Goal: Task Accomplishment & Management: Manage account settings

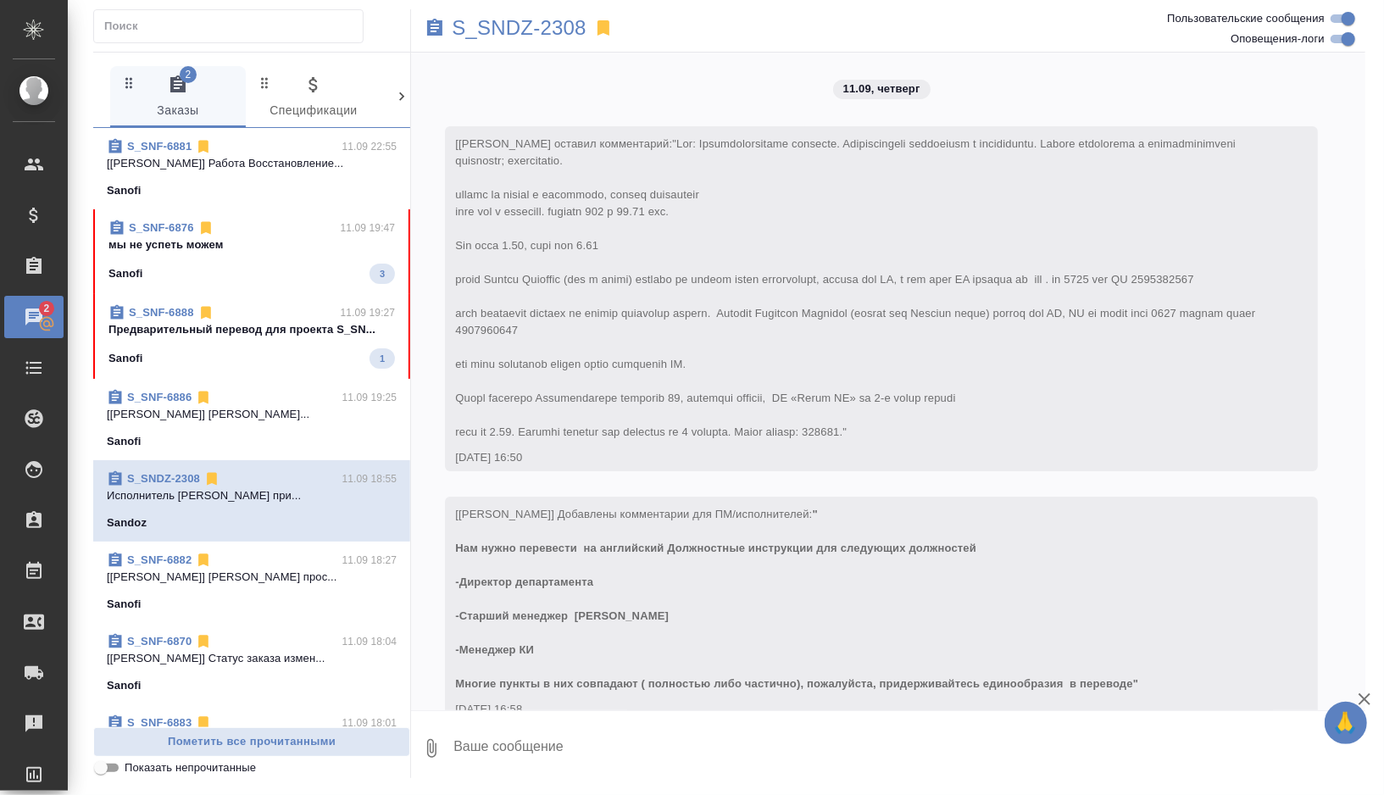
scroll to position [3737, 0]
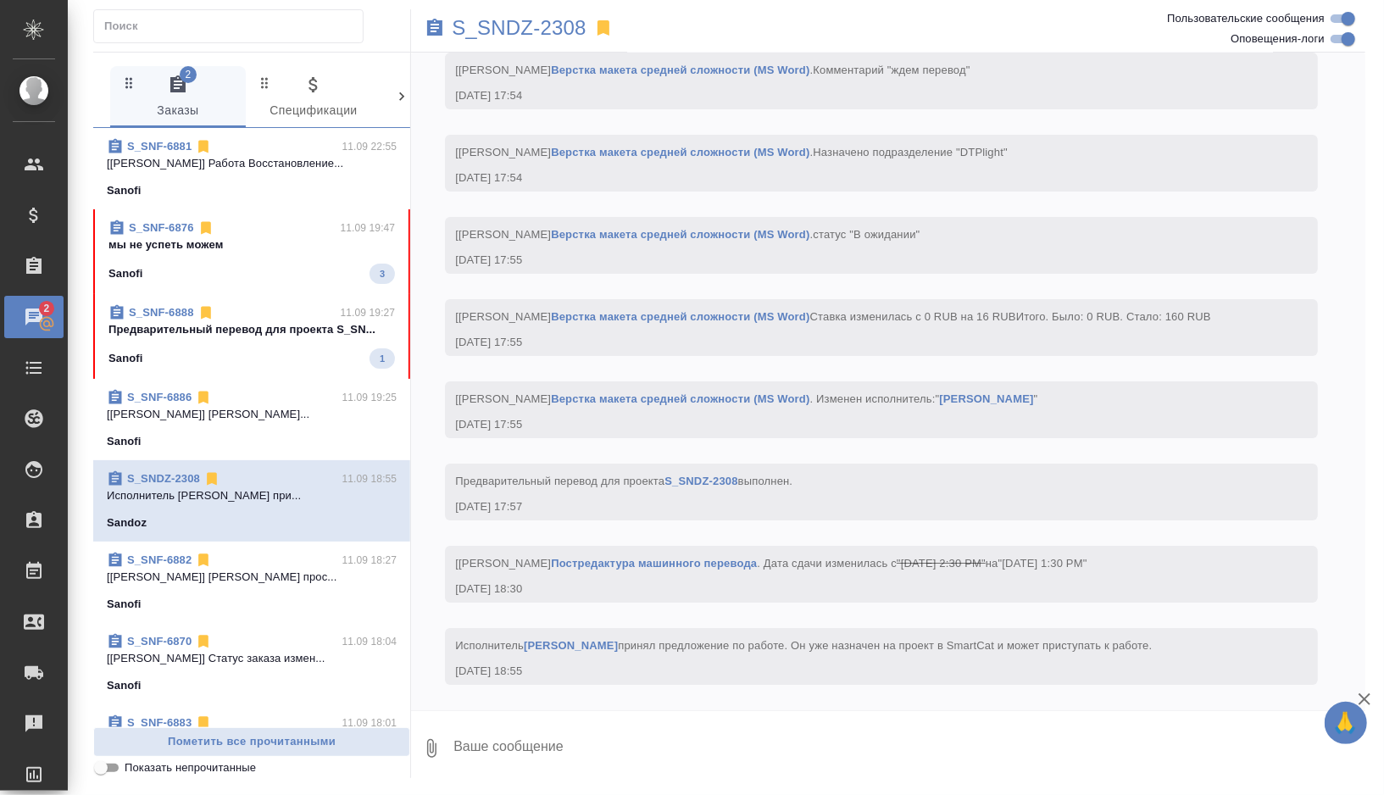
click at [301, 262] on span "S_SNF-6876 11.09 19:47 мы не успеть можем Sanofi 3" at bounding box center [251, 252] width 286 height 64
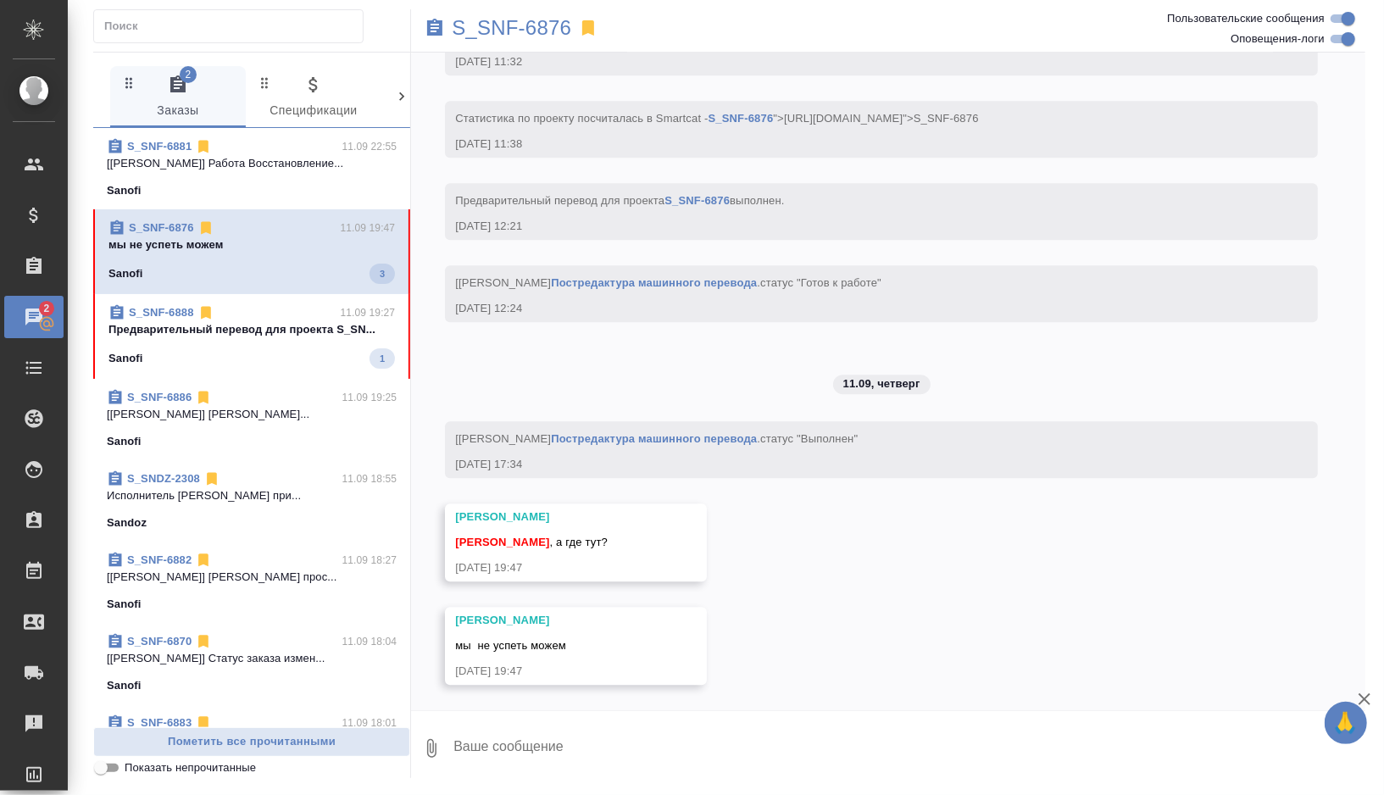
scroll to position [7375, 0]
click at [547, 26] on p "S_SNF-6876" at bounding box center [511, 27] width 119 height 17
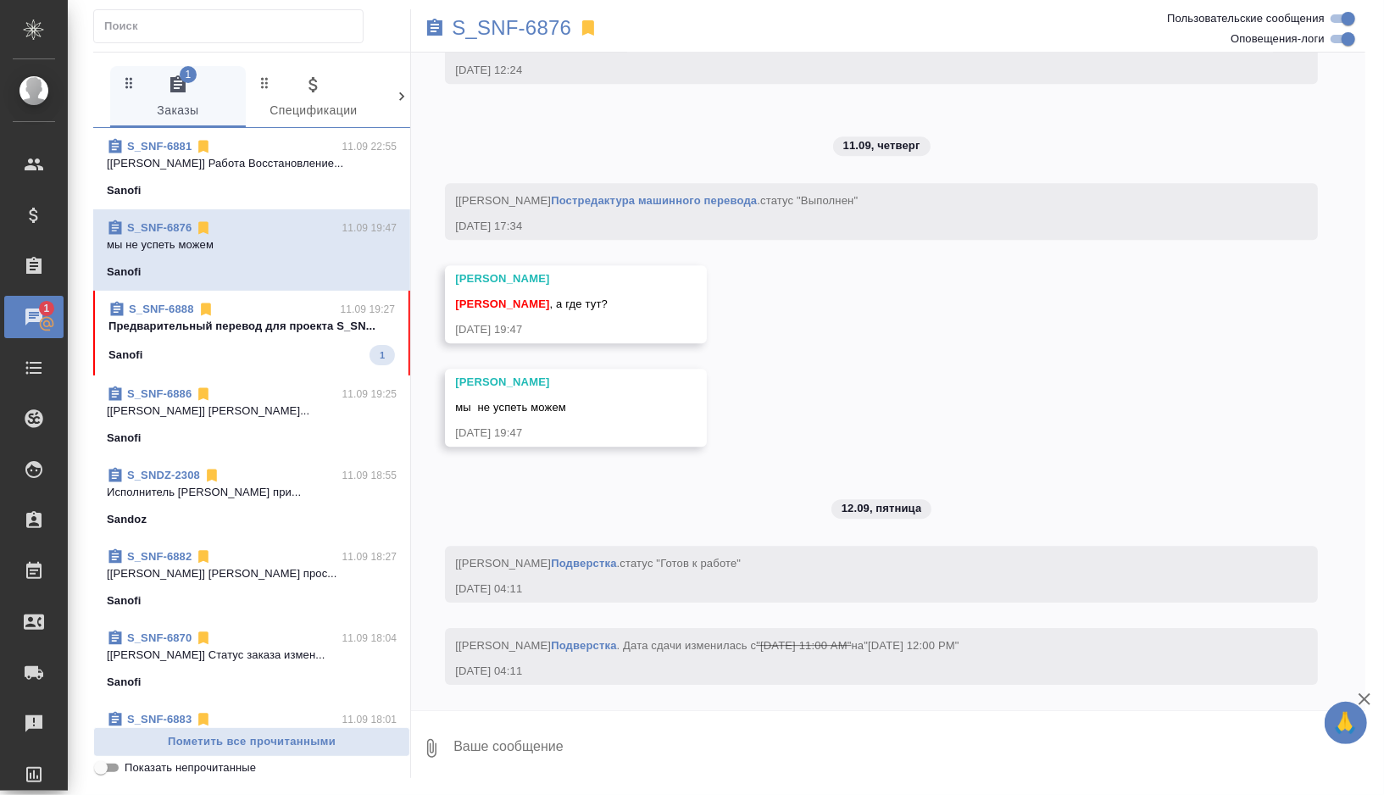
scroll to position [7613, 0]
click at [526, 747] on textarea at bounding box center [909, 749] width 914 height 58
type textarea """
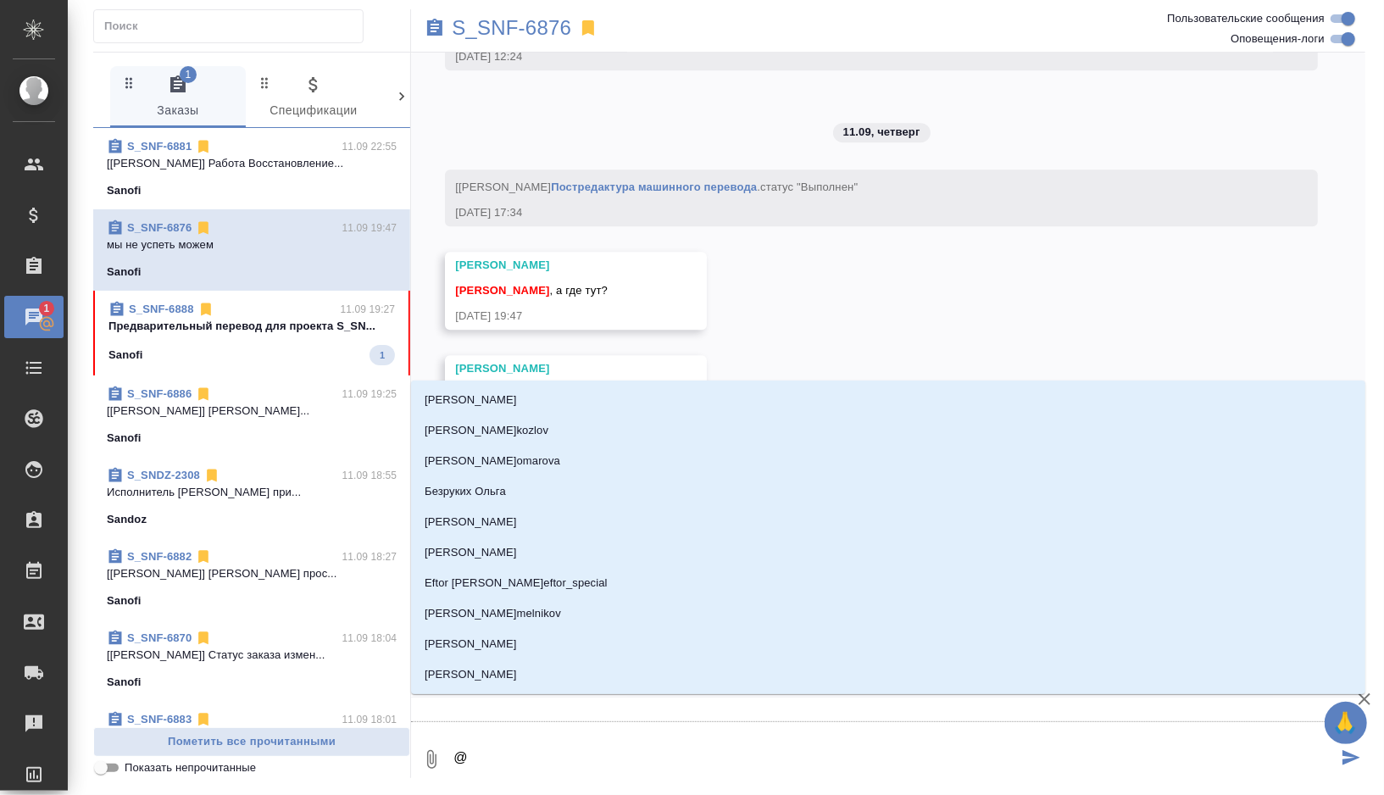
type textarea "@о"
type input "о"
type textarea "@ок"
type input "ок"
type textarea "@окс"
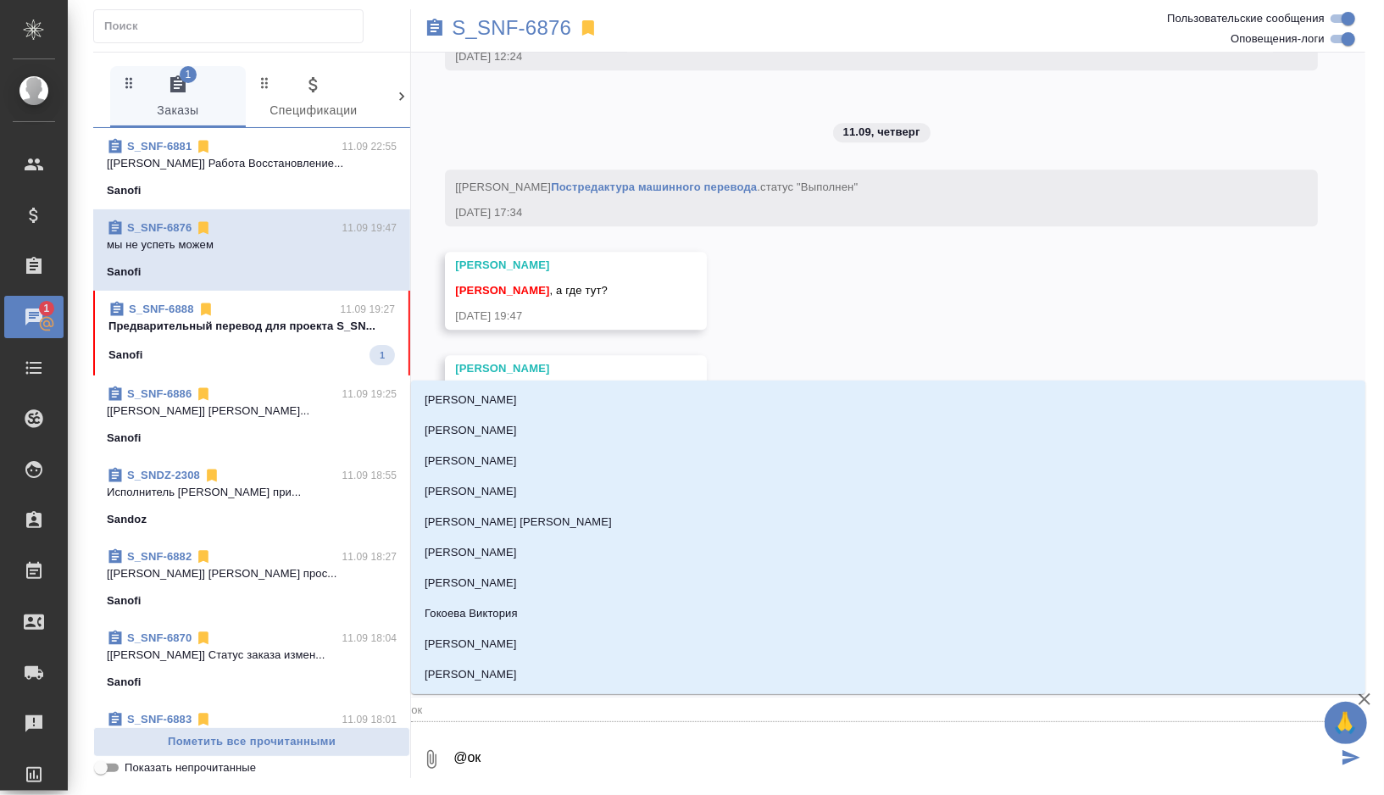
type input "окс"
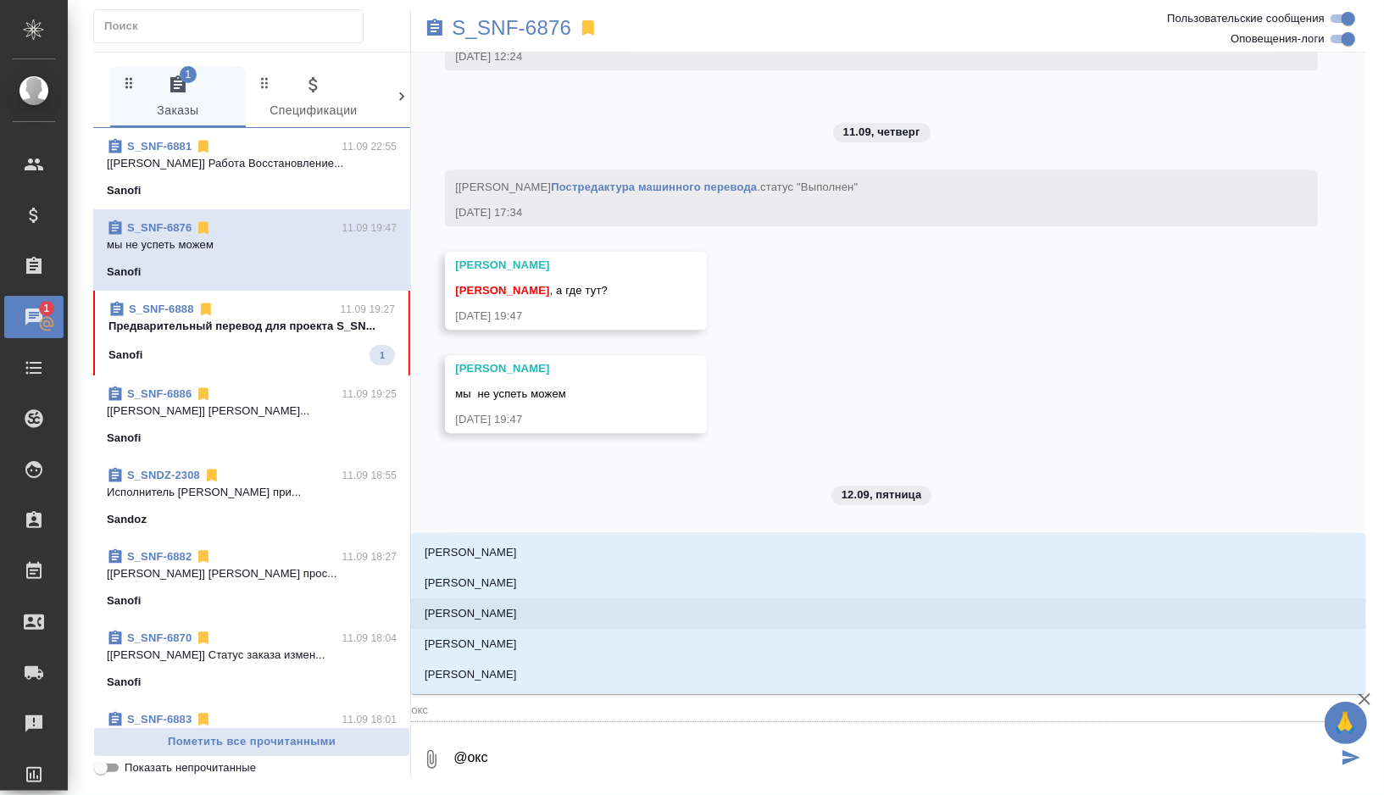
click at [484, 611] on p "Оксютович Ирина" at bounding box center [471, 613] width 92 height 17
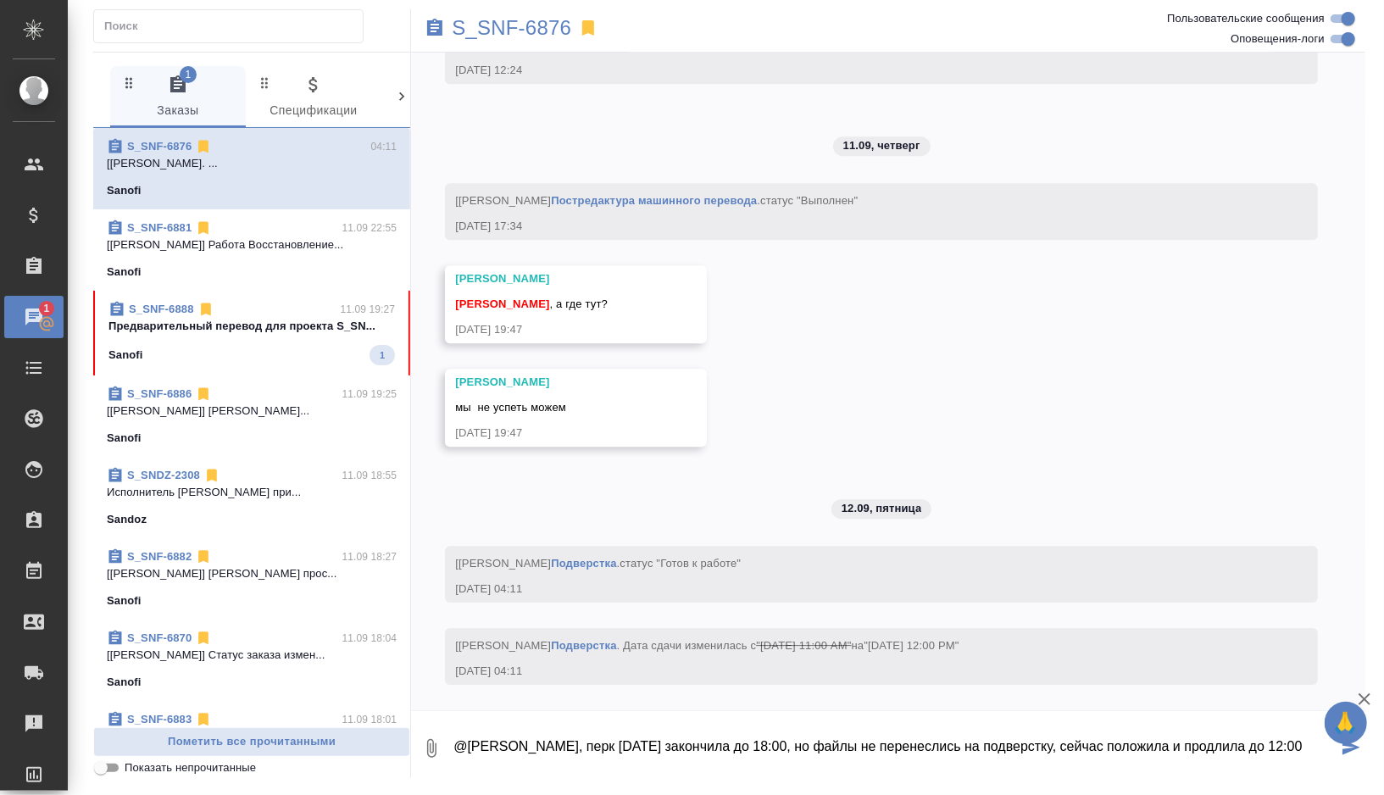
click at [1005, 741] on textarea "@Оксютович Ирина Ириш, перк вчера закончила до 18:00, но файлы не перенеслись н…" at bounding box center [895, 749] width 886 height 58
click at [819, 775] on textarea "@Оксютович Ирина Ириш, перк вчера закончила до 18:00, но файлы не перенеслись в…" at bounding box center [895, 749] width 886 height 58
type textarea "@Оксютович Ирина Ириш, перк вчера закончила до 18:00, но файлы не перенеслись в…"
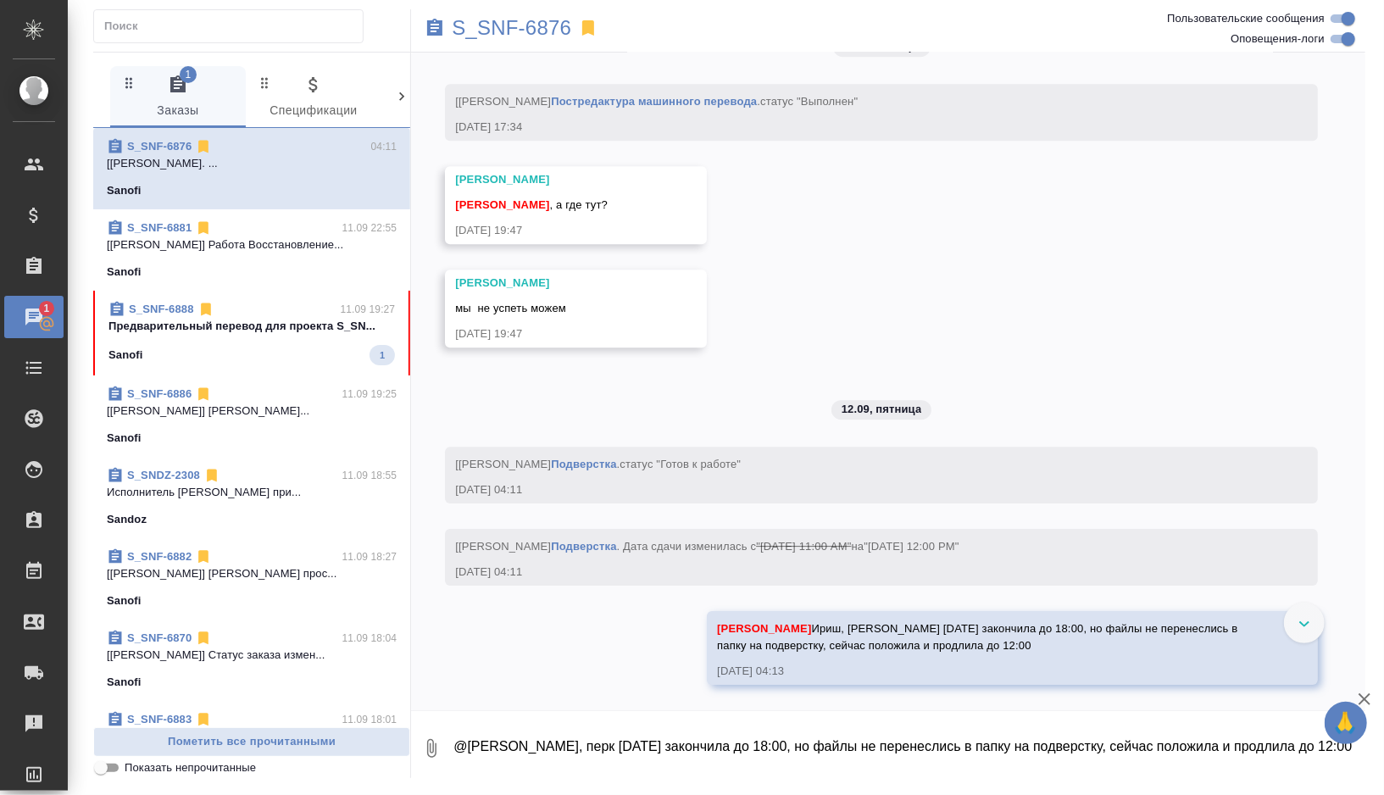
scroll to position [7713, 0]
click at [328, 332] on p "Предварительный перевод для проекта S_SN..." at bounding box center [251, 326] width 286 height 17
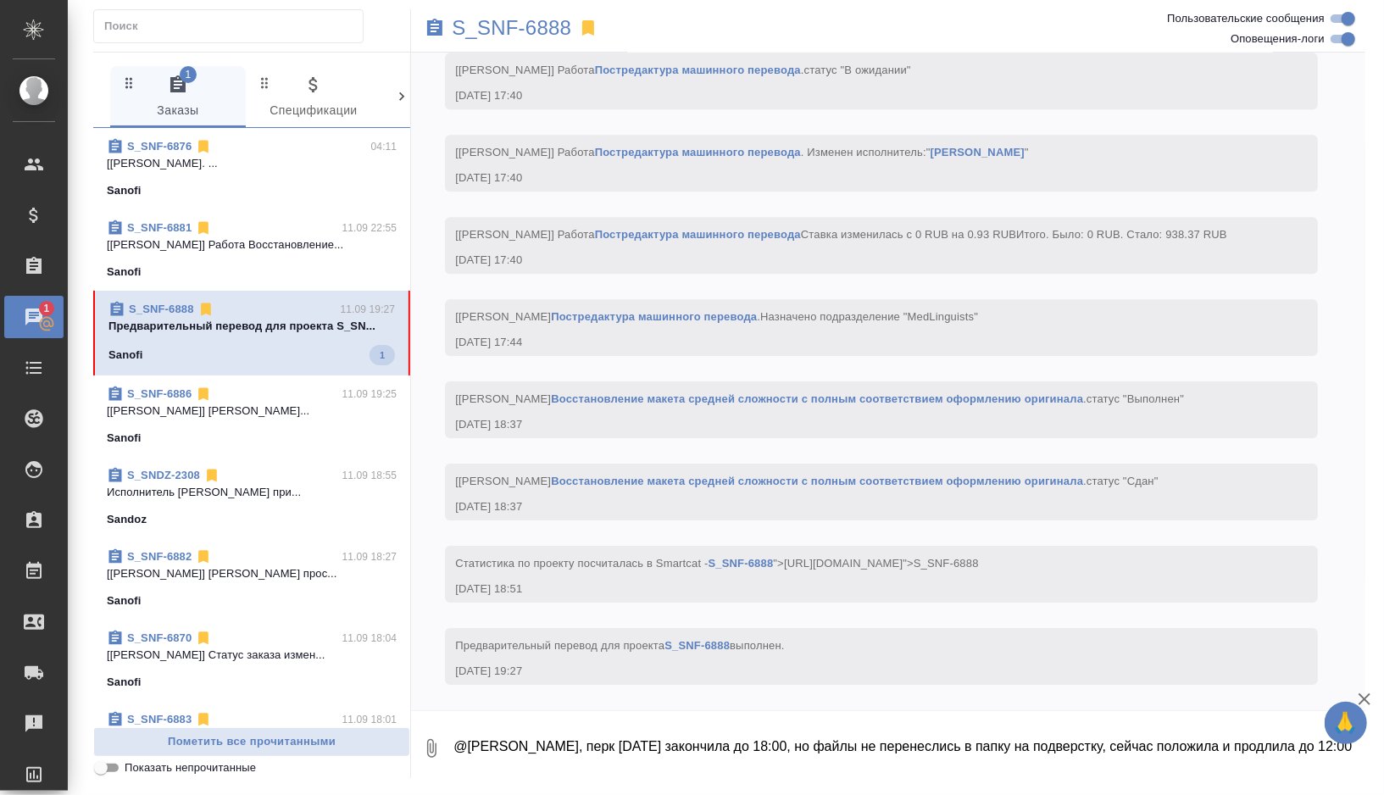
scroll to position [3571, 0]
click at [547, 28] on p "S_SNF-6888" at bounding box center [511, 27] width 119 height 17
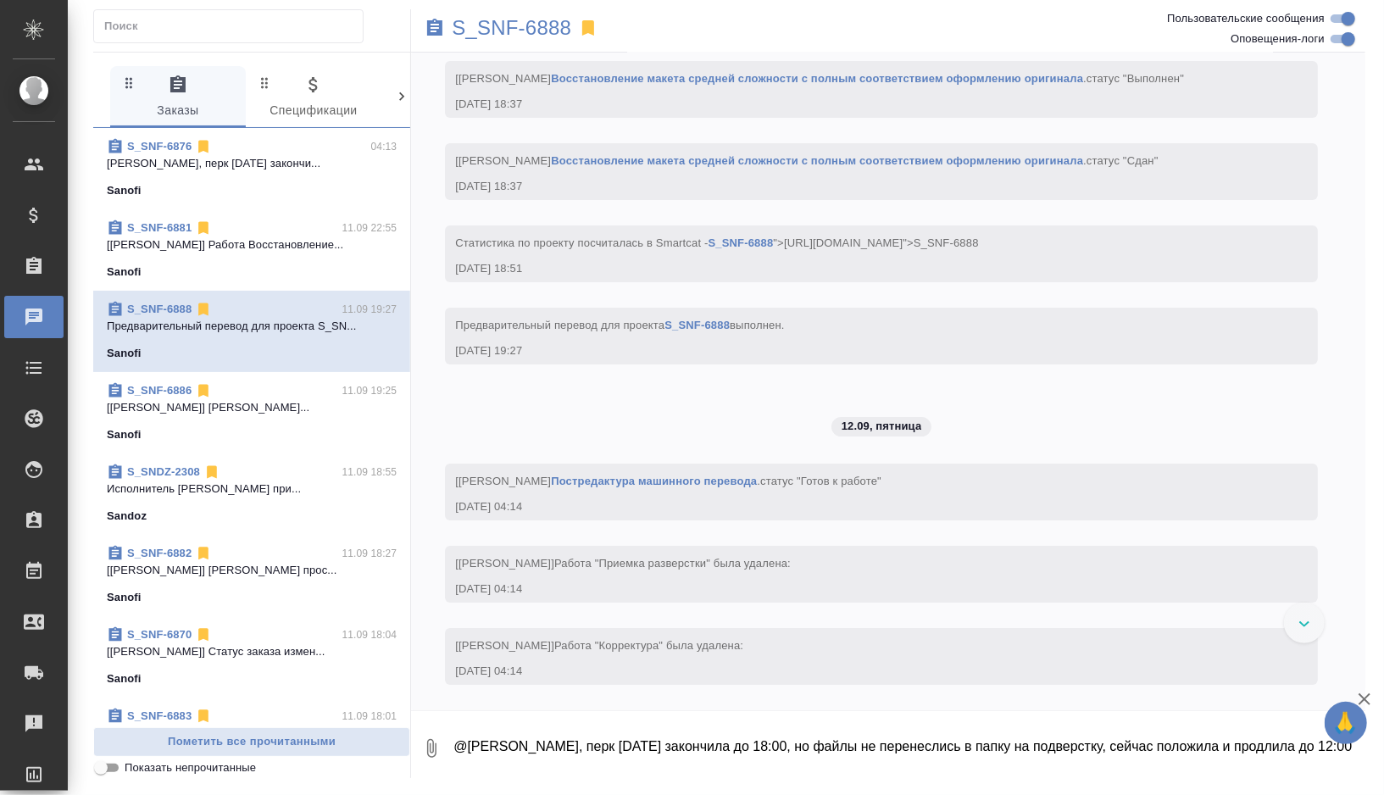
scroll to position [3892, 0]
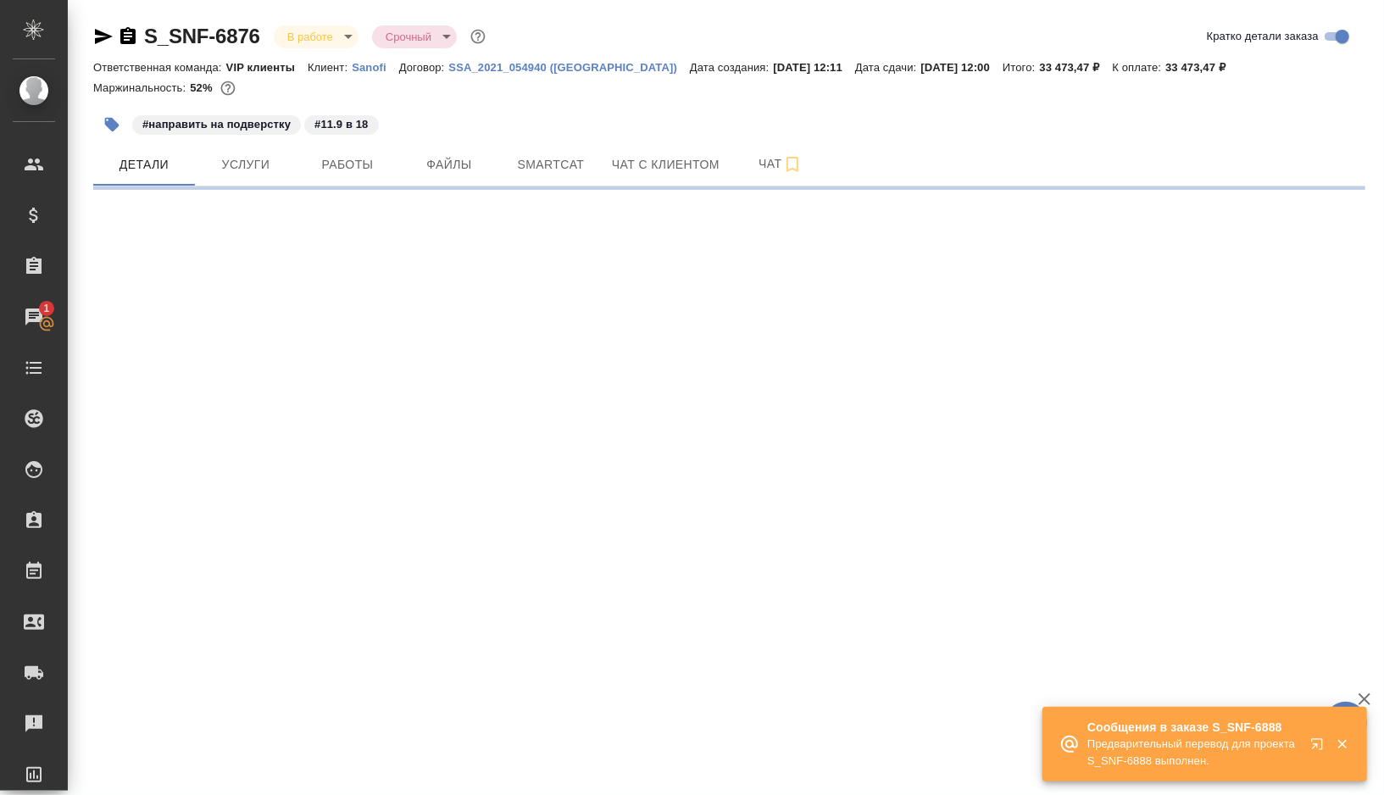
select select "RU"
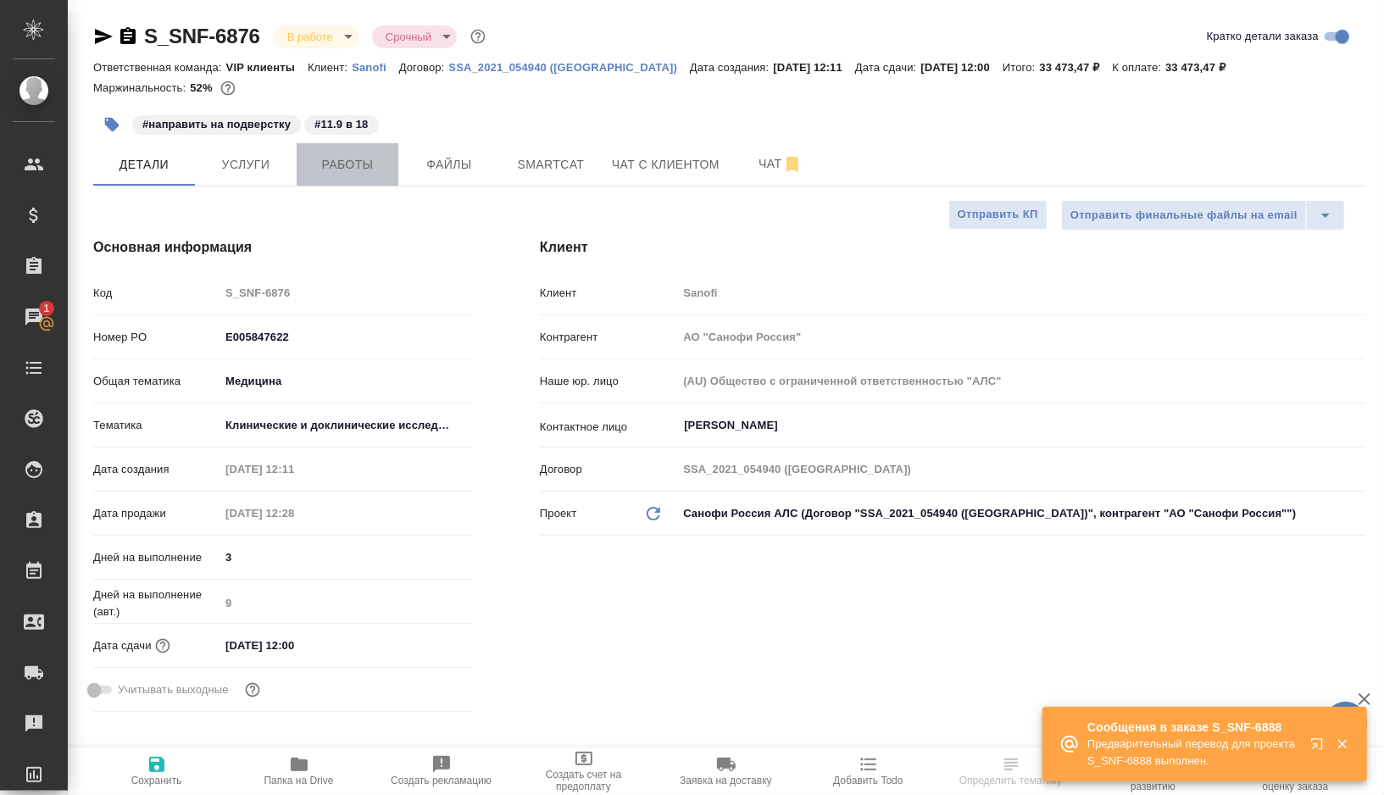
type textarea "x"
click at [368, 152] on button "Работы" at bounding box center [348, 164] width 102 height 42
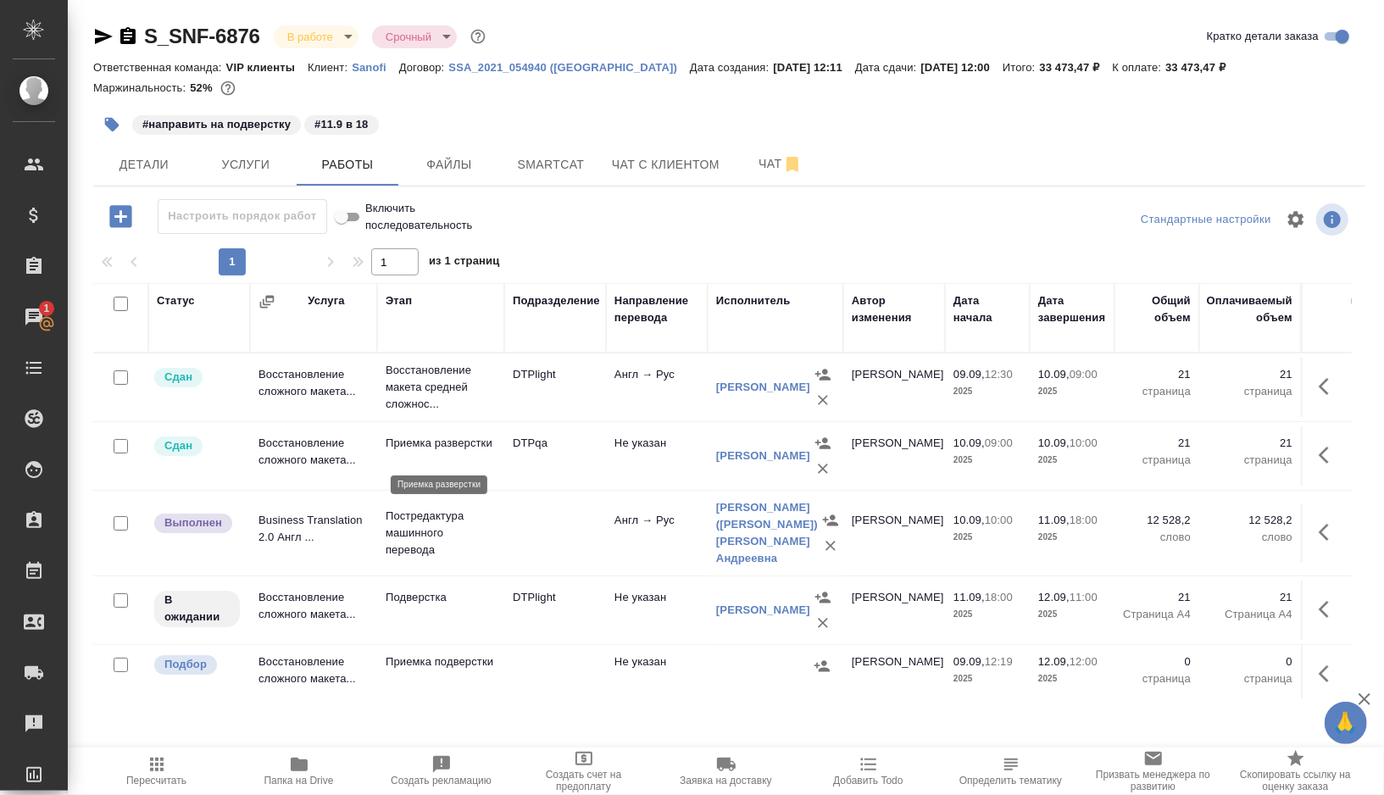
scroll to position [3, 0]
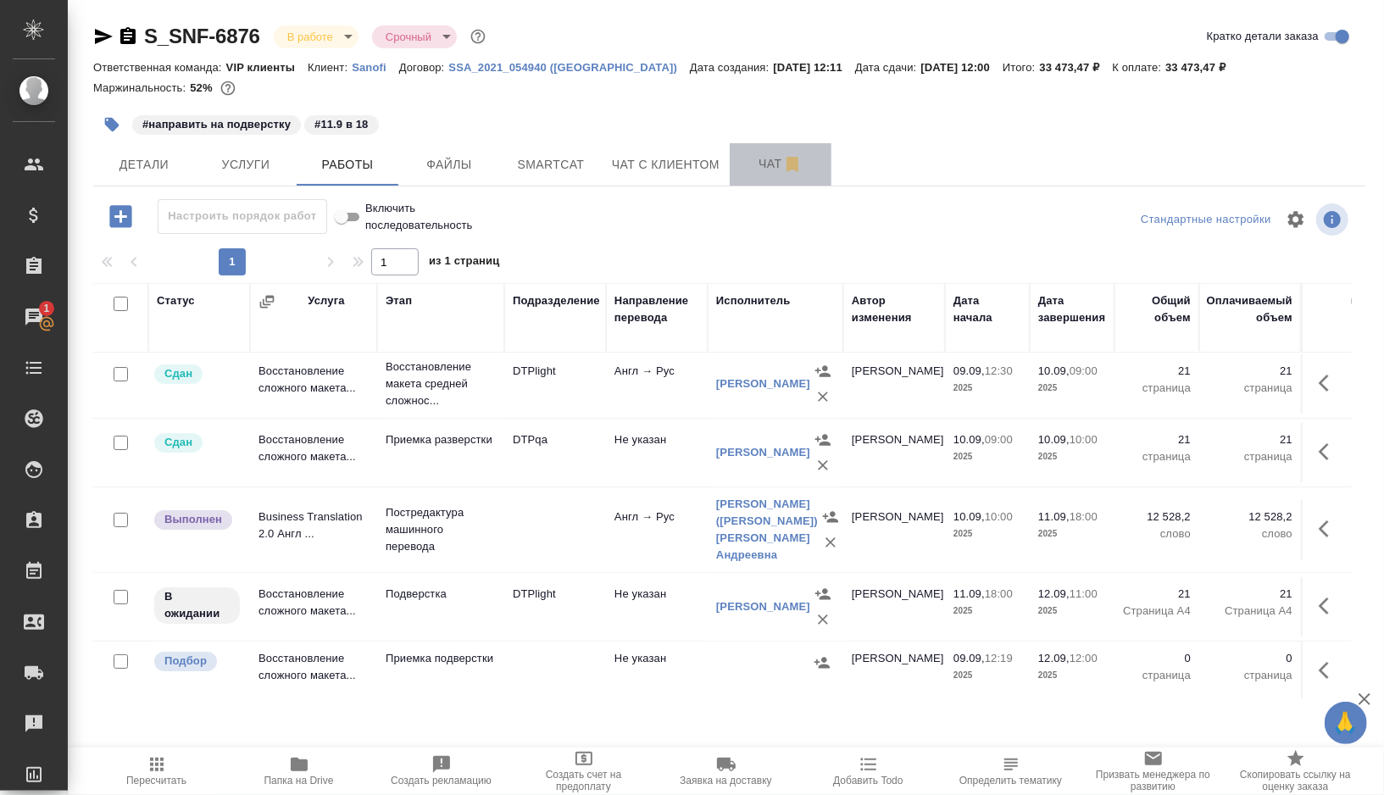
click at [764, 177] on button "Чат" at bounding box center [781, 164] width 102 height 42
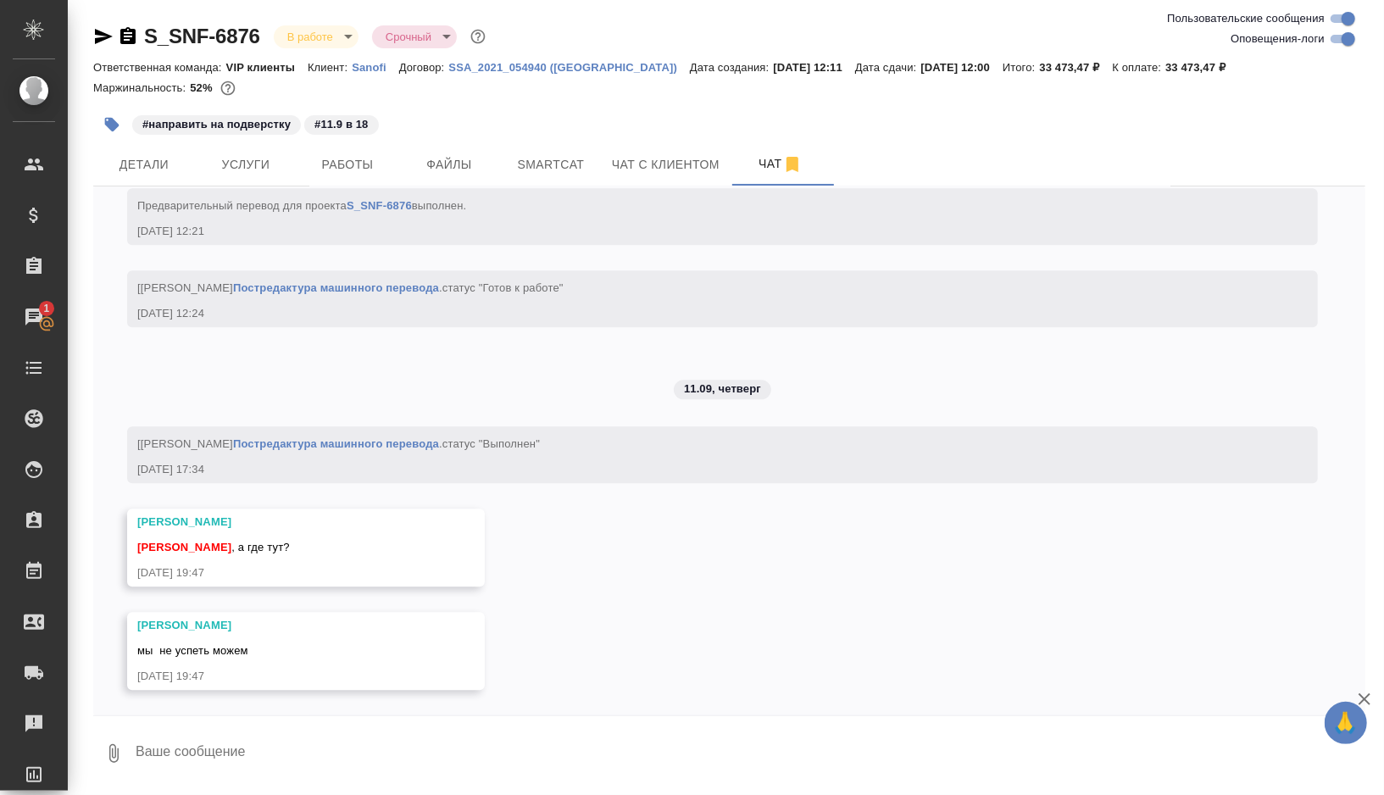
scroll to position [7183, 0]
click at [238, 748] on textarea at bounding box center [749, 754] width 1231 height 58
type textarea "Ириш,"
click at [158, 166] on span "Детали" at bounding box center [143, 164] width 81 height 21
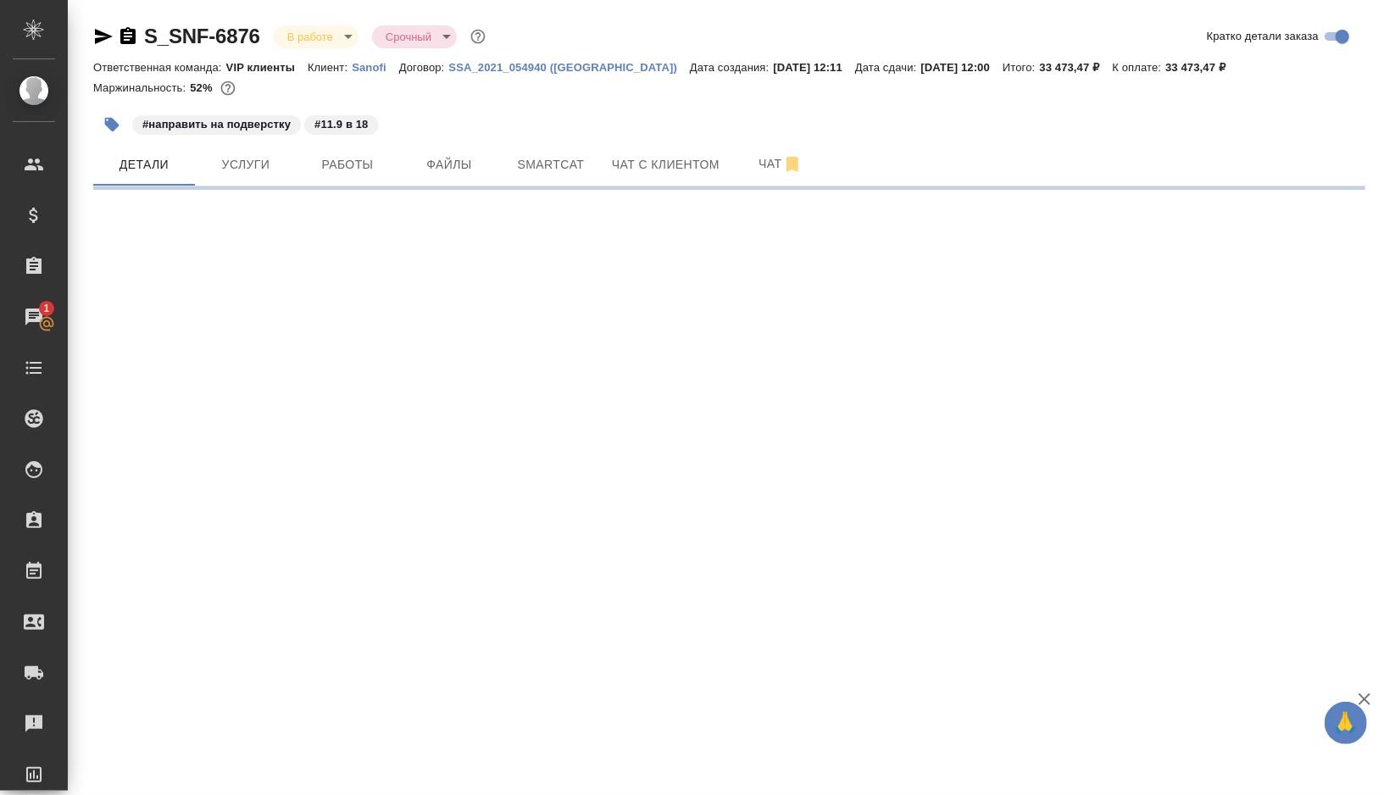
select select "RU"
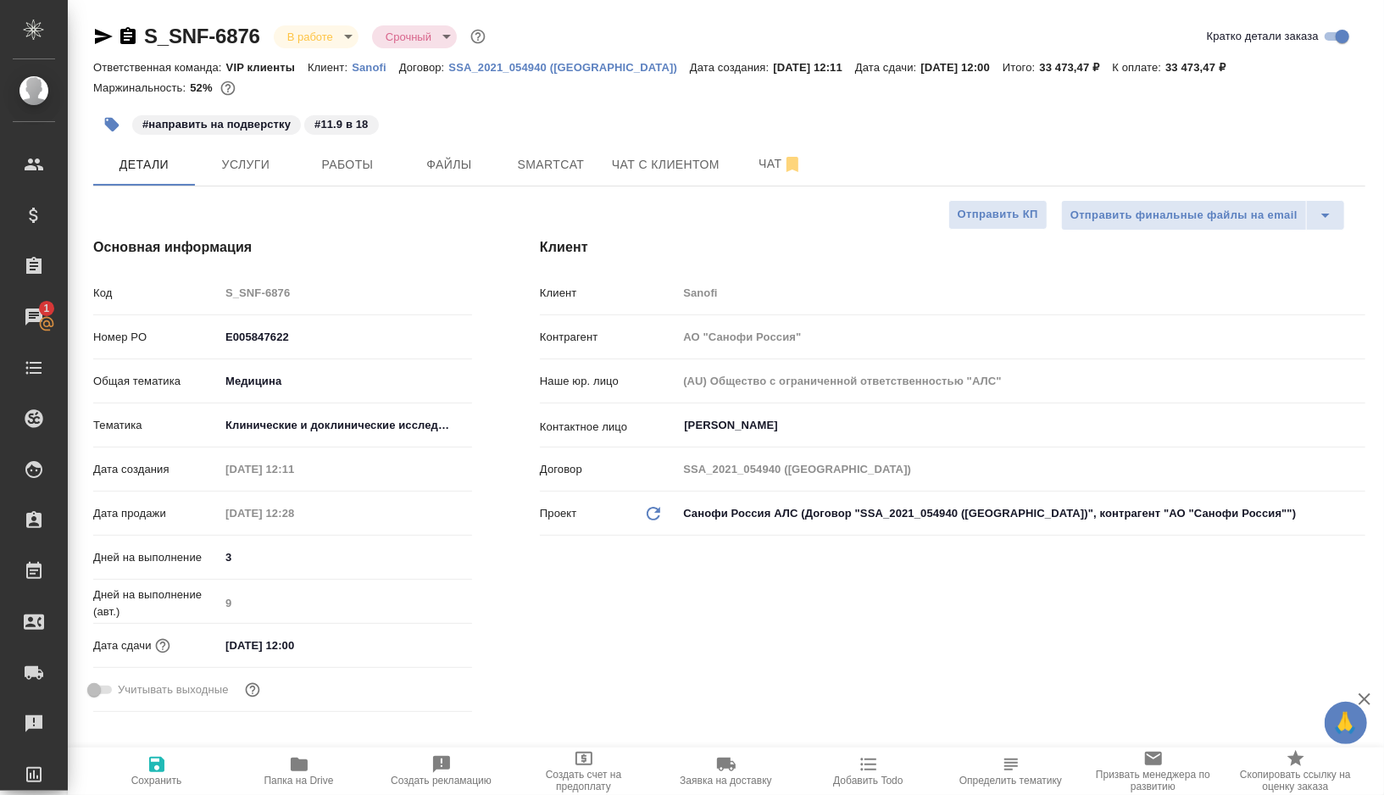
type textarea "x"
click at [342, 164] on span "Работы" at bounding box center [347, 164] width 81 height 21
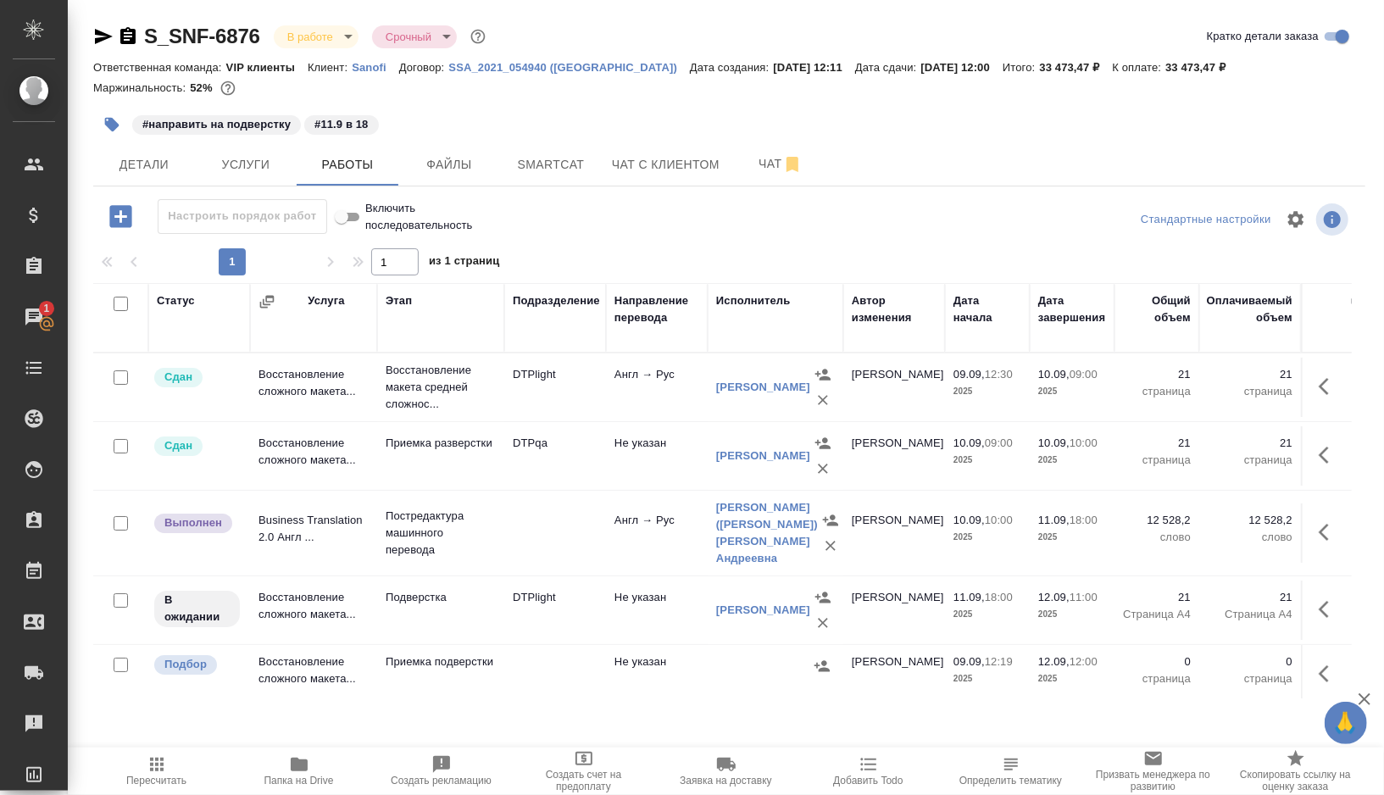
click at [538, 524] on td at bounding box center [555, 532] width 102 height 59
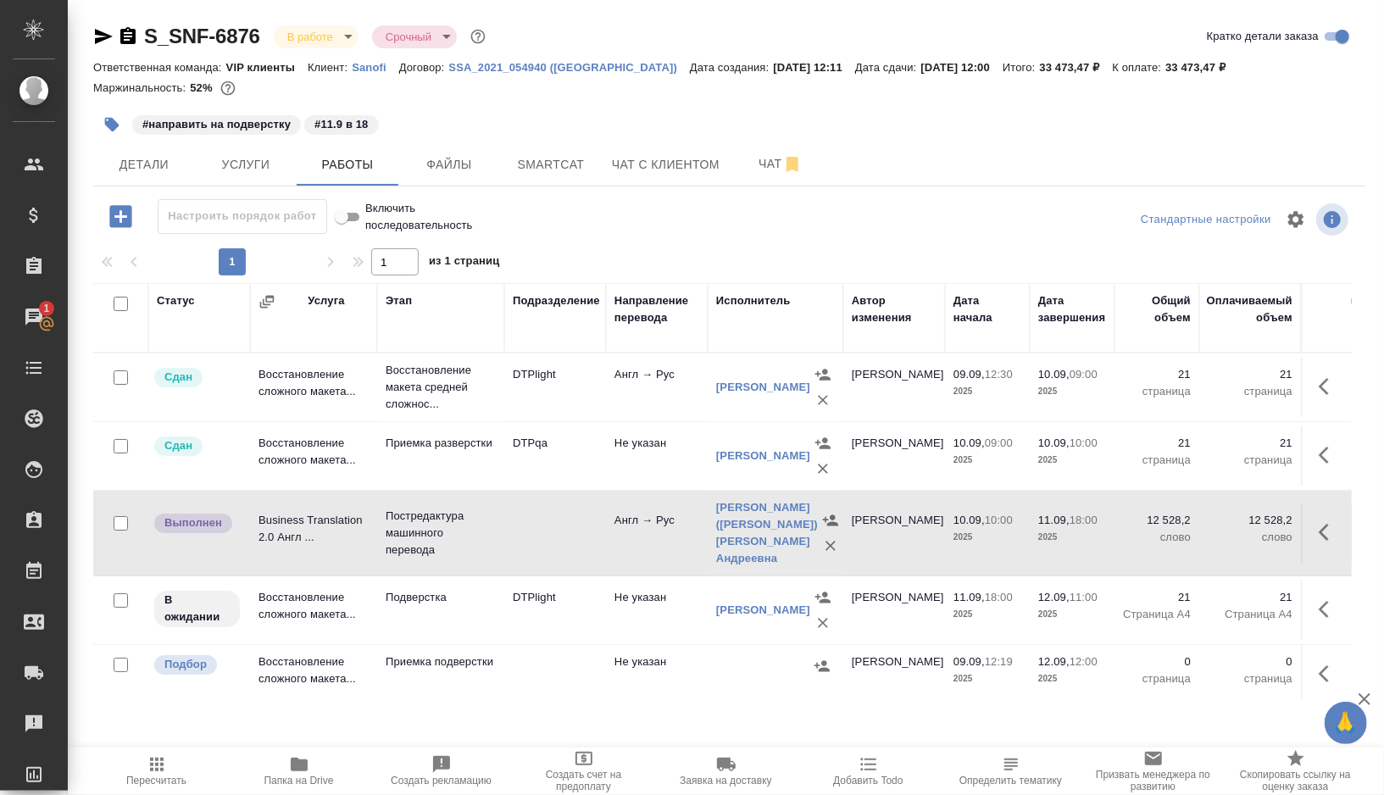
click at [538, 524] on td at bounding box center [555, 532] width 102 height 59
click at [479, 619] on td "Подверстка" at bounding box center [440, 610] width 127 height 59
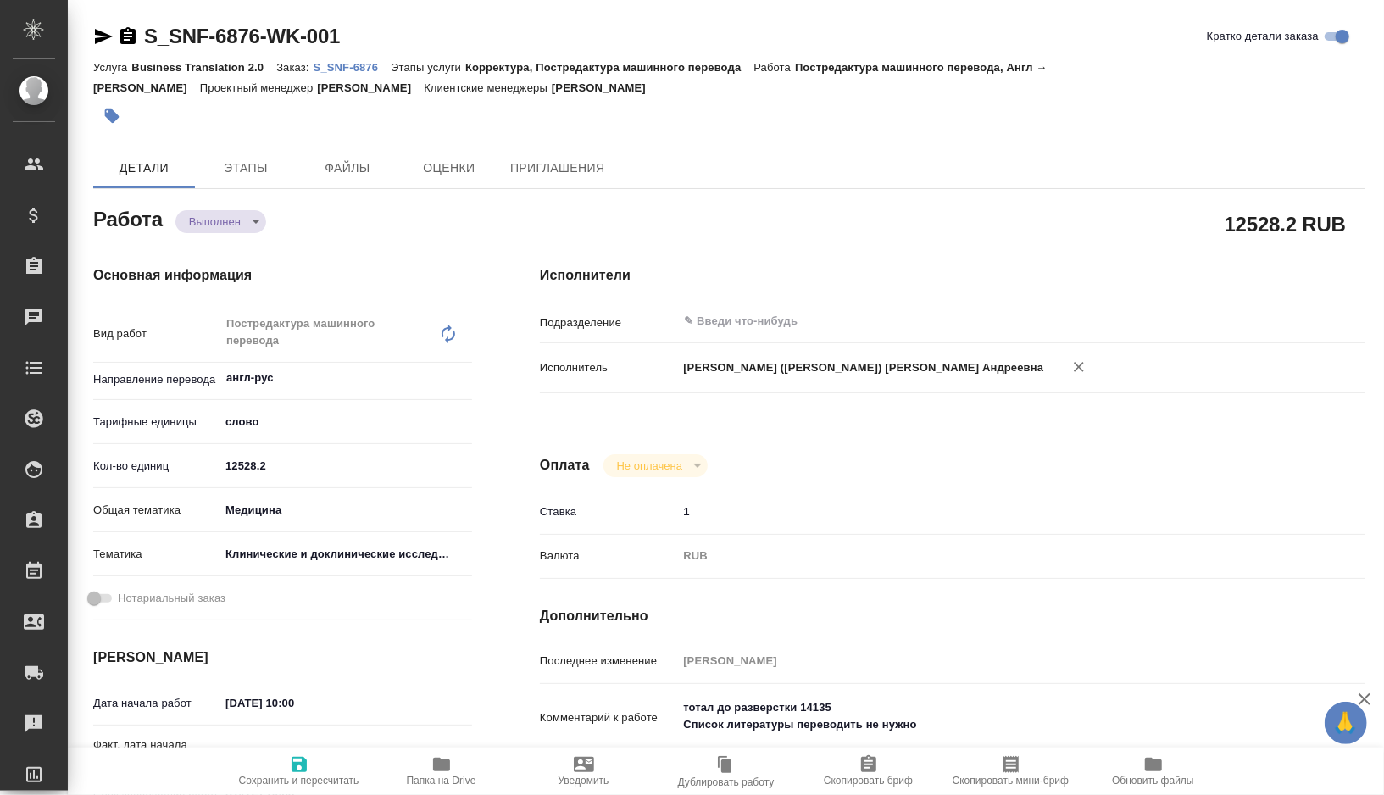
type textarea "x"
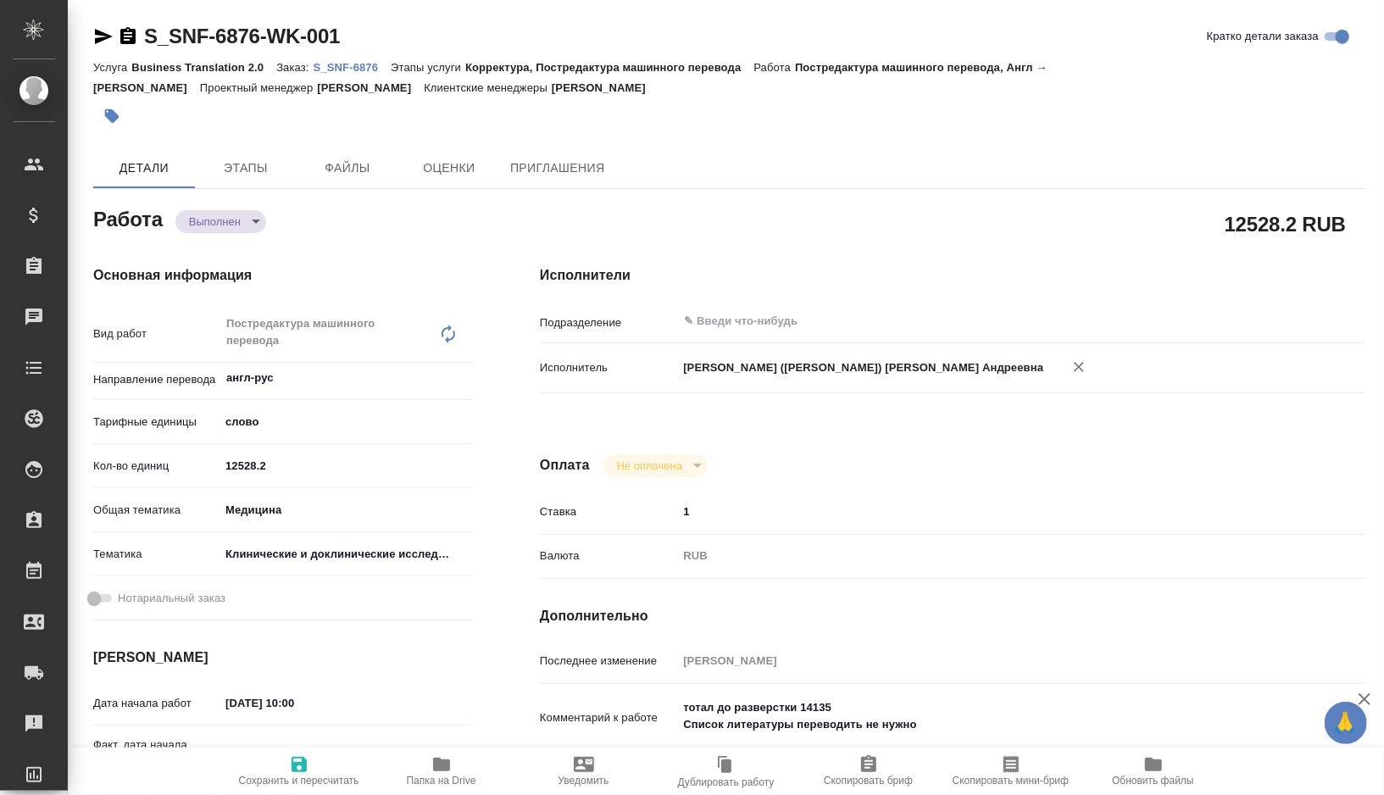
type textarea "x"
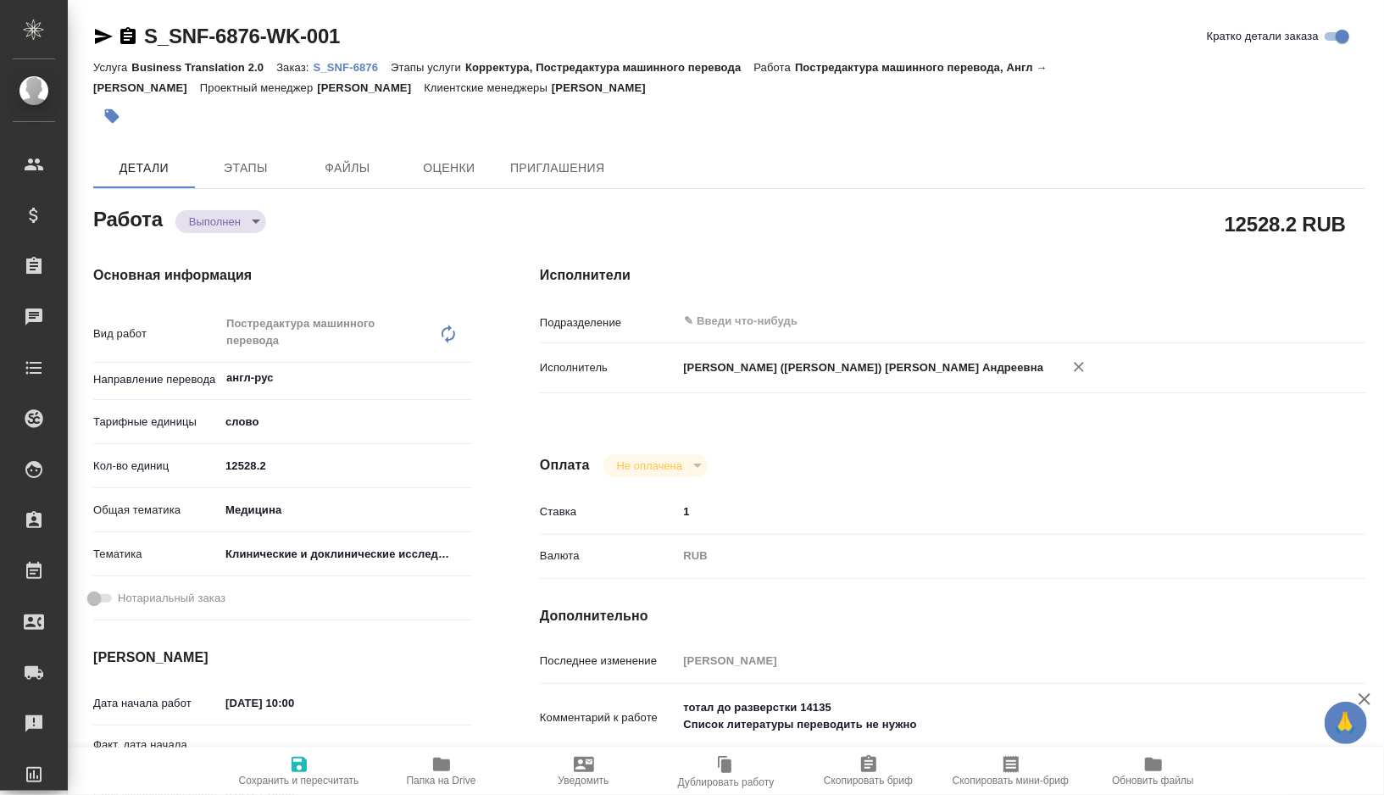
type textarea "x"
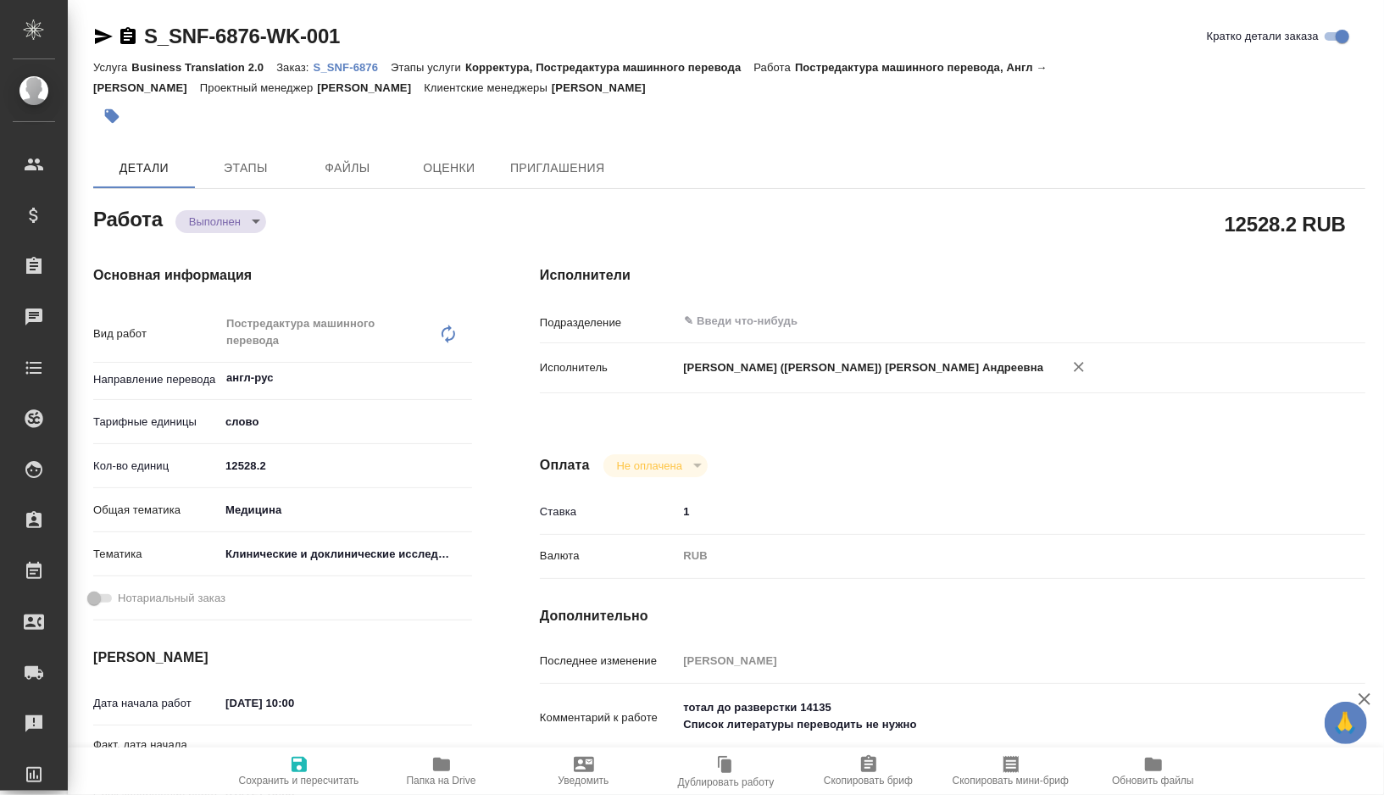
type textarea "x"
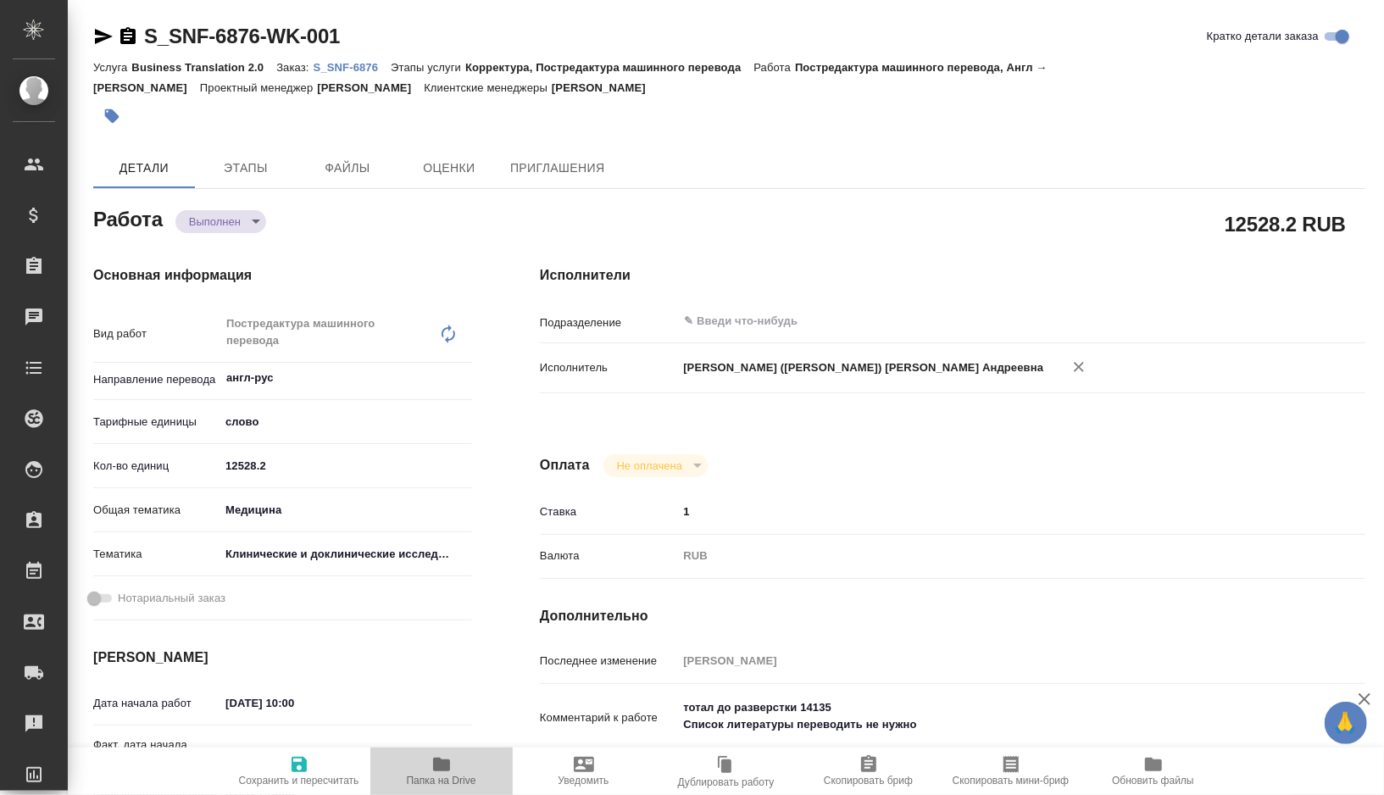
click at [460, 776] on span "Папка на Drive" at bounding box center [441, 781] width 69 height 12
type textarea "x"
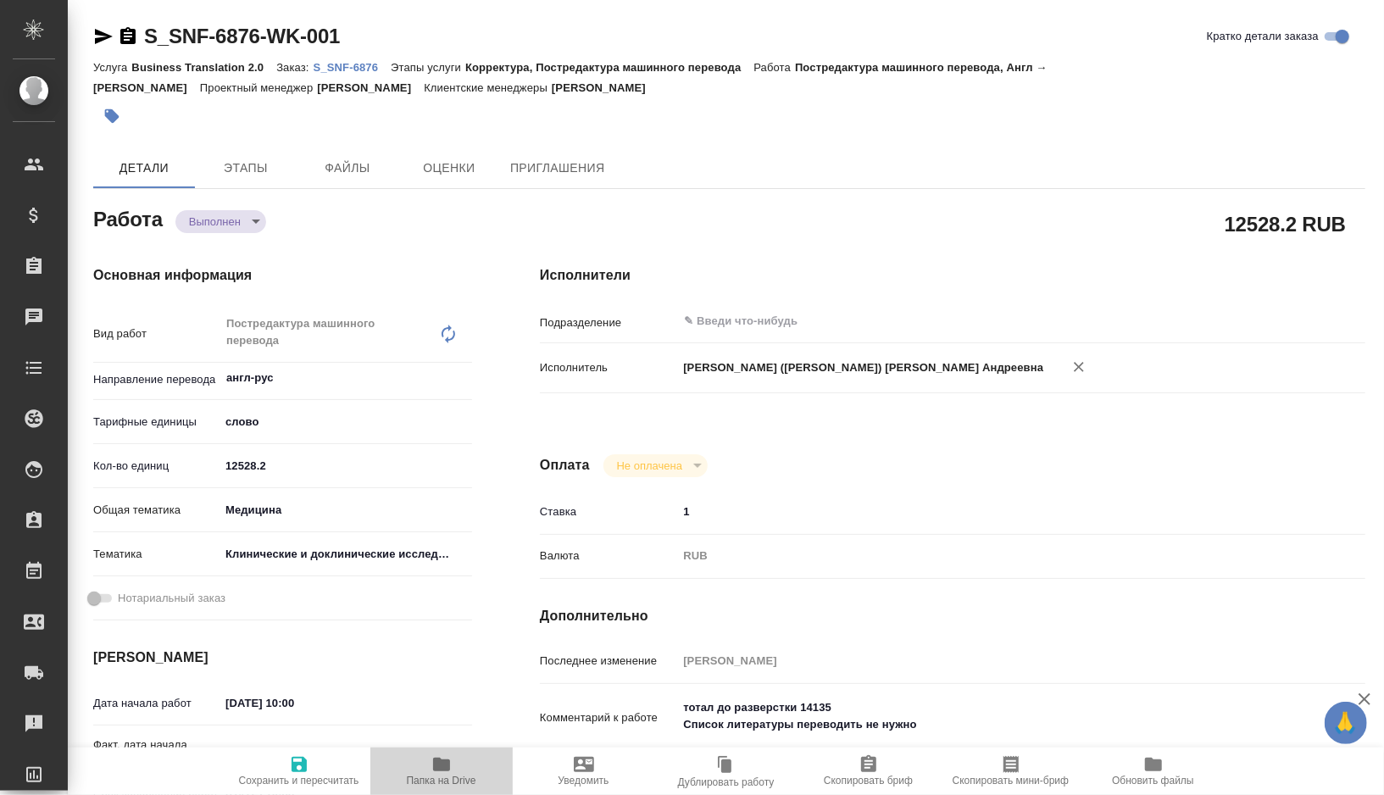
type textarea "x"
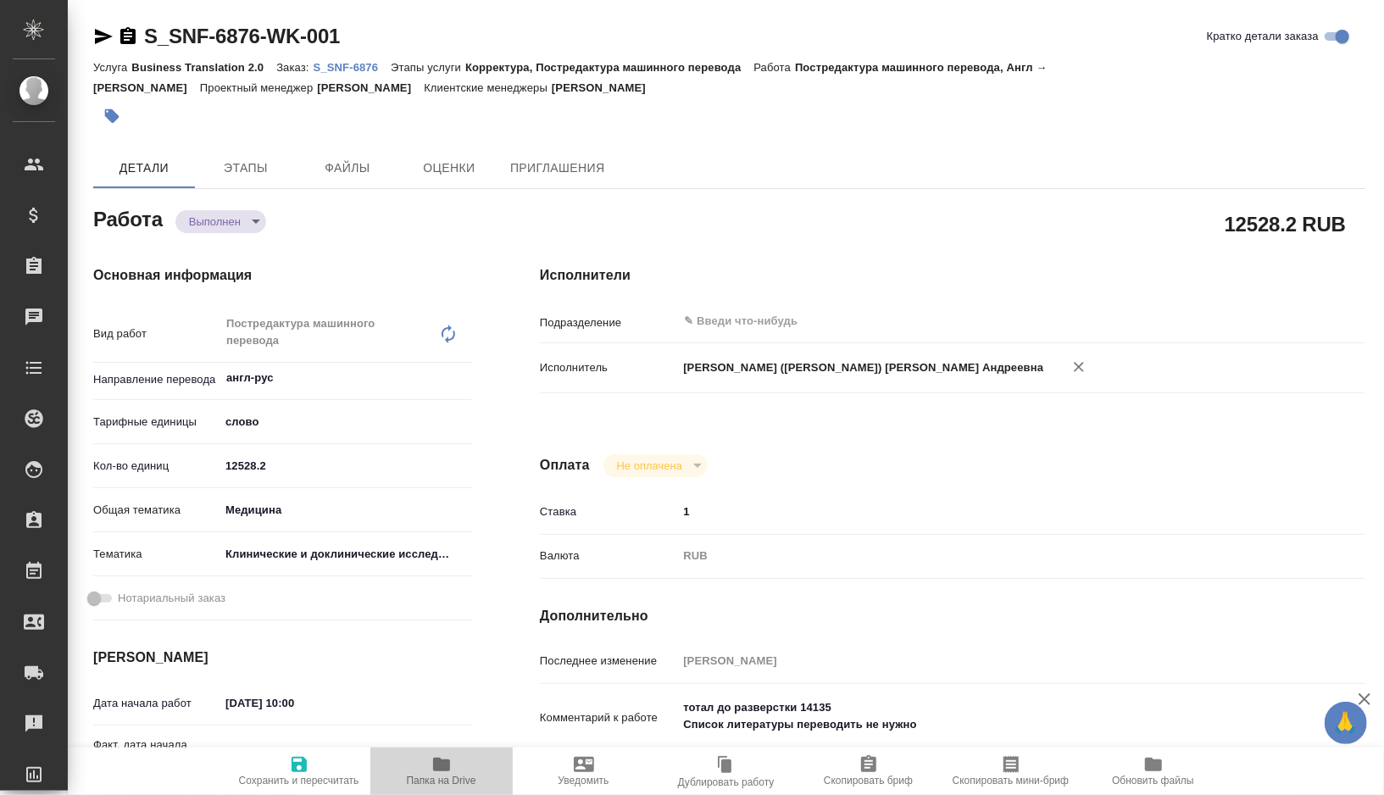
type textarea "x"
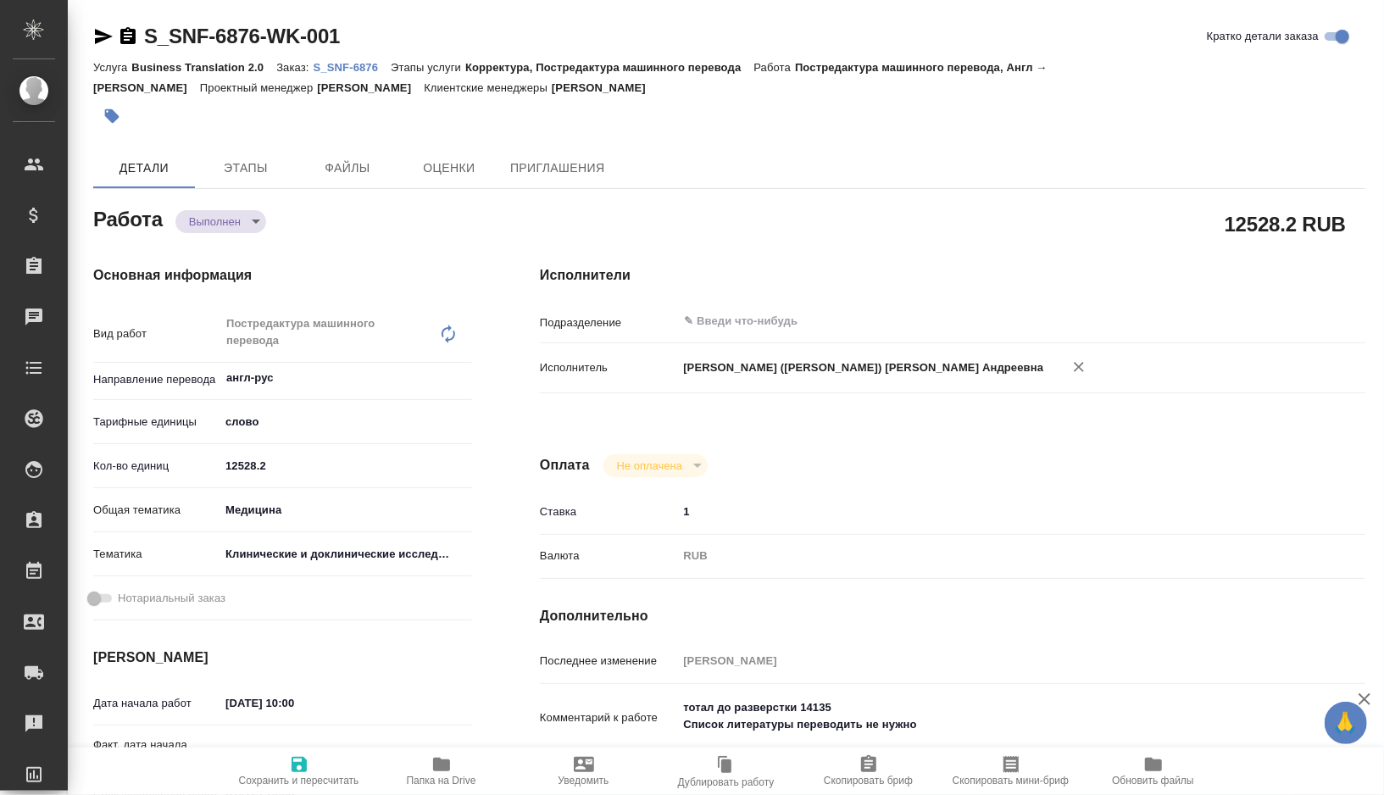
type textarea "x"
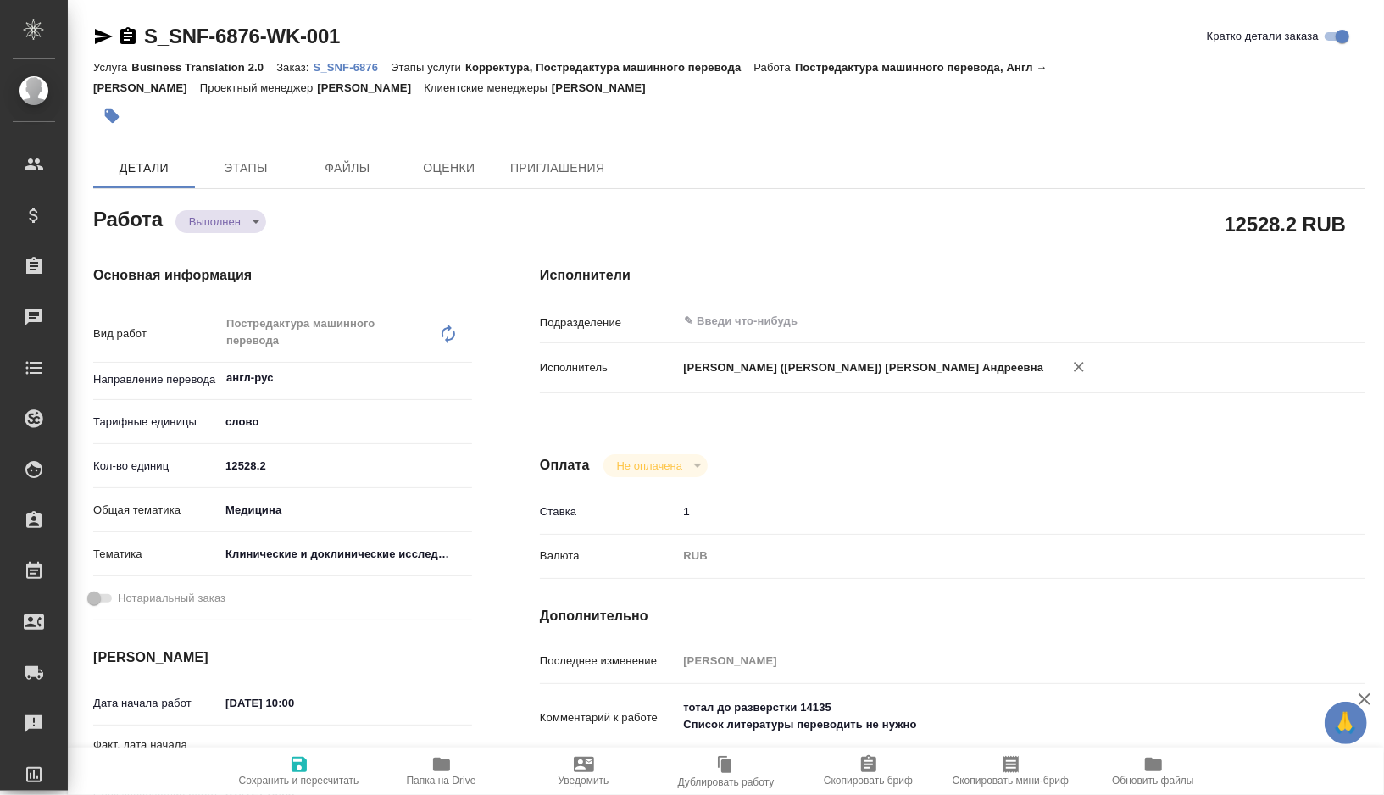
type textarea "x"
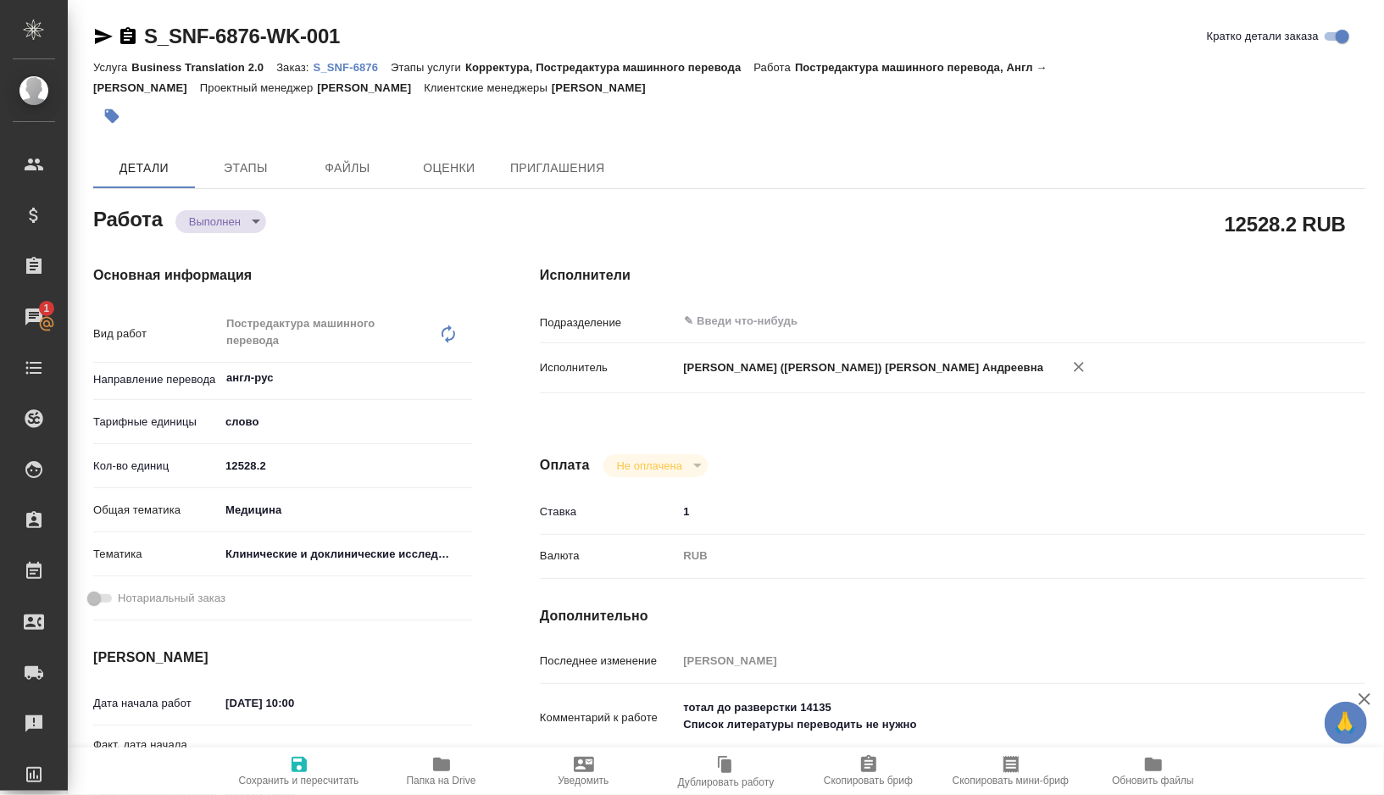
type textarea "x"
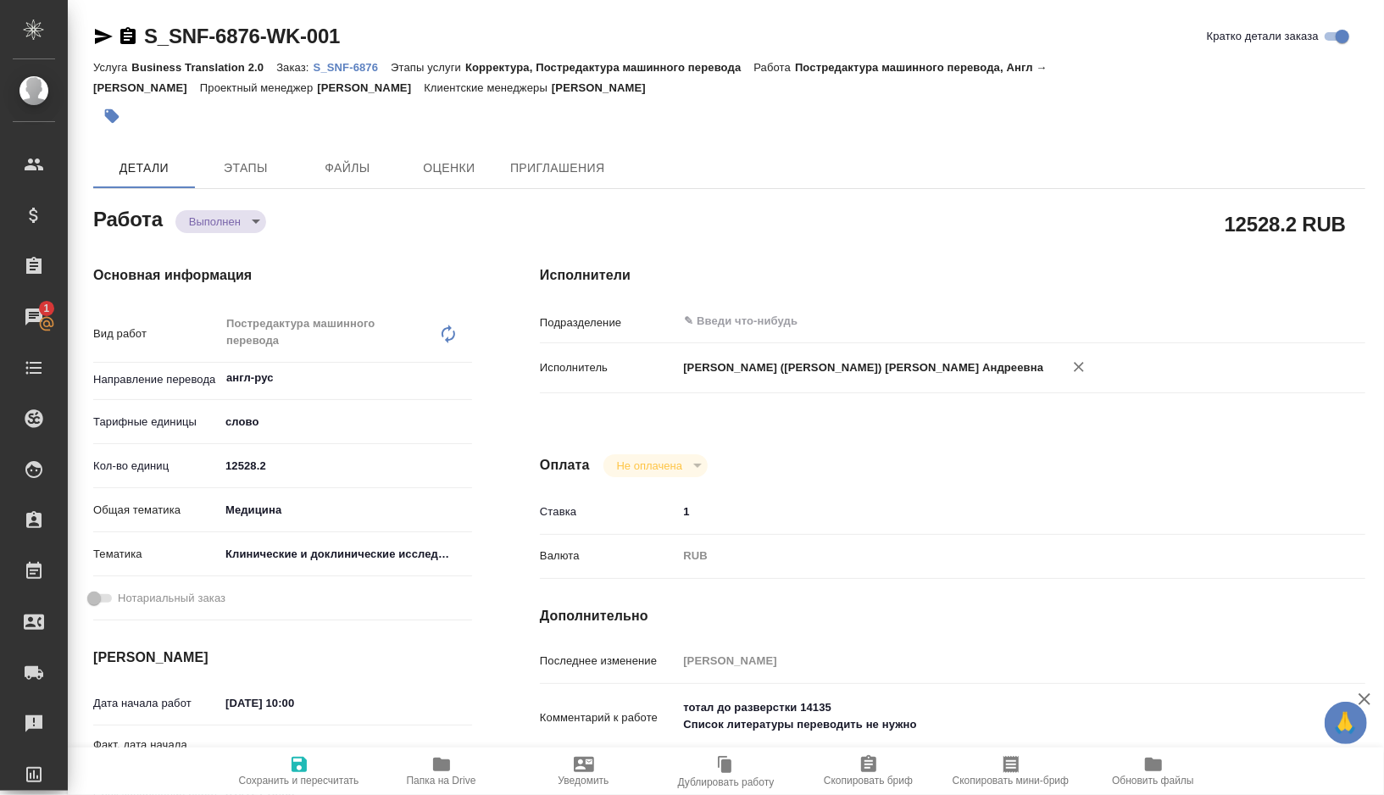
type textarea "x"
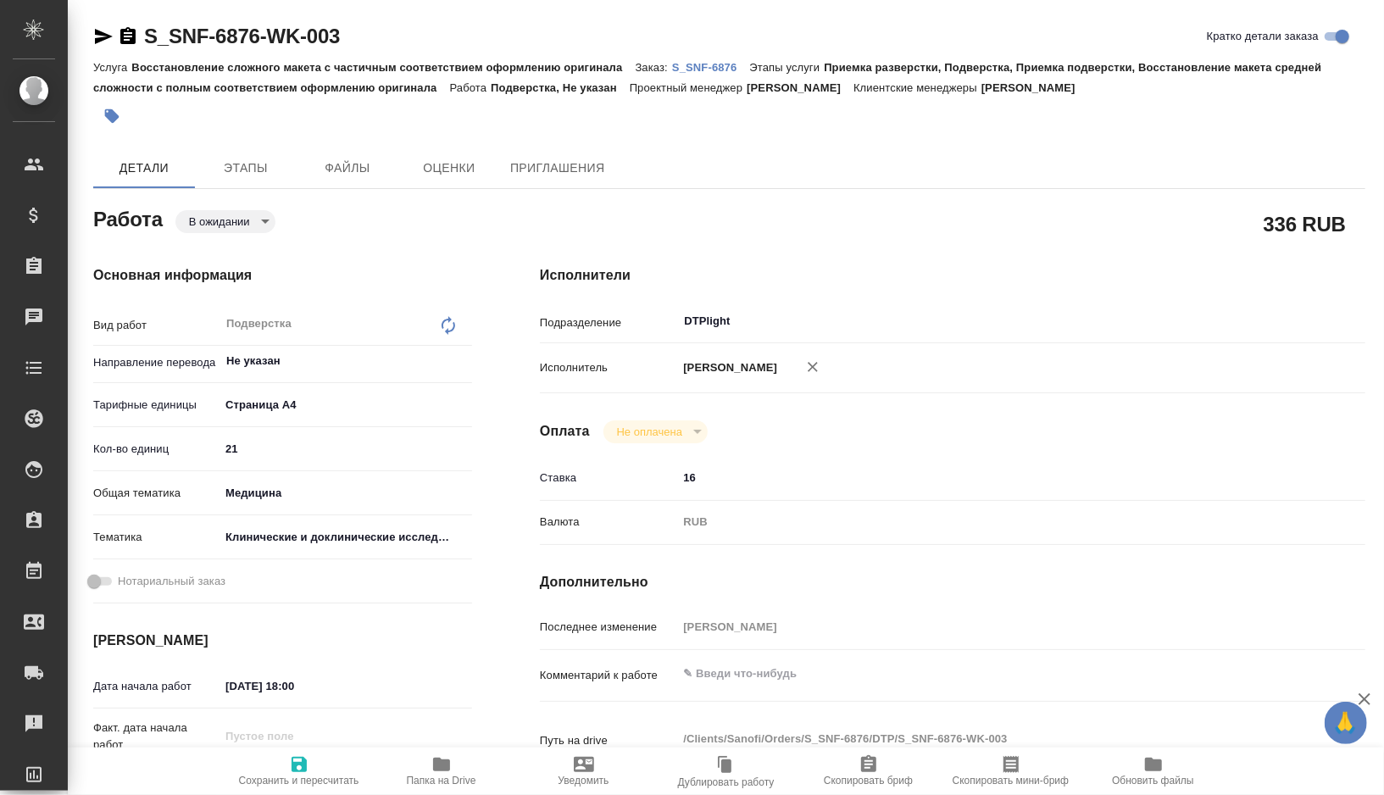
type textarea "x"
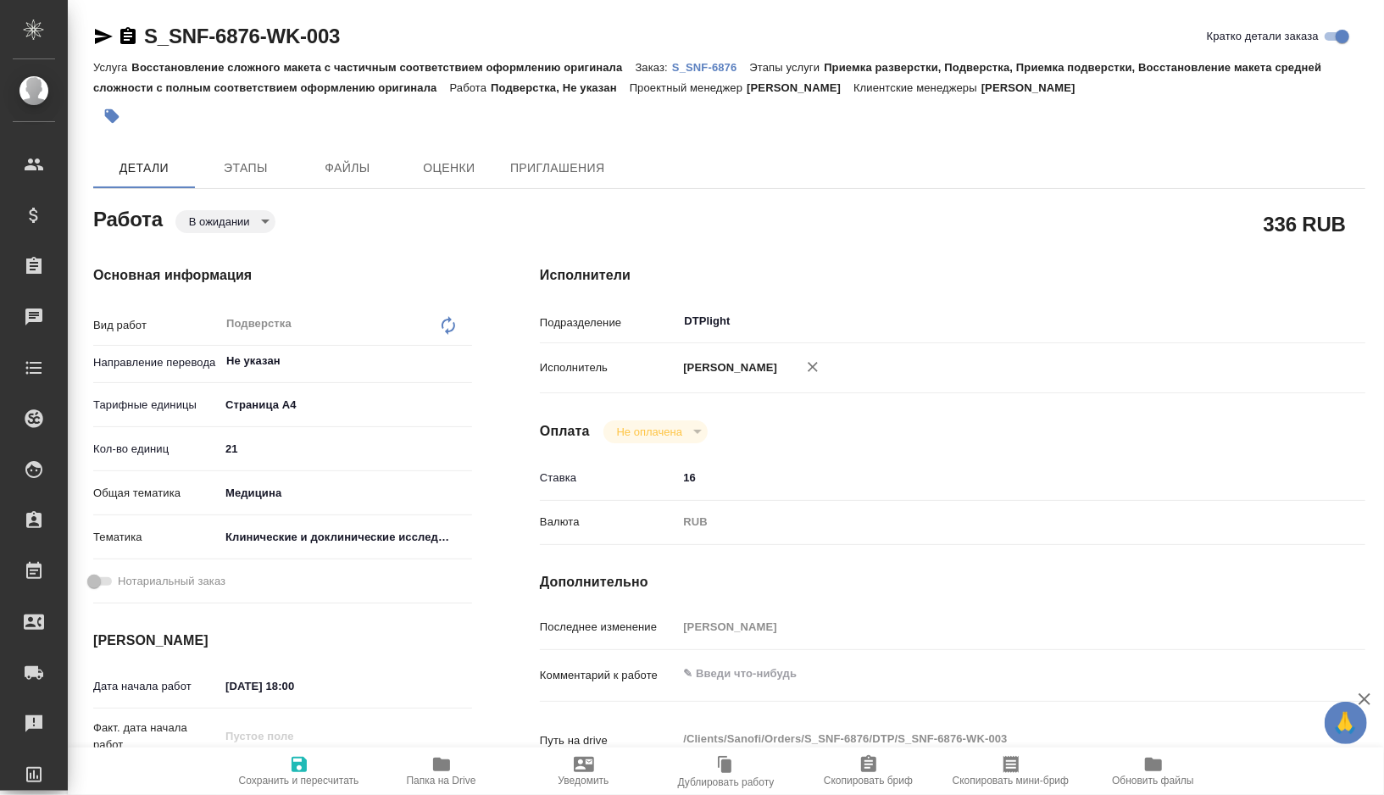
type textarea "x"
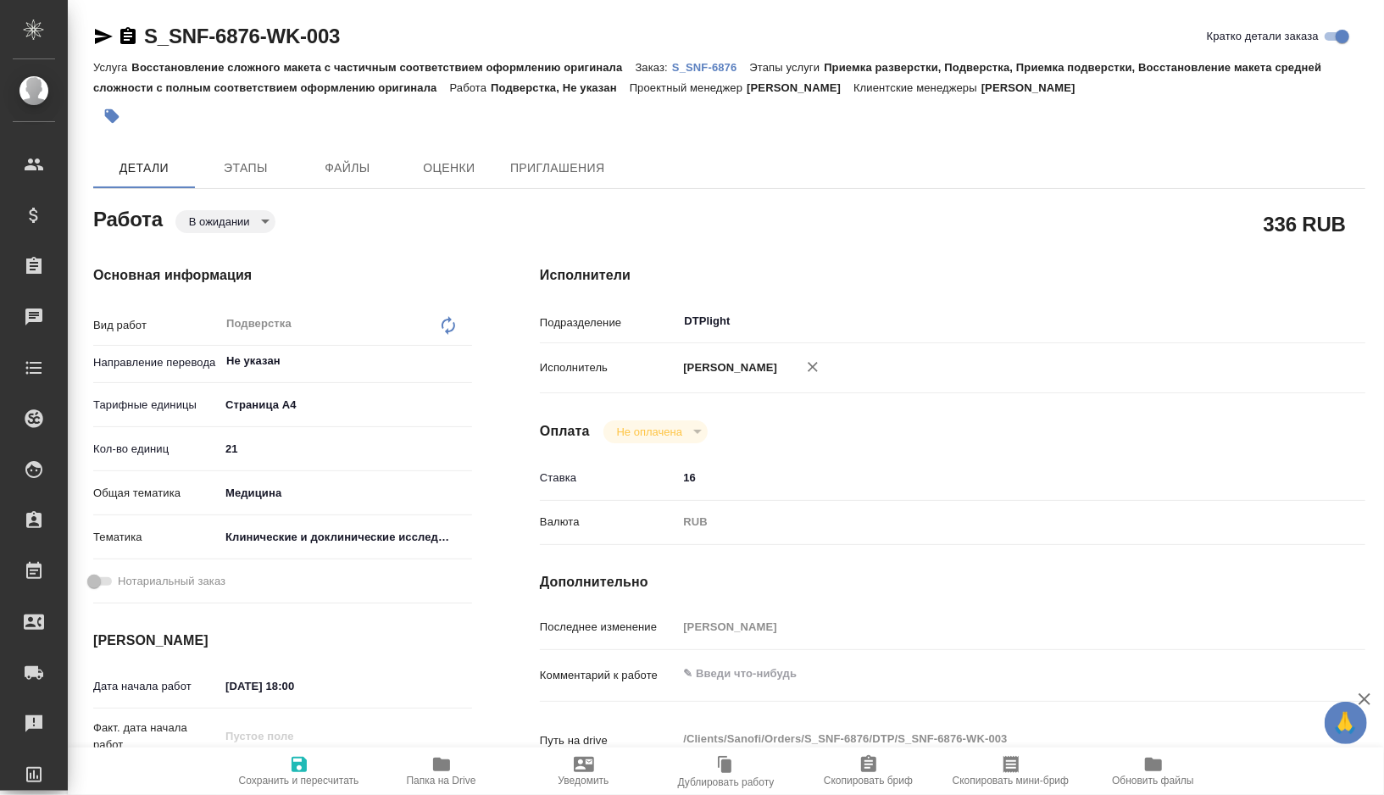
type textarea "x"
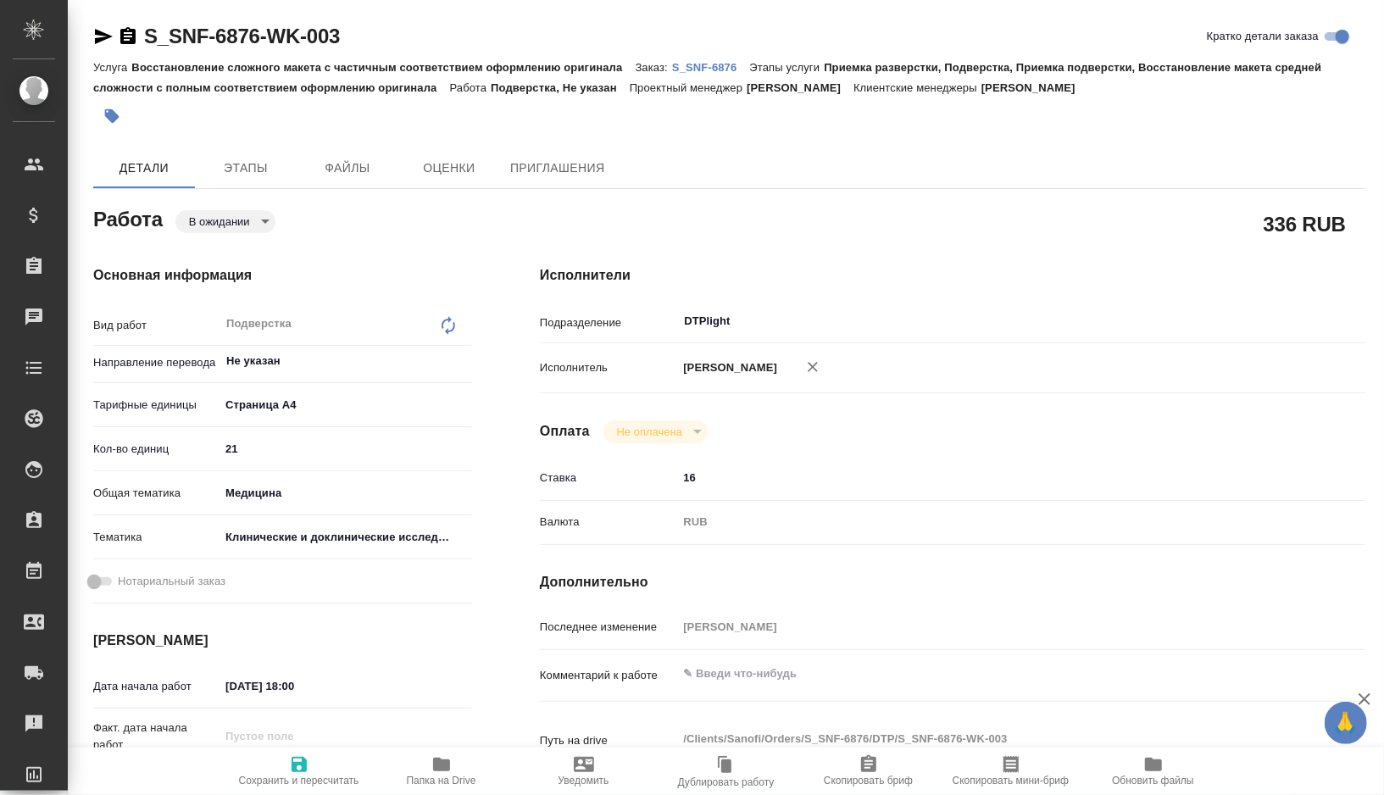
type textarea "x"
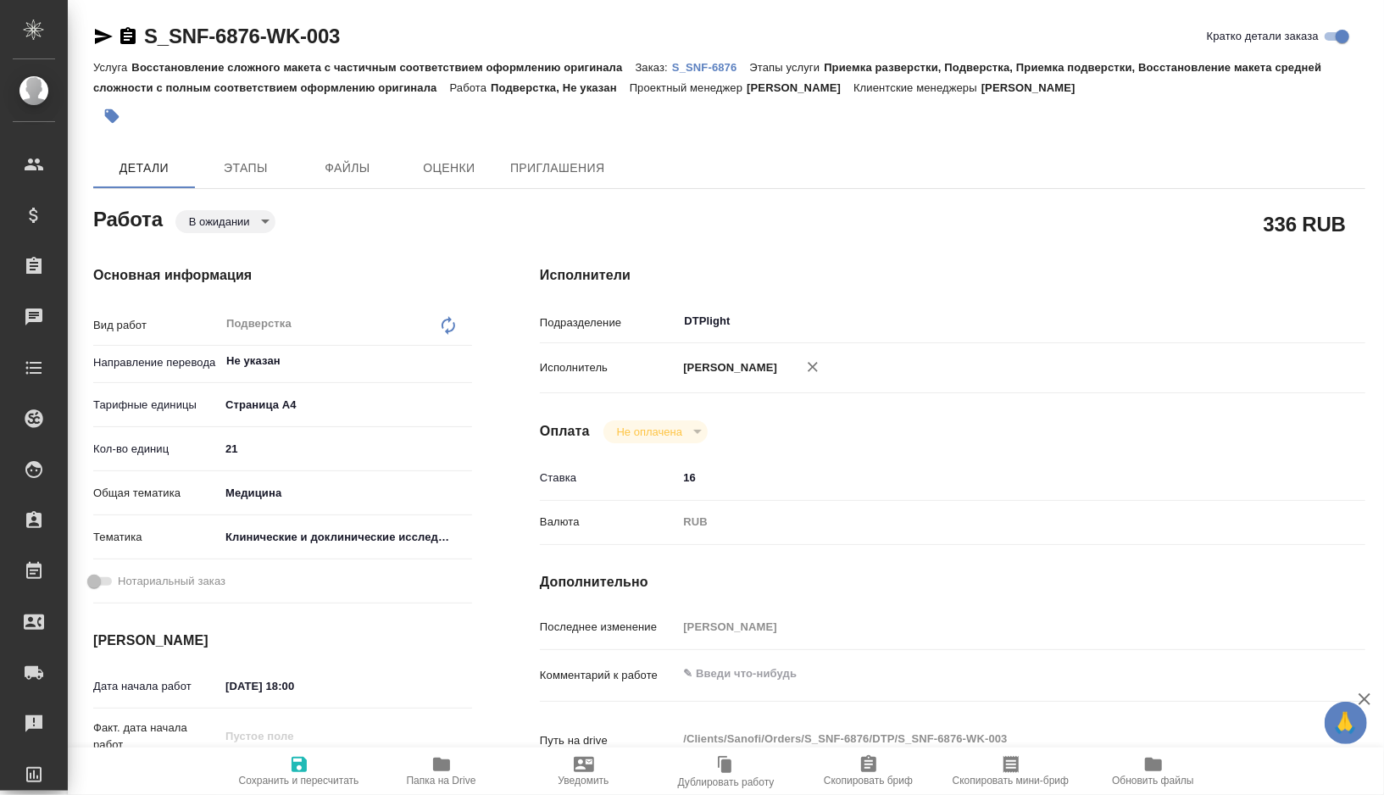
type textarea "x"
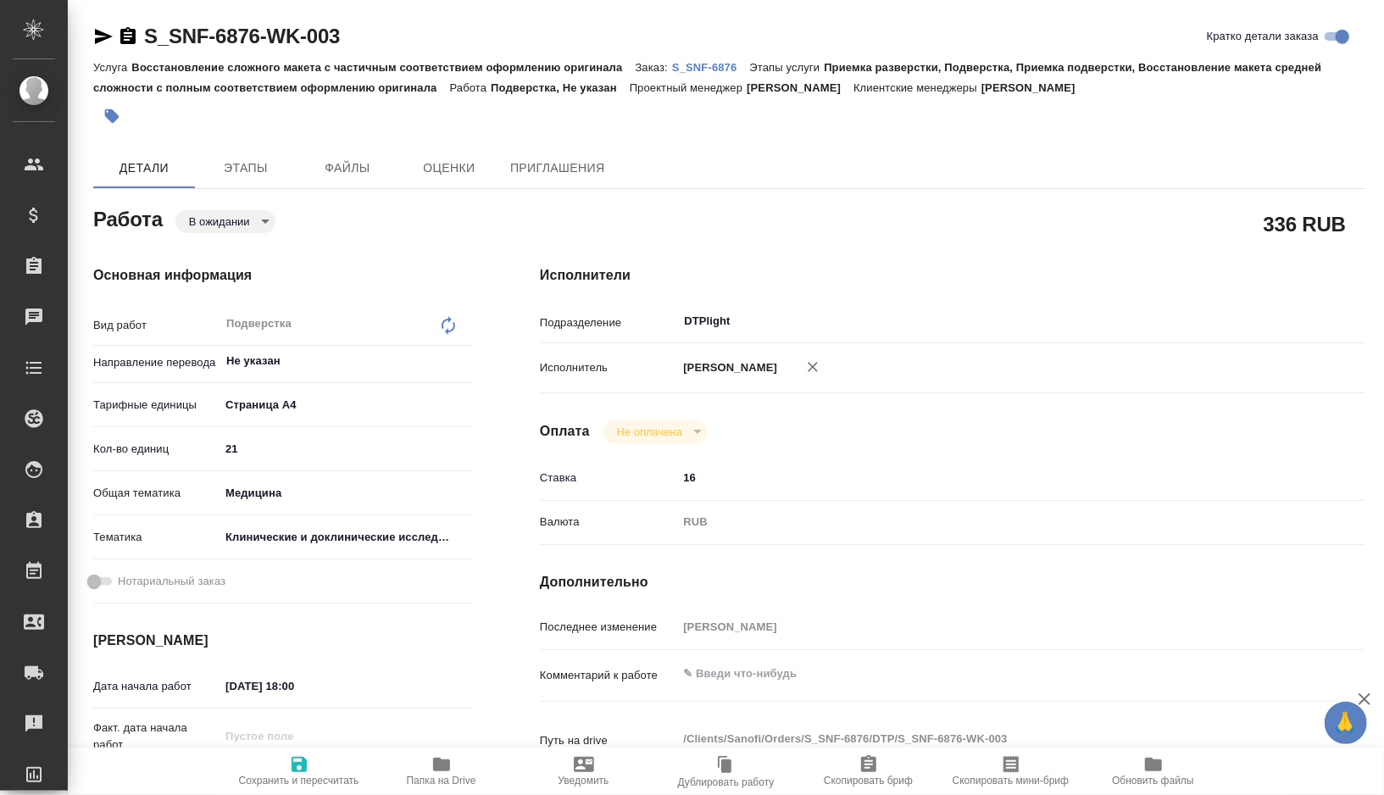
click at [445, 775] on span "Папка на Drive" at bounding box center [441, 781] width 69 height 12
type textarea "x"
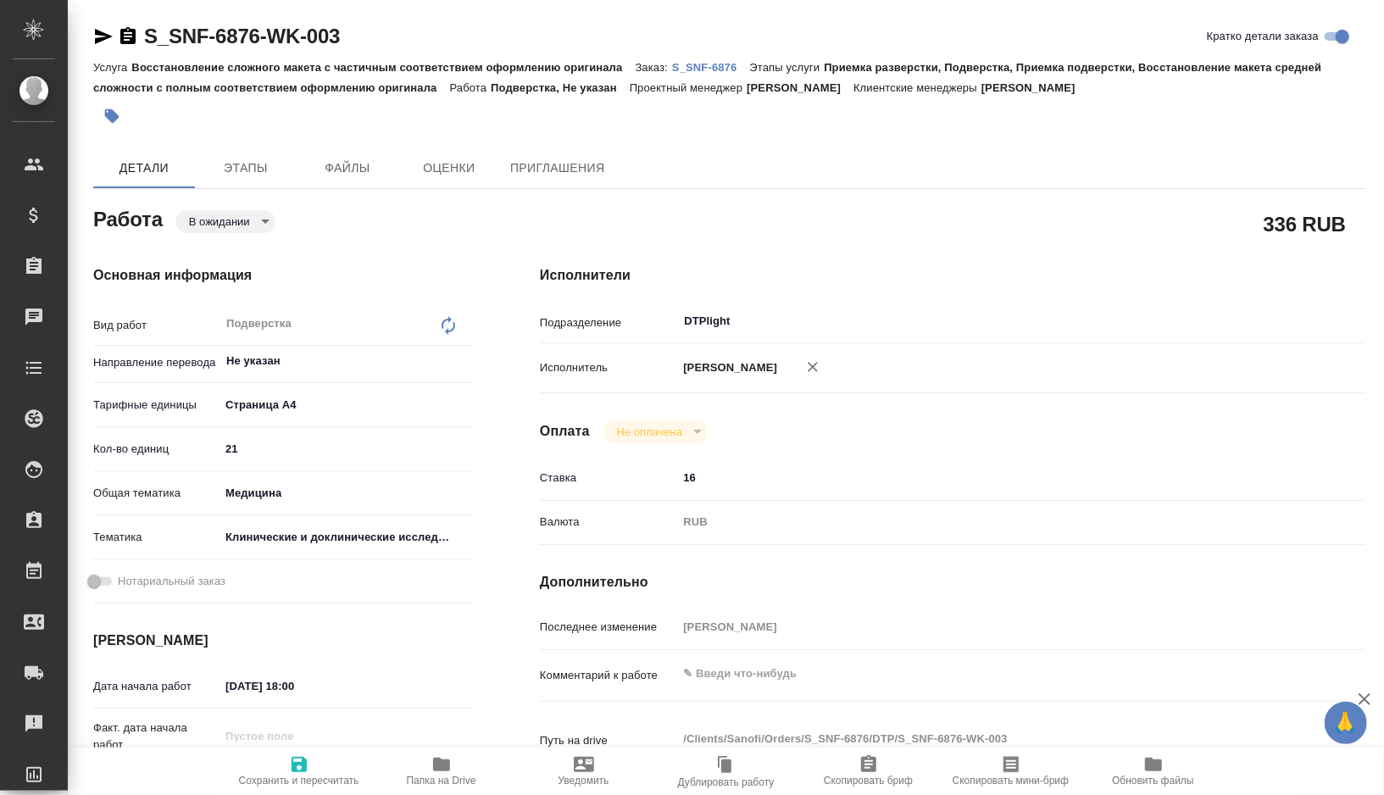
type textarea "x"
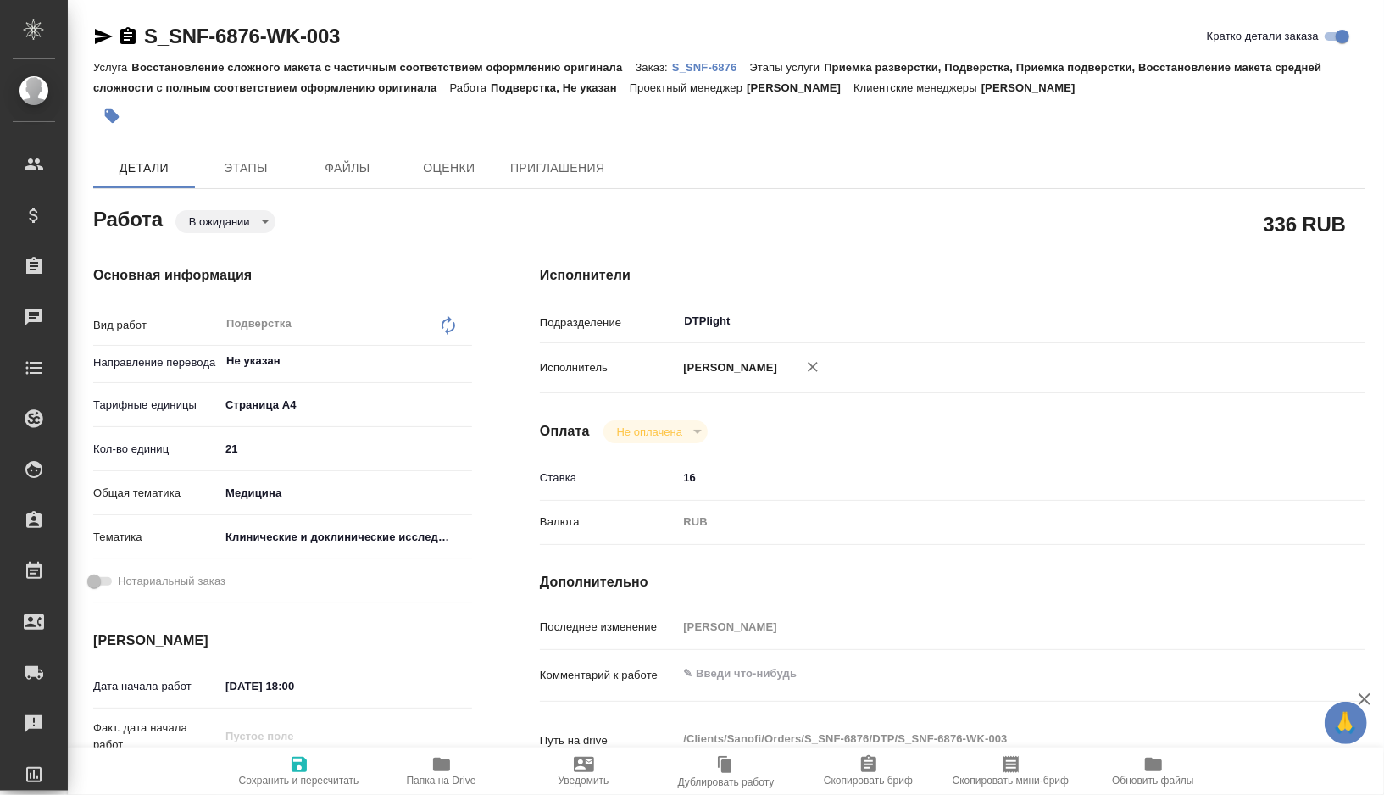
type textarea "x"
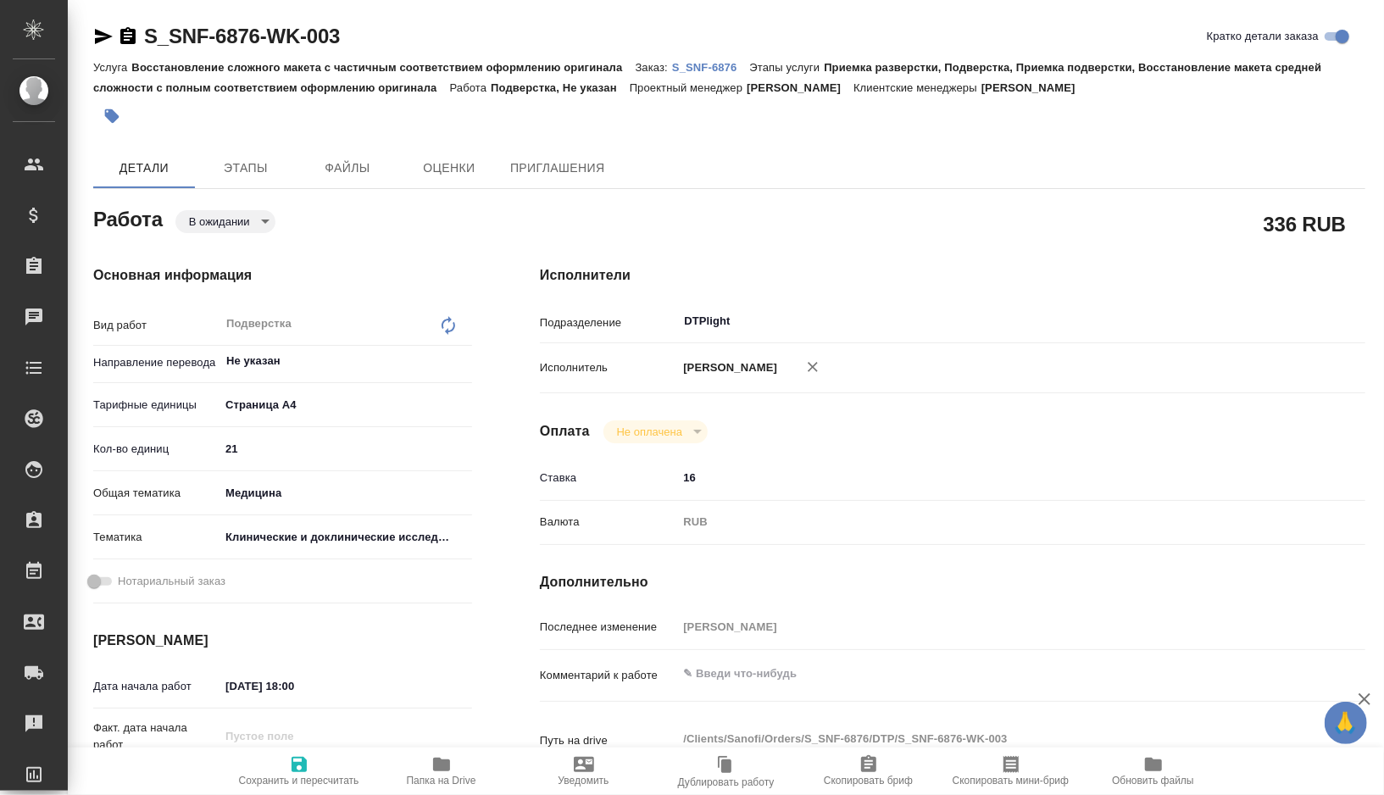
type textarea "x"
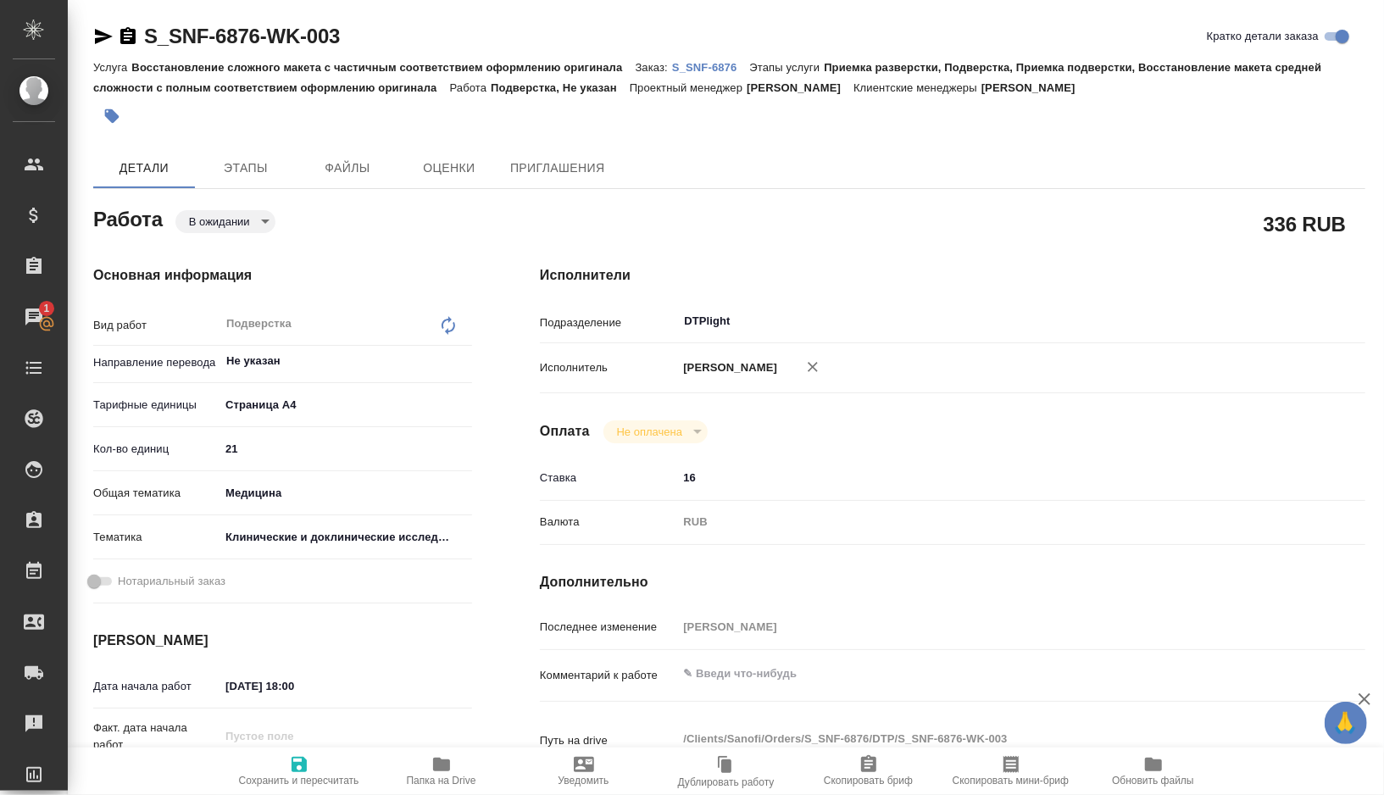
type textarea "x"
click at [255, 217] on body "🙏 .cls-1 fill:#fff; AWATERA Gorshkova Valentina Клиенты Спецификации Заказы 1 Ч…" at bounding box center [692, 397] width 1384 height 795
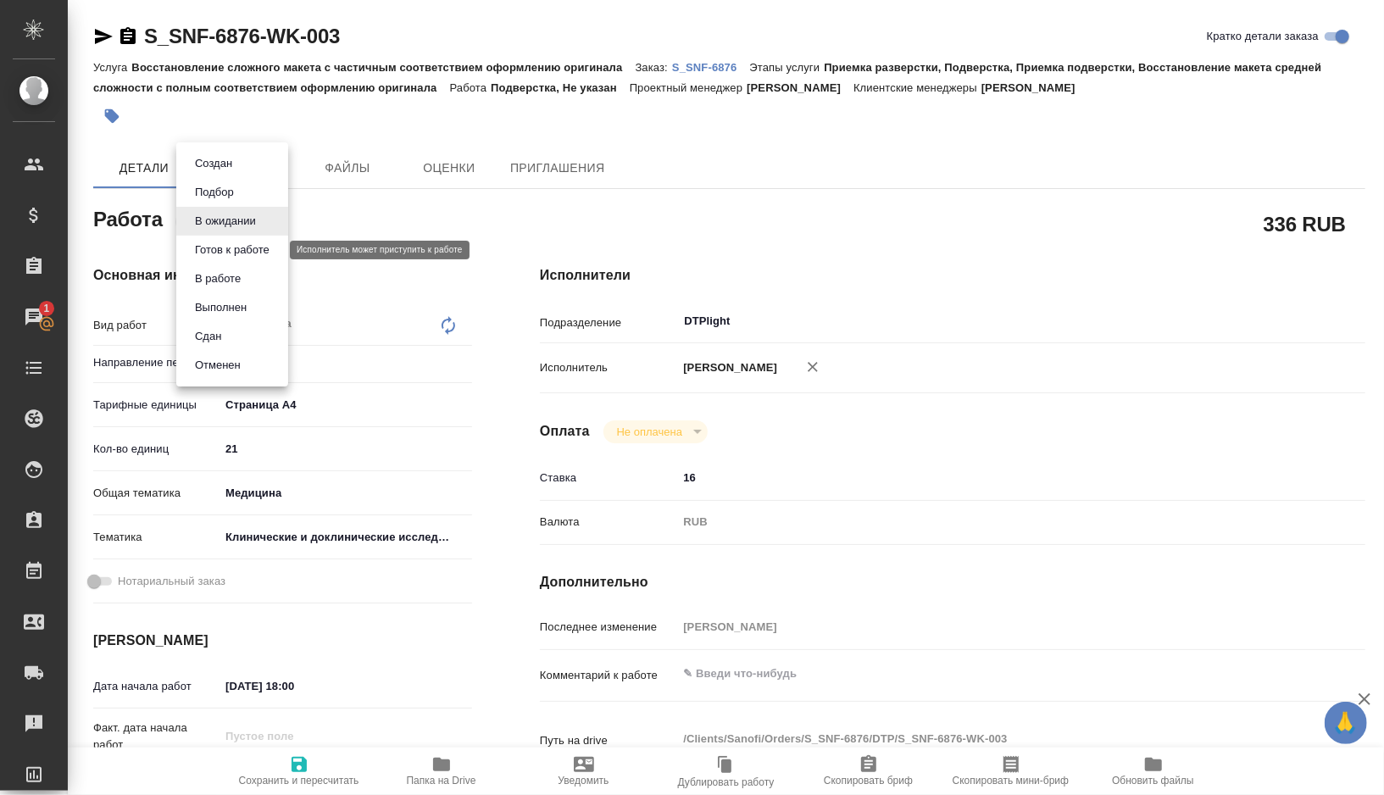
click at [236, 248] on button "Готов к работе" at bounding box center [232, 250] width 85 height 19
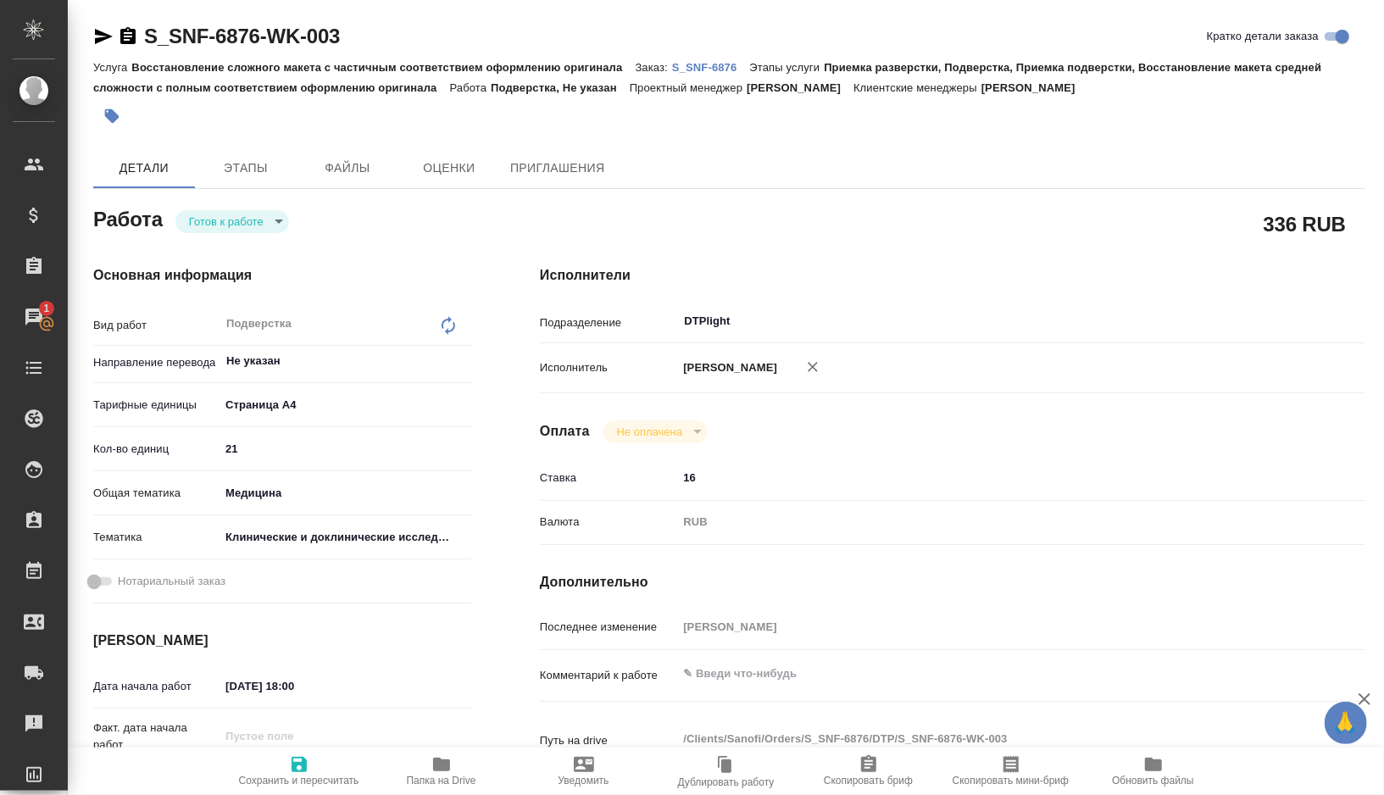
type textarea "x"
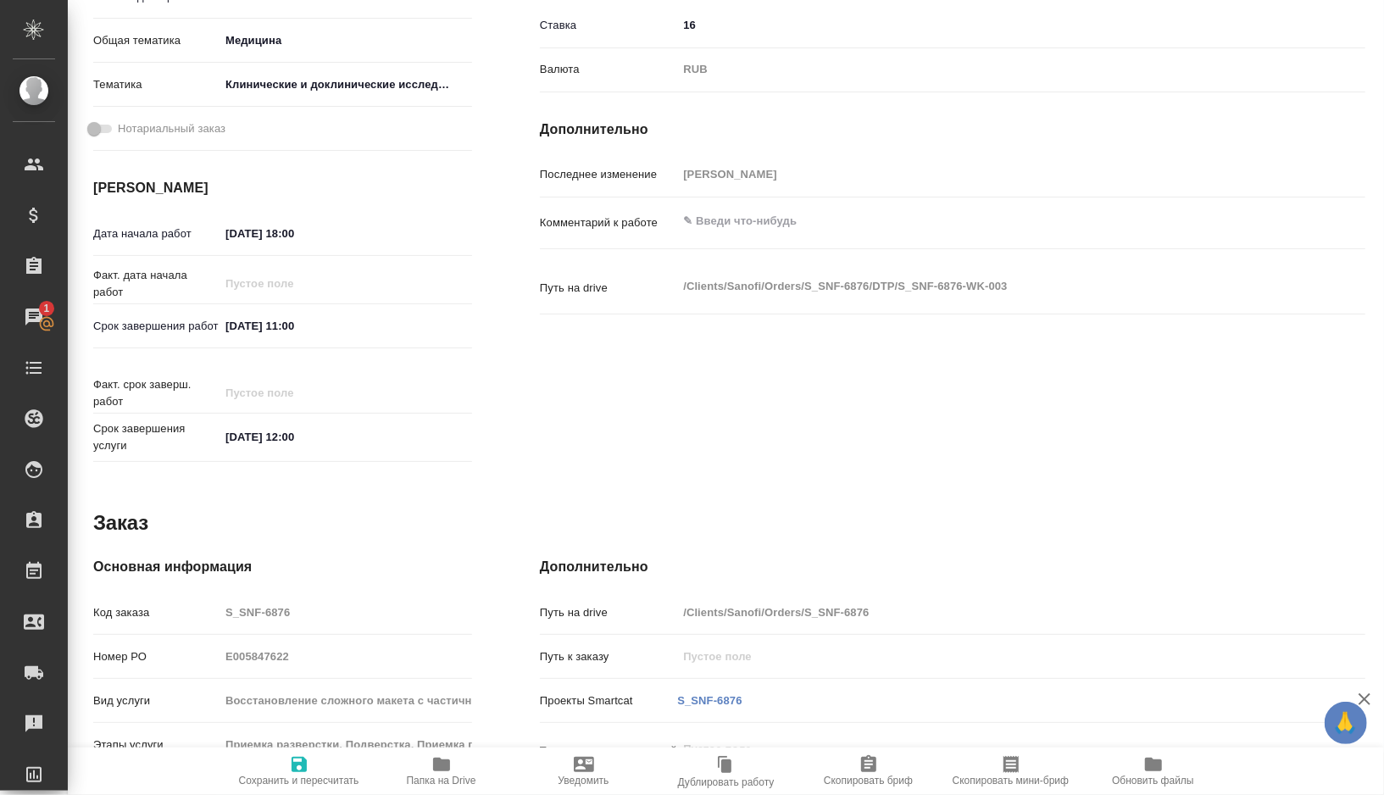
type textarea "x"
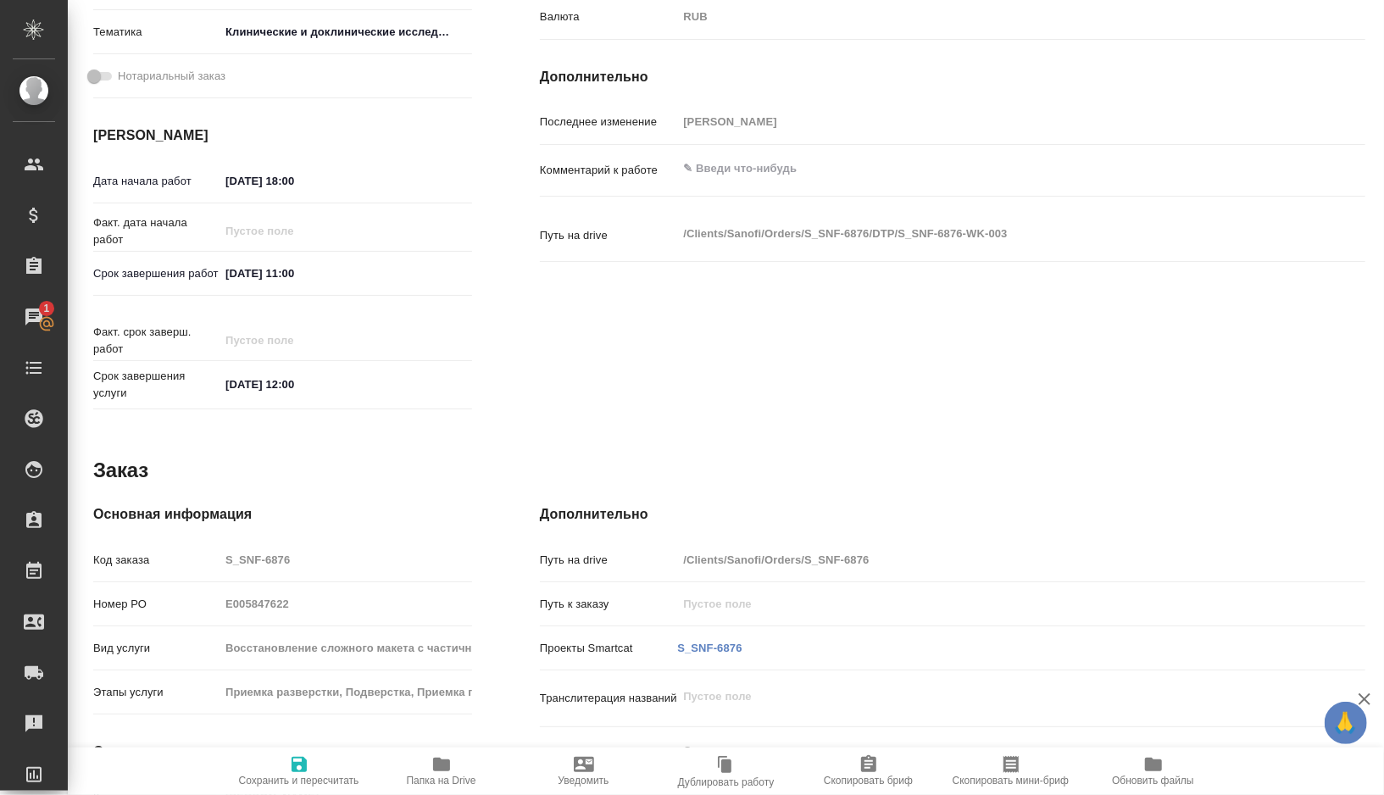
type textarea "x"
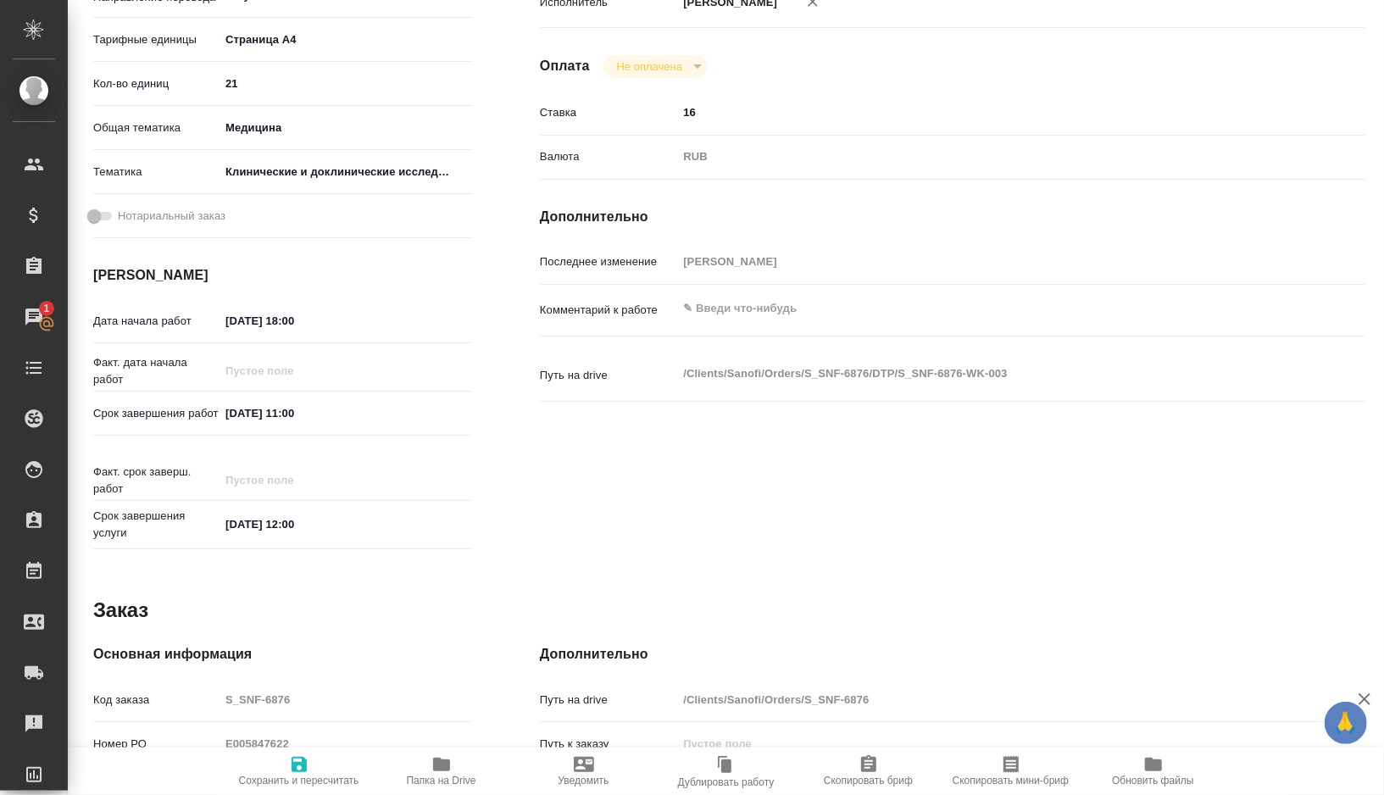
scroll to position [363, 0]
click at [295, 419] on input "12.09.2025 11:00" at bounding box center [294, 415] width 148 height 25
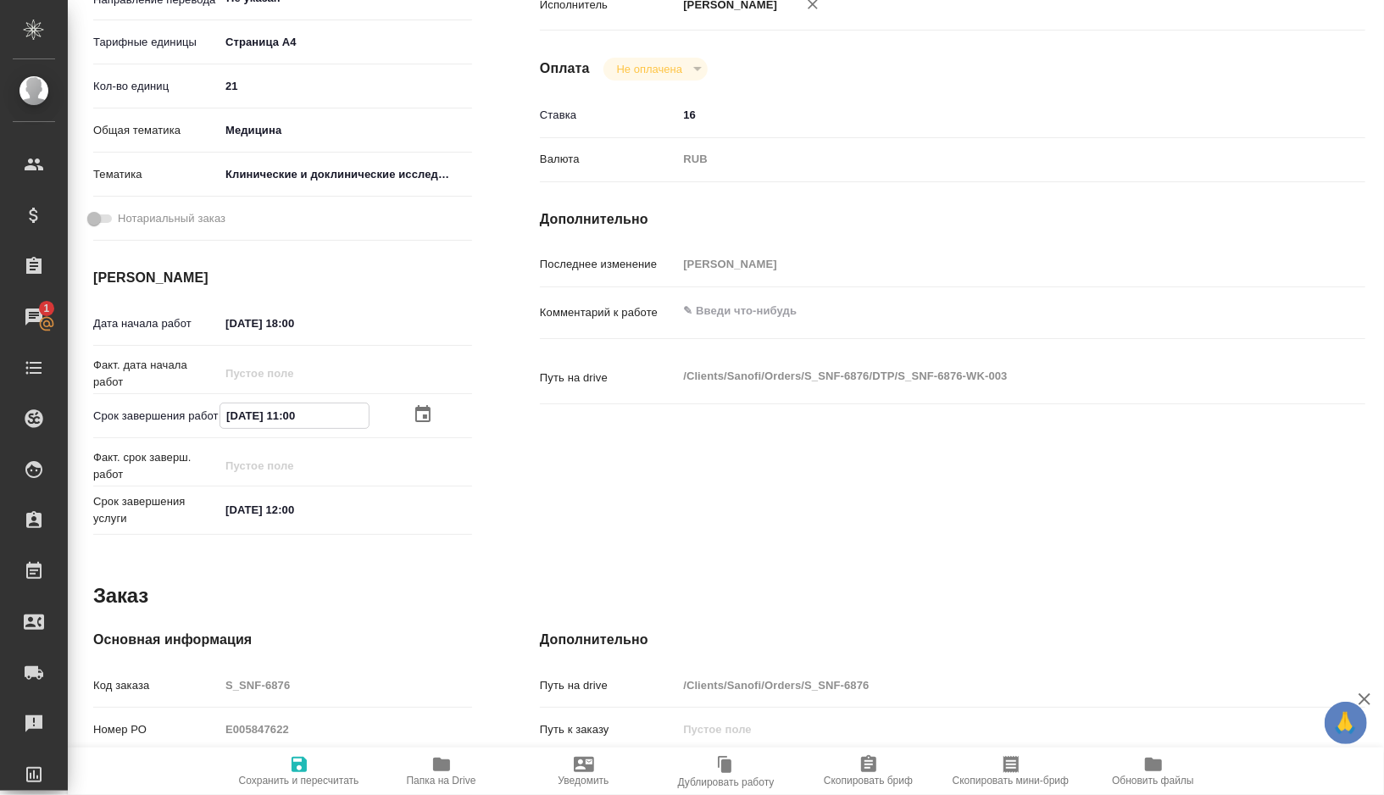
type input "12.09.2025 10:0_"
type textarea "x"
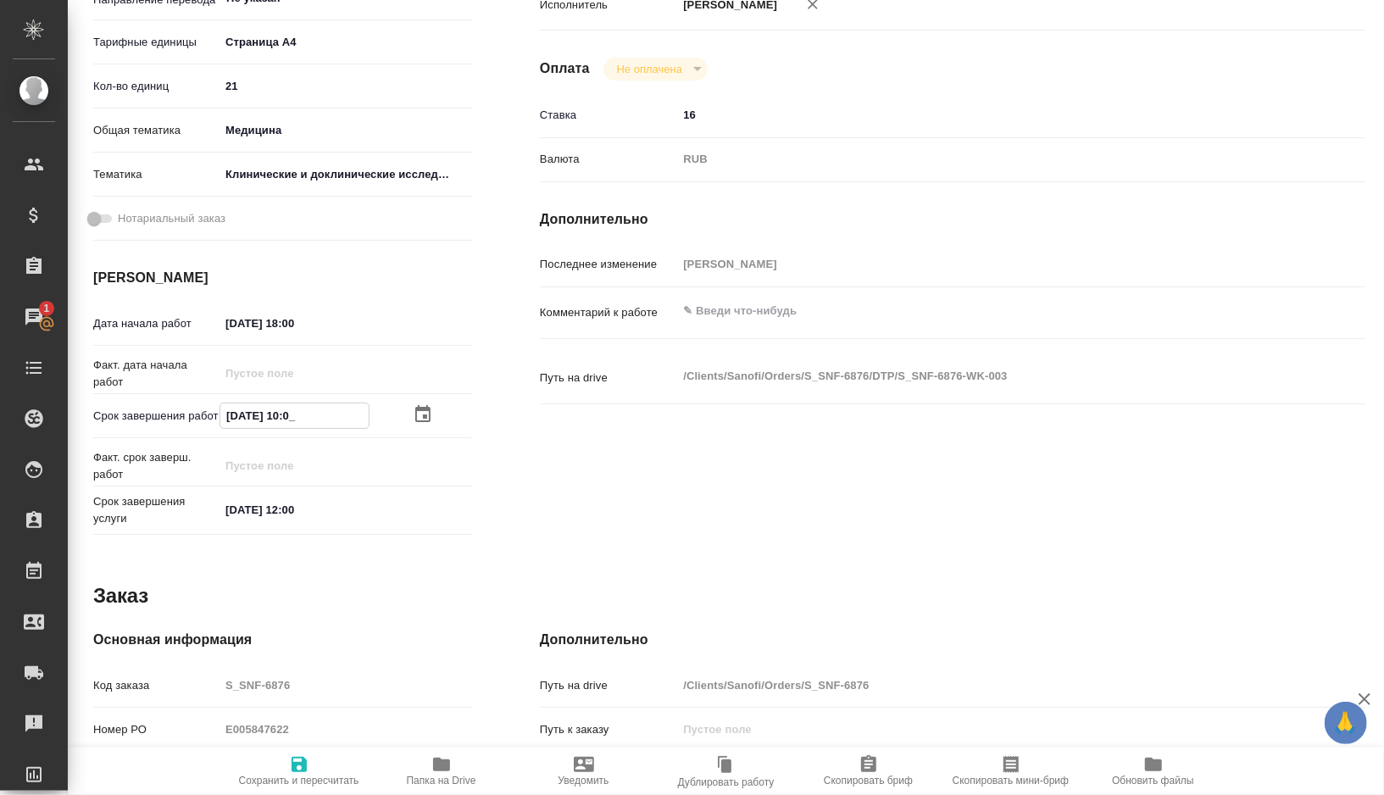
type textarea "x"
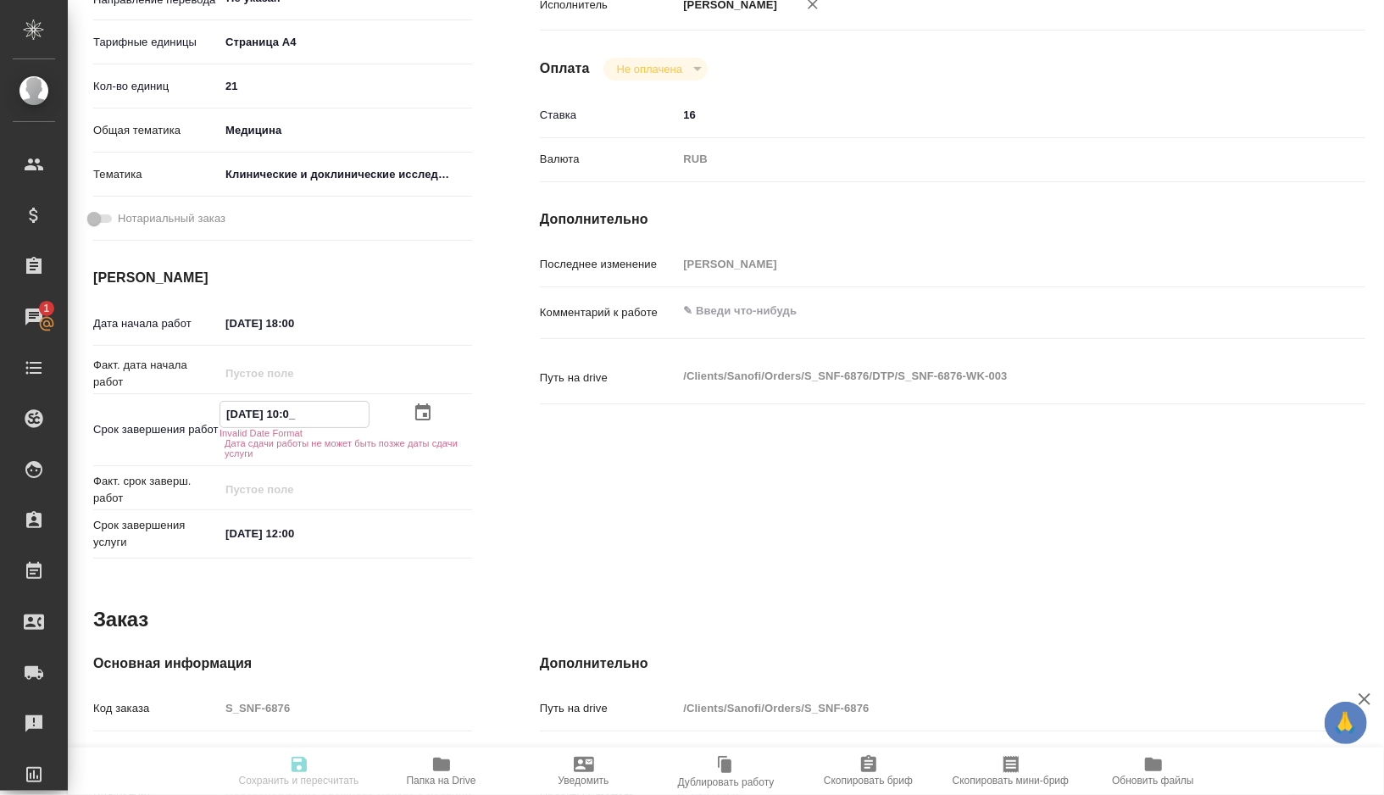
type input "12.09.2025 12:00"
type textarea "x"
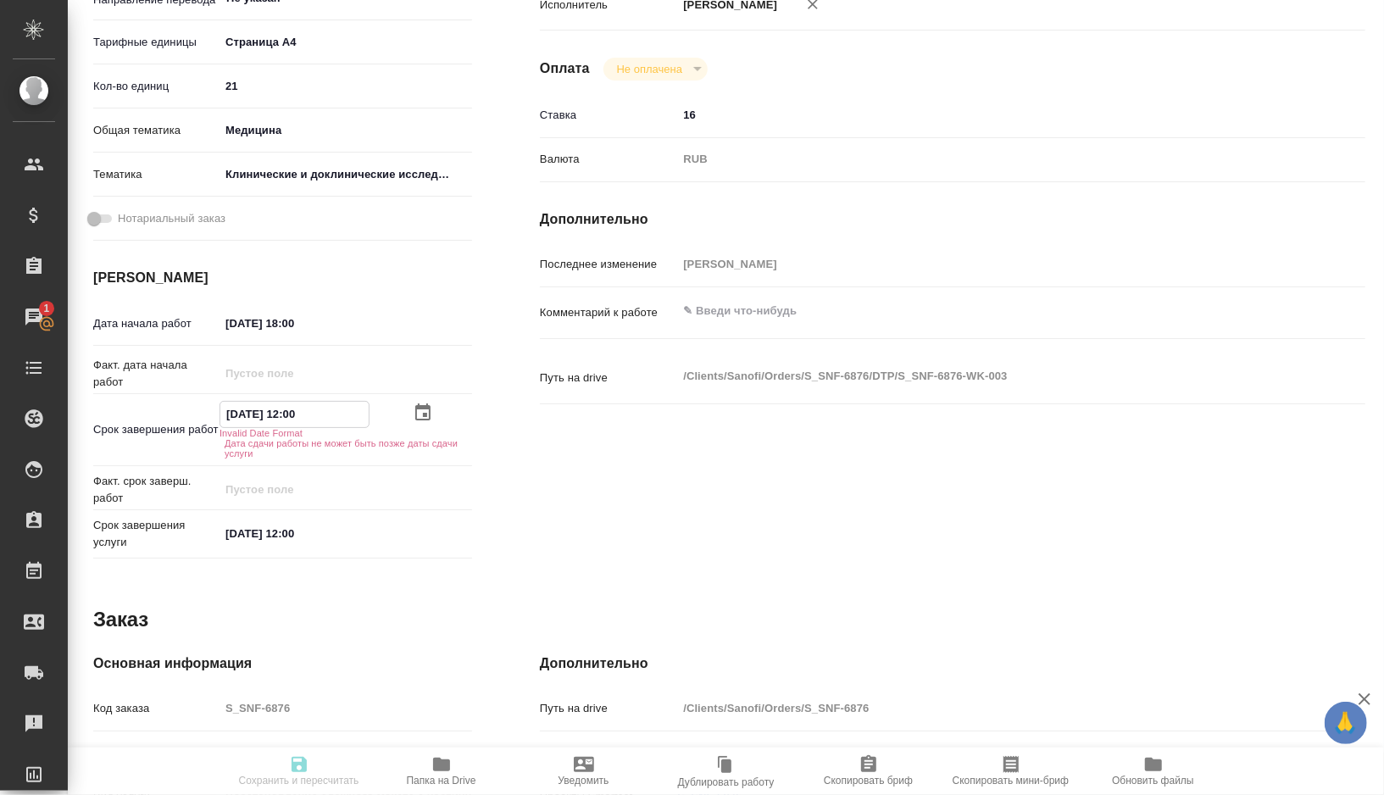
type textarea "x"
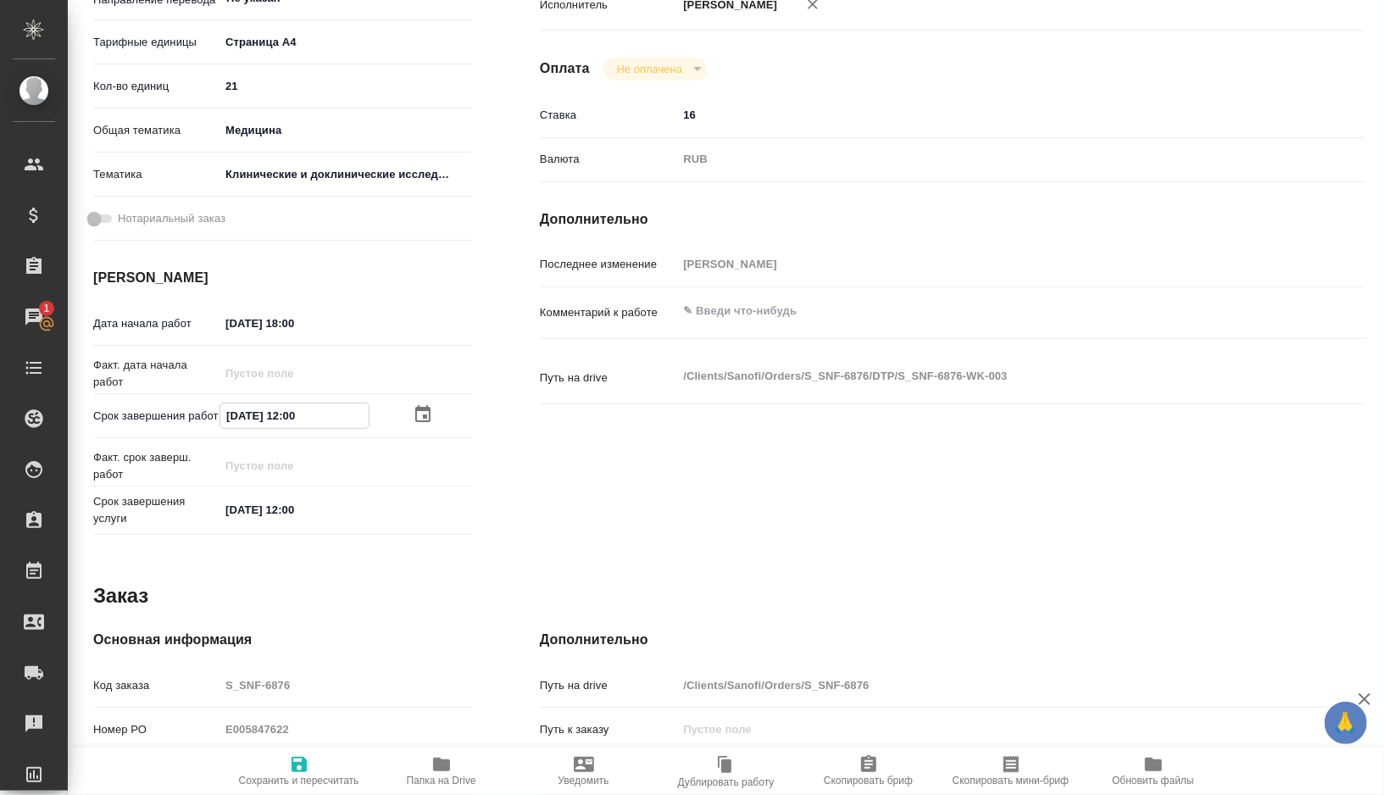
type input "12.09.2025 12:00"
click at [271, 758] on span "Сохранить и пересчитать" at bounding box center [299, 770] width 122 height 32
type textarea "x"
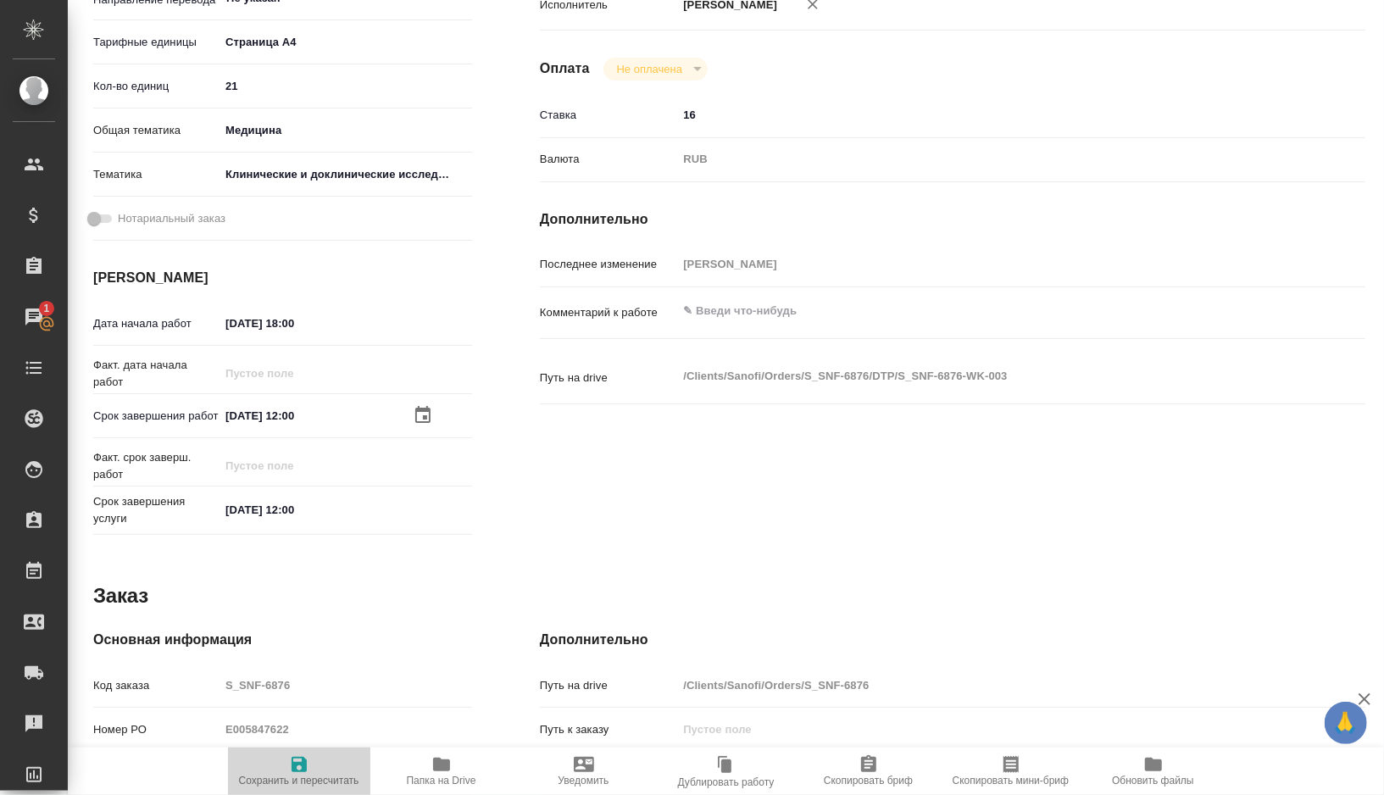
type textarea "x"
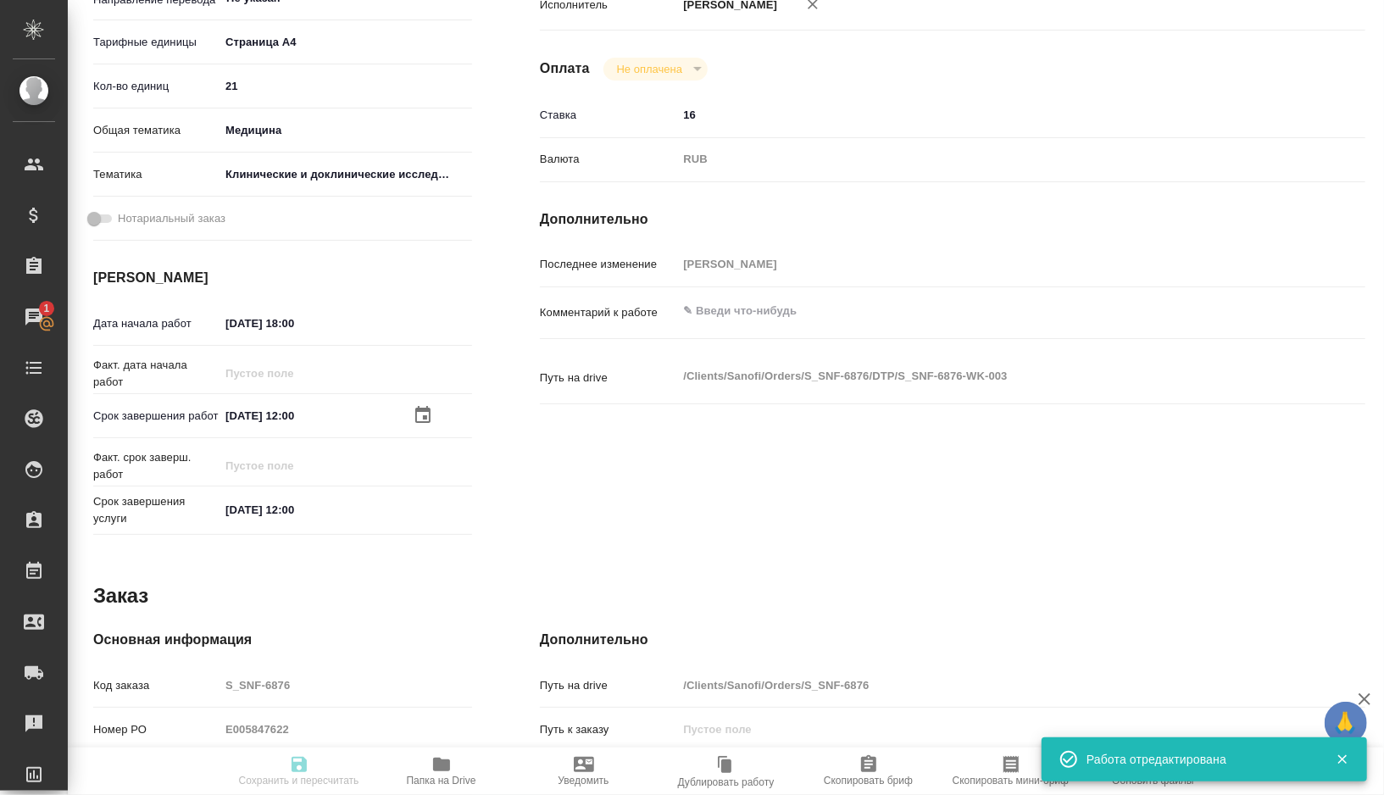
type textarea "x"
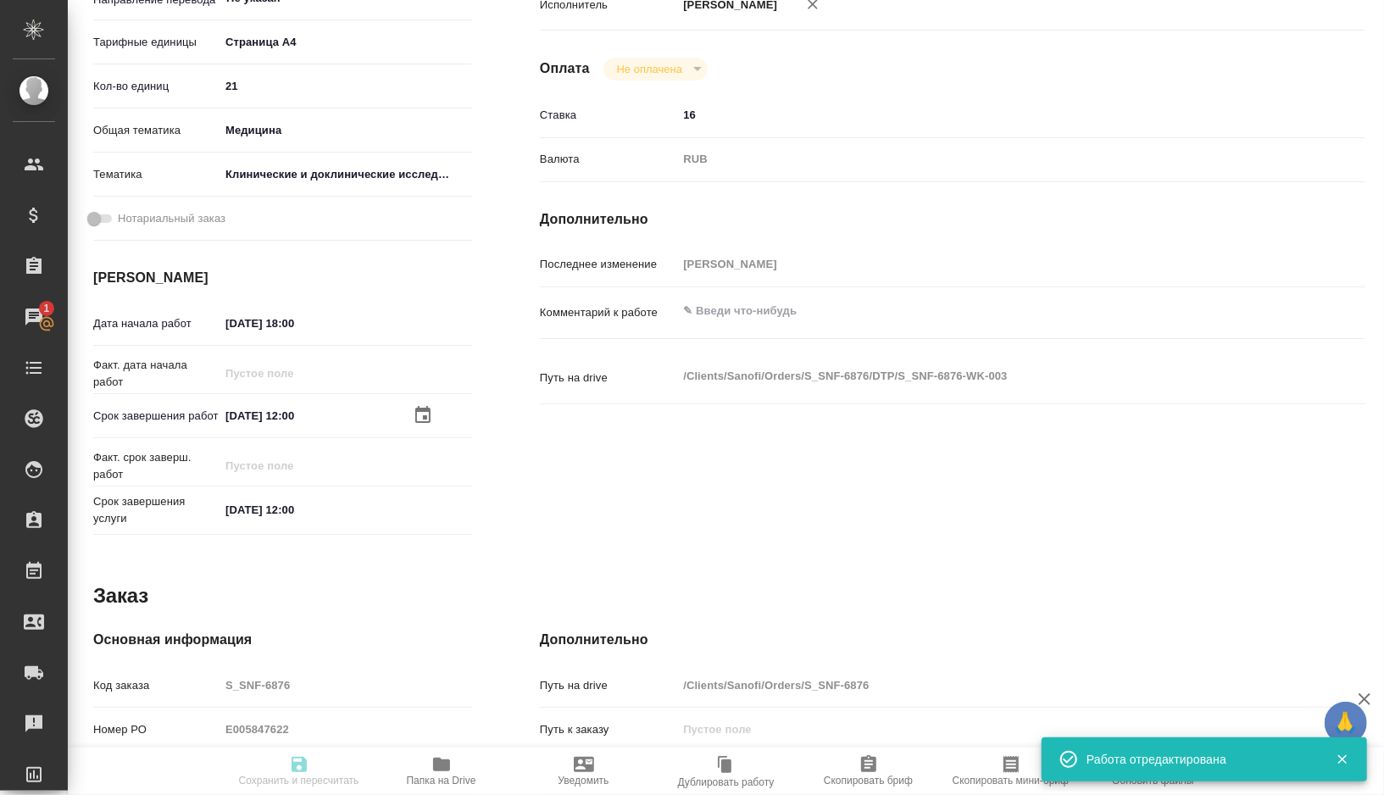
type textarea "x"
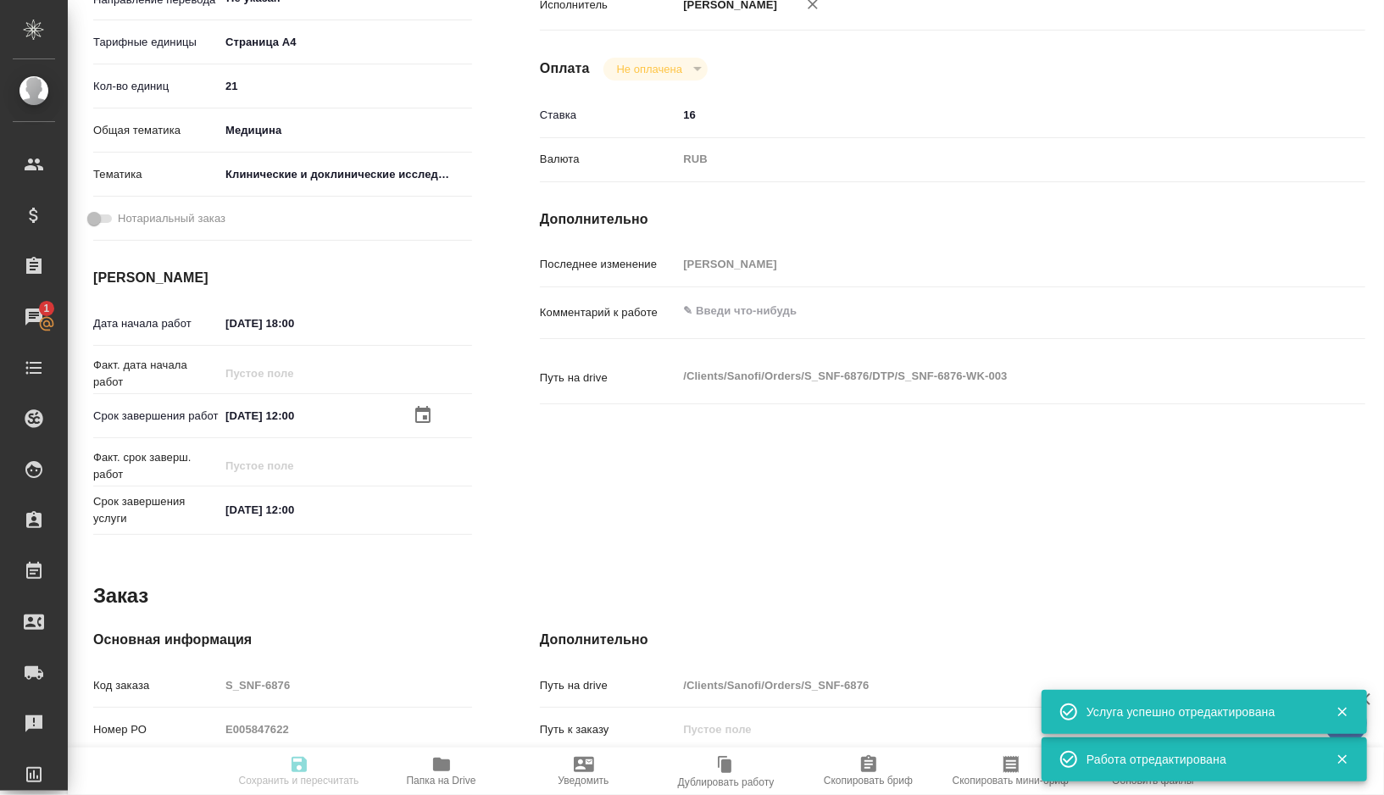
type input "readyForWork"
type textarea "Подверстка"
type textarea "x"
type input "Не указан"
type input "5f036ec4e16dec2d6b59c8ff"
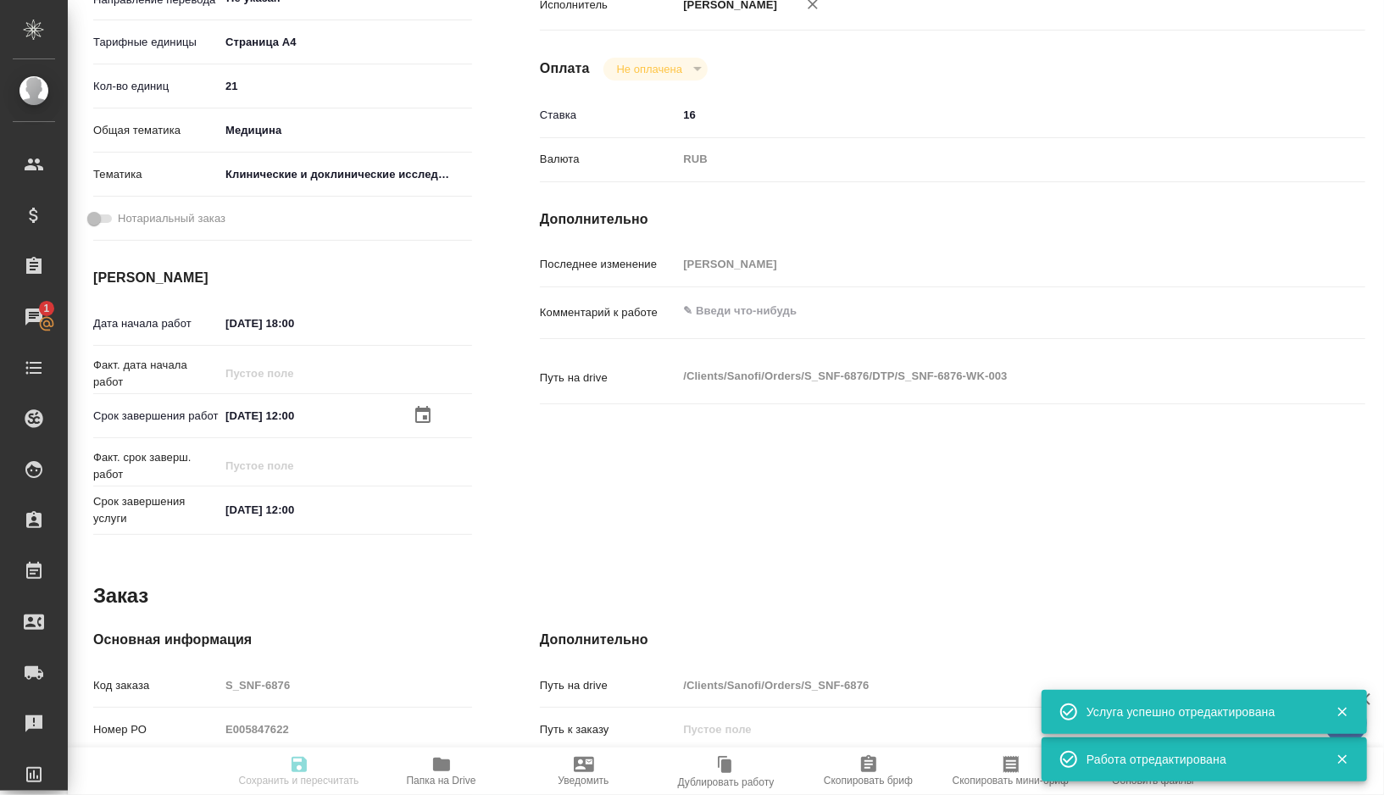
type input "21"
type input "med"
type input "5a8b8b956a9677013d343d9e"
type input "11.09.2025 18:00"
type input "12.09.2025 12:00"
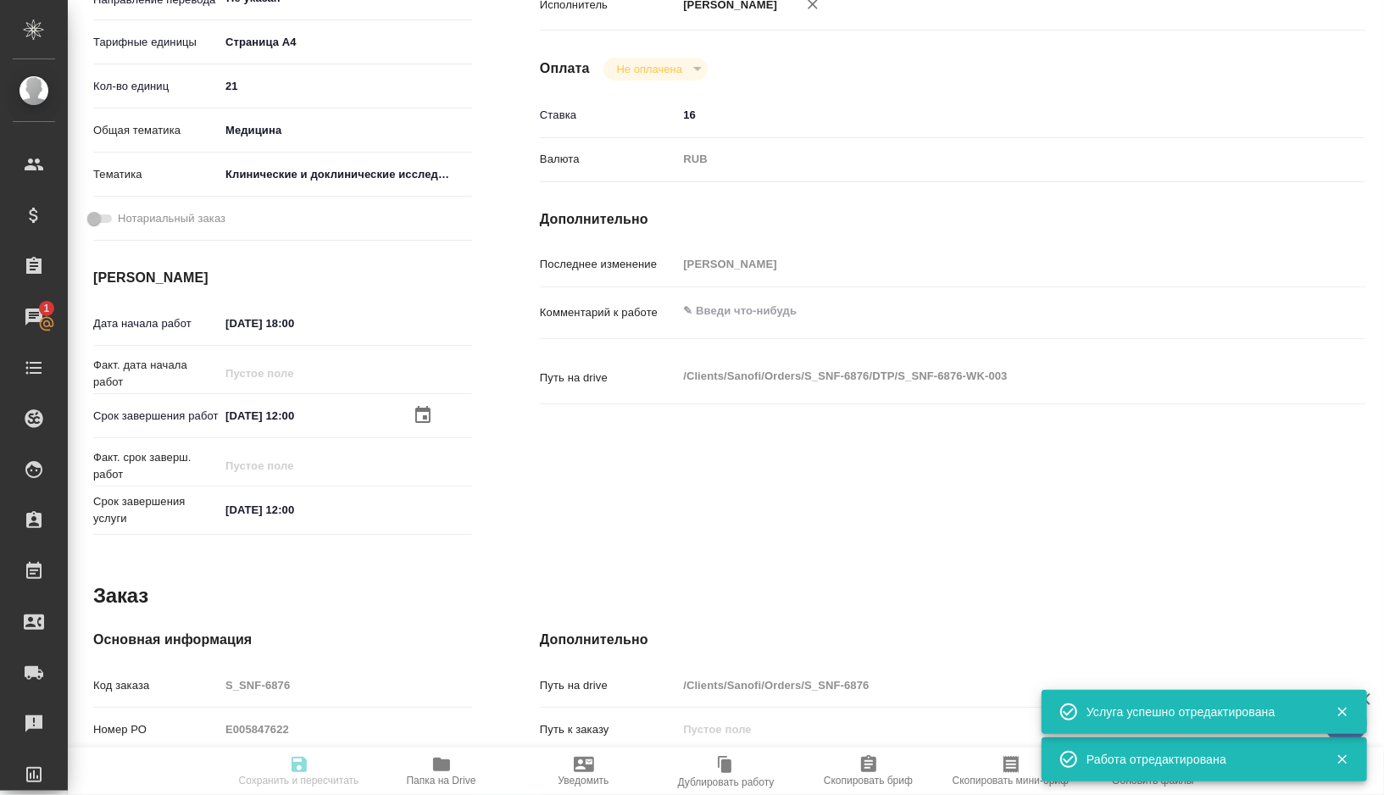
type input "12.09.2025 12:00"
type input "DTPlight"
type input "notPayed"
type input "16"
type input "RUB"
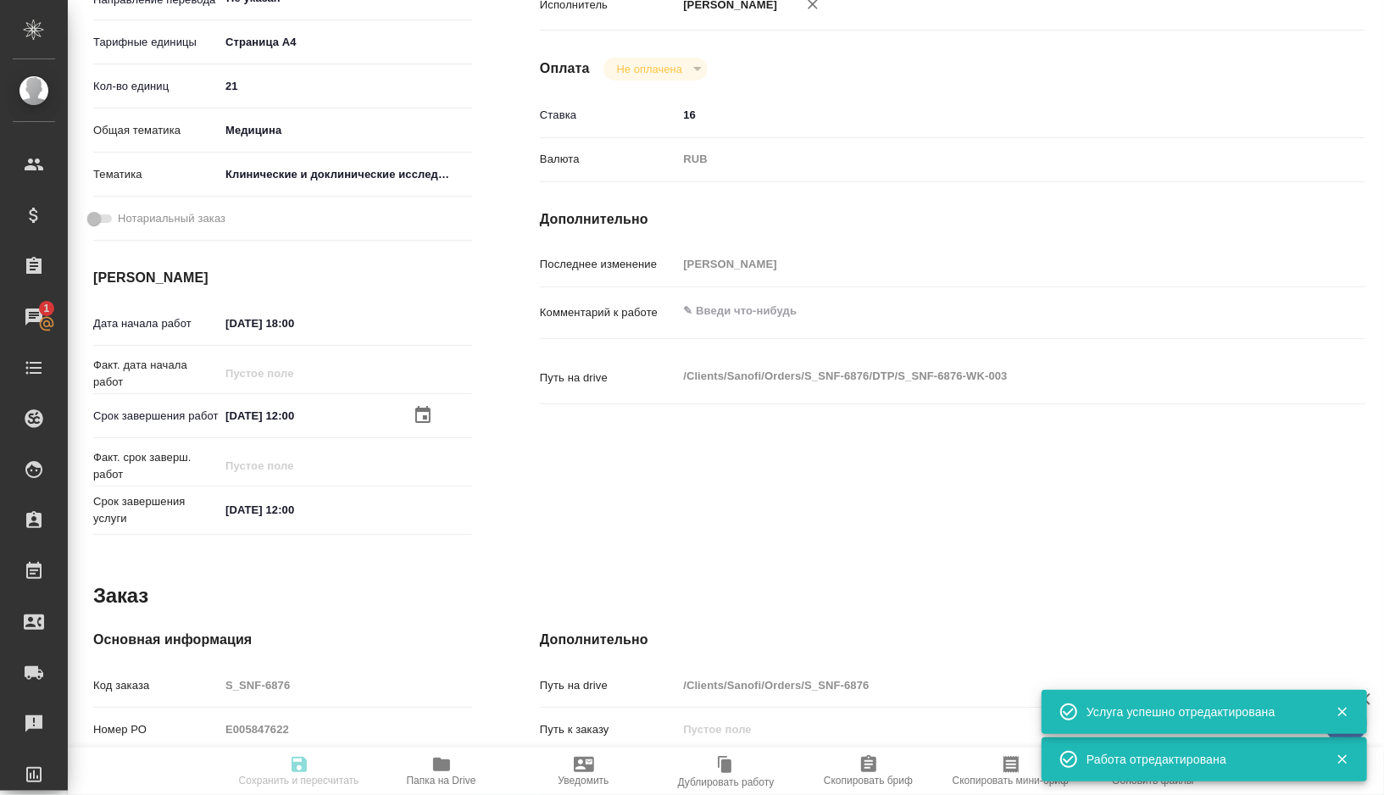
type input "[PERSON_NAME]"
type textarea "x"
type textarea "/Clients/Sanofi/Orders/S_SNF-6876/DTP/S_SNF-6876-WK-003"
type textarea "x"
type input "S_SNF-6876"
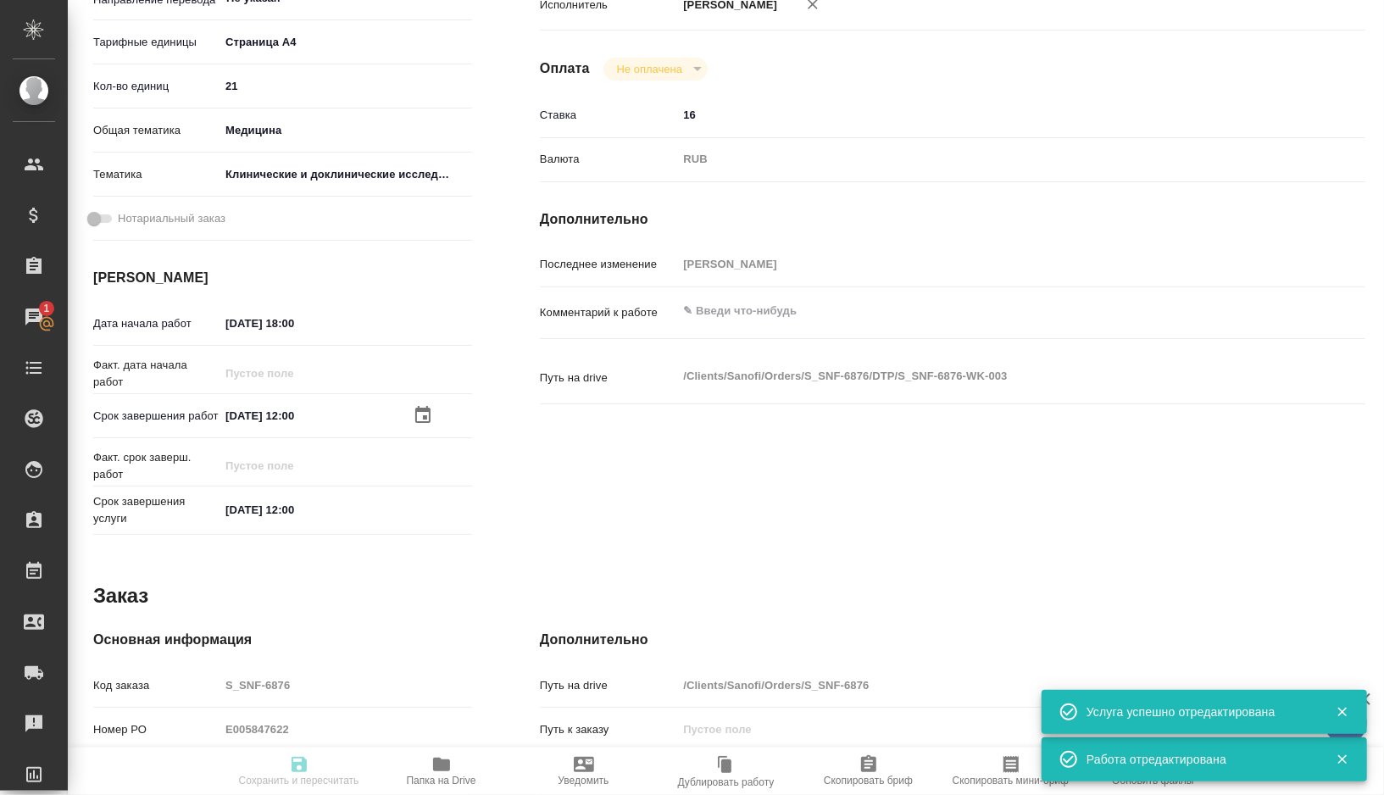
type input "E005847622"
type input "Восстановление сложного макета с частичным соответствием оформлению оригинала"
type input "Приемка разверстки, Подверстка, Приемка подверстки, Восстановление макета средн…"
type input "[PERSON_NAME]"
type input "Оксютович Ирина"
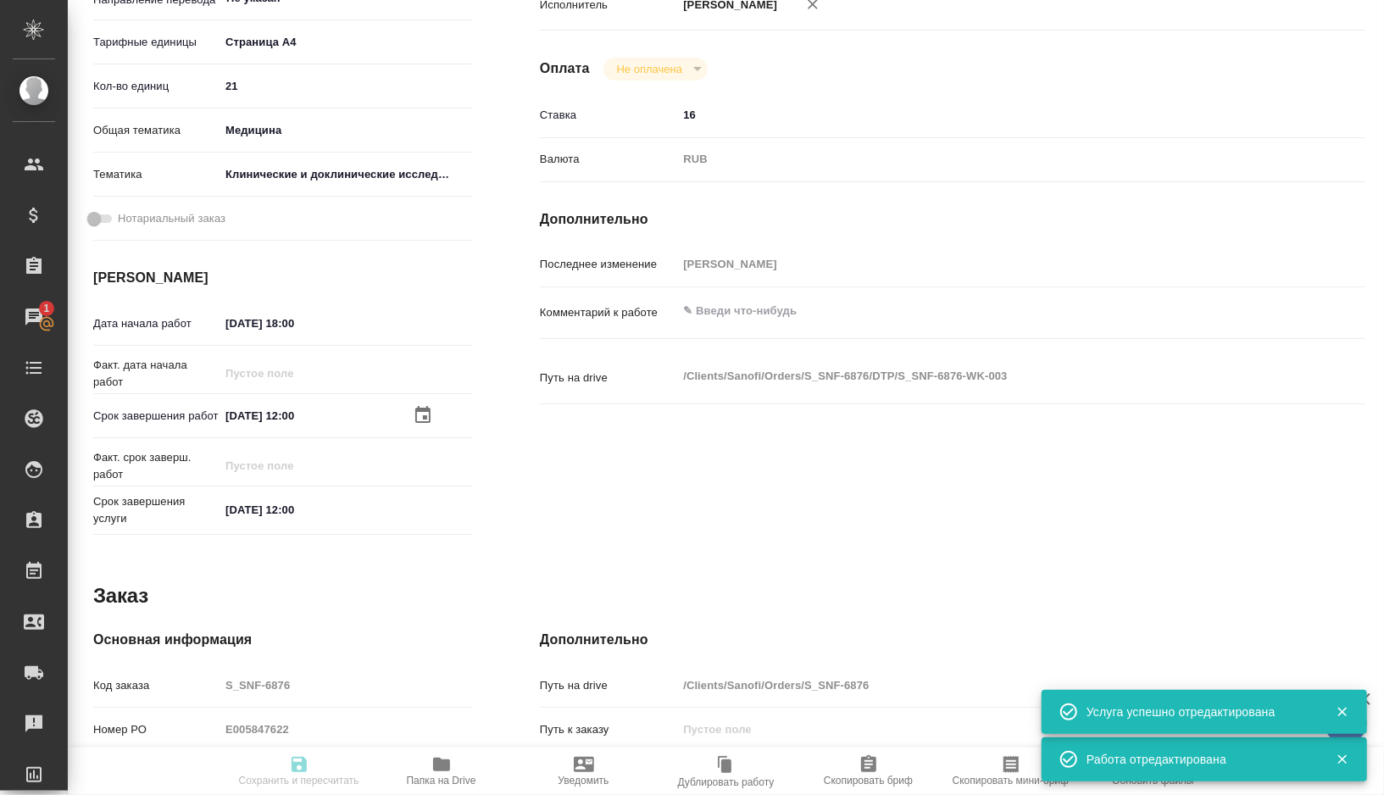
type input "/Clients/Sanofi/Orders/S_SNF-6876"
type textarea "x"
type textarea "Список литературы переводить не нужно"
type textarea "x"
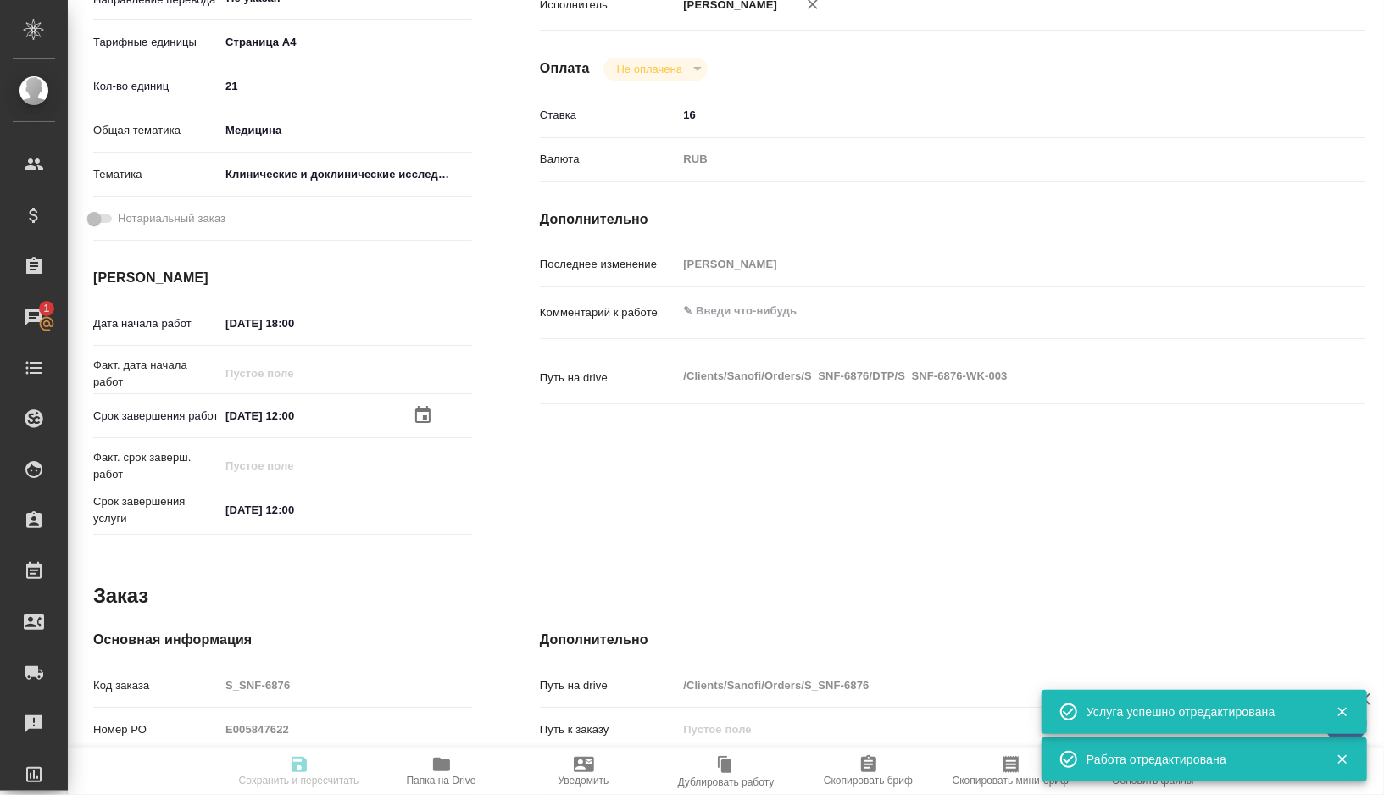
type textarea "x"
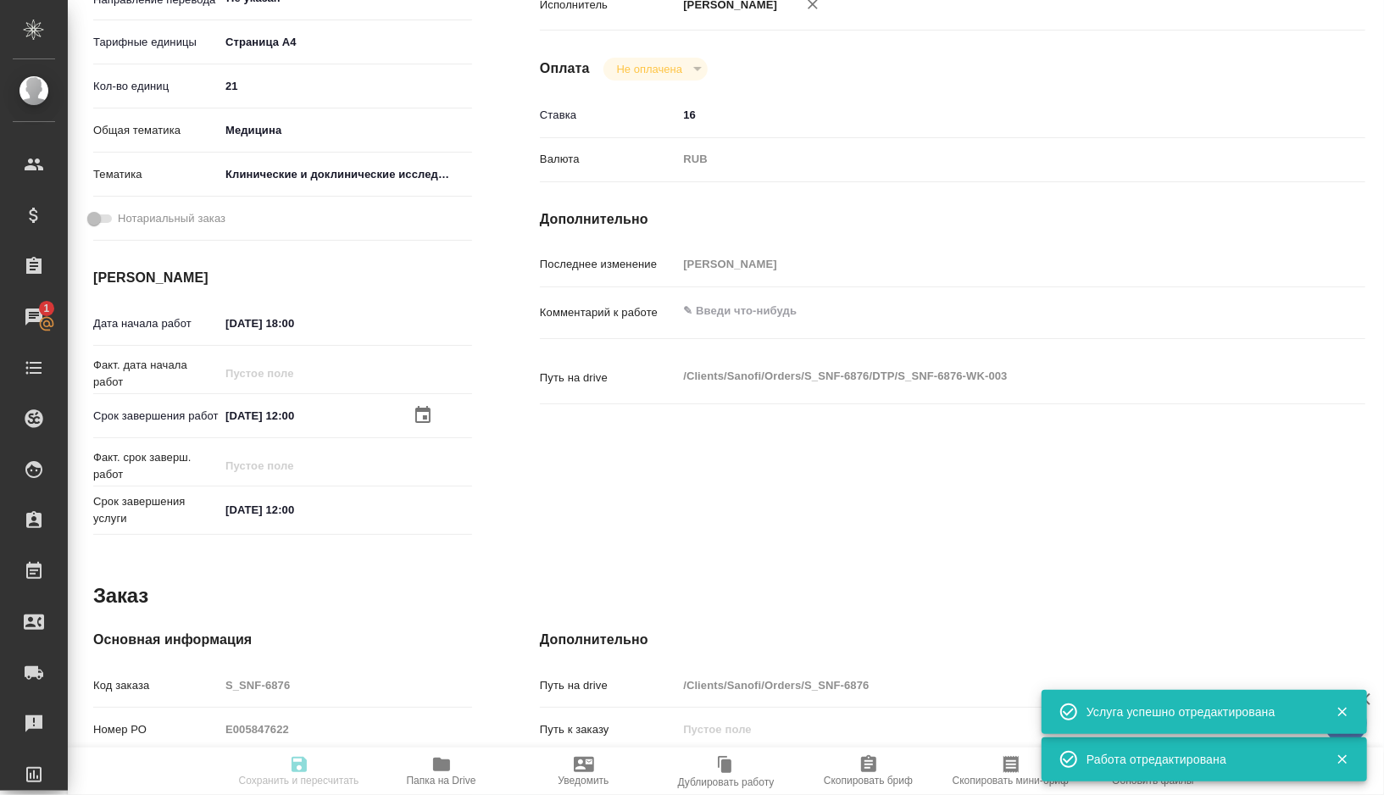
type textarea "x"
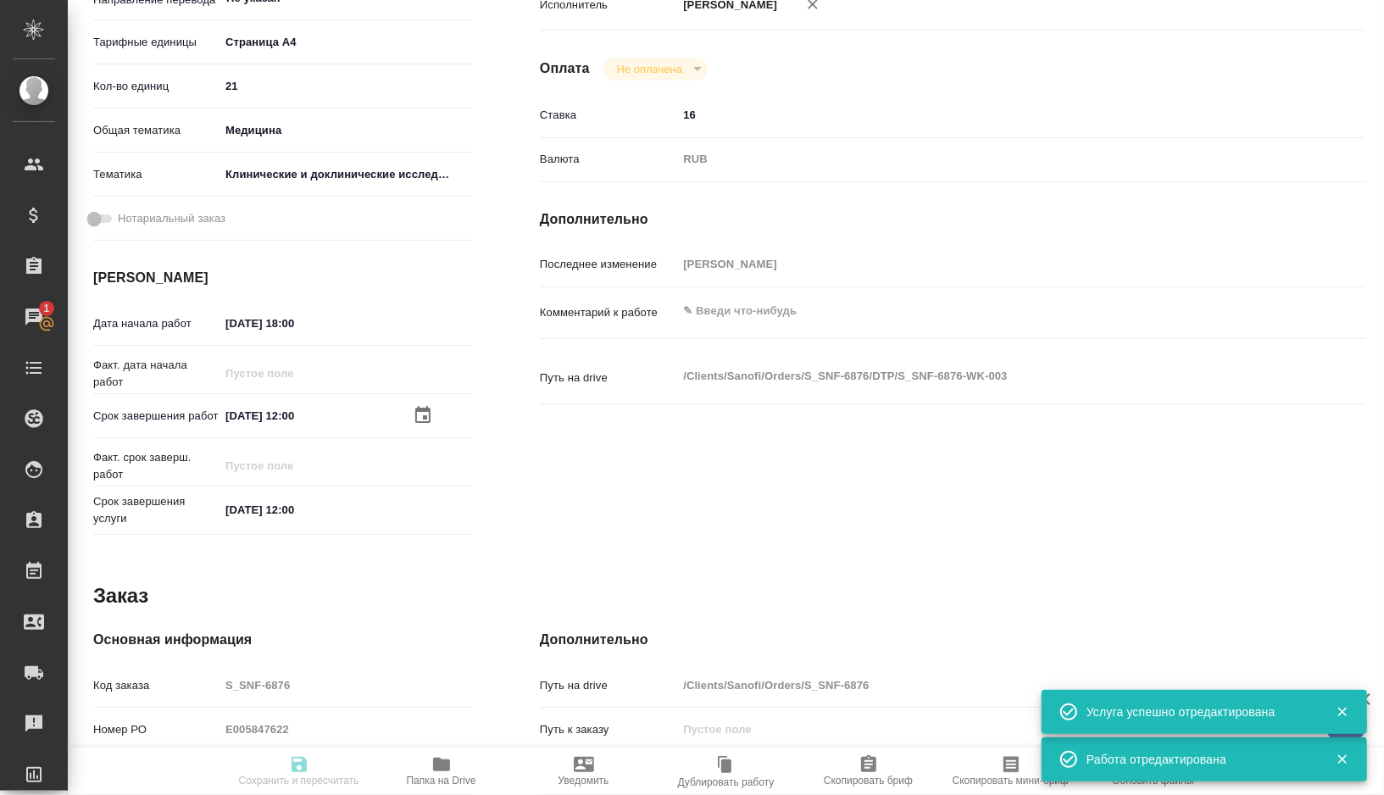
type textarea "x"
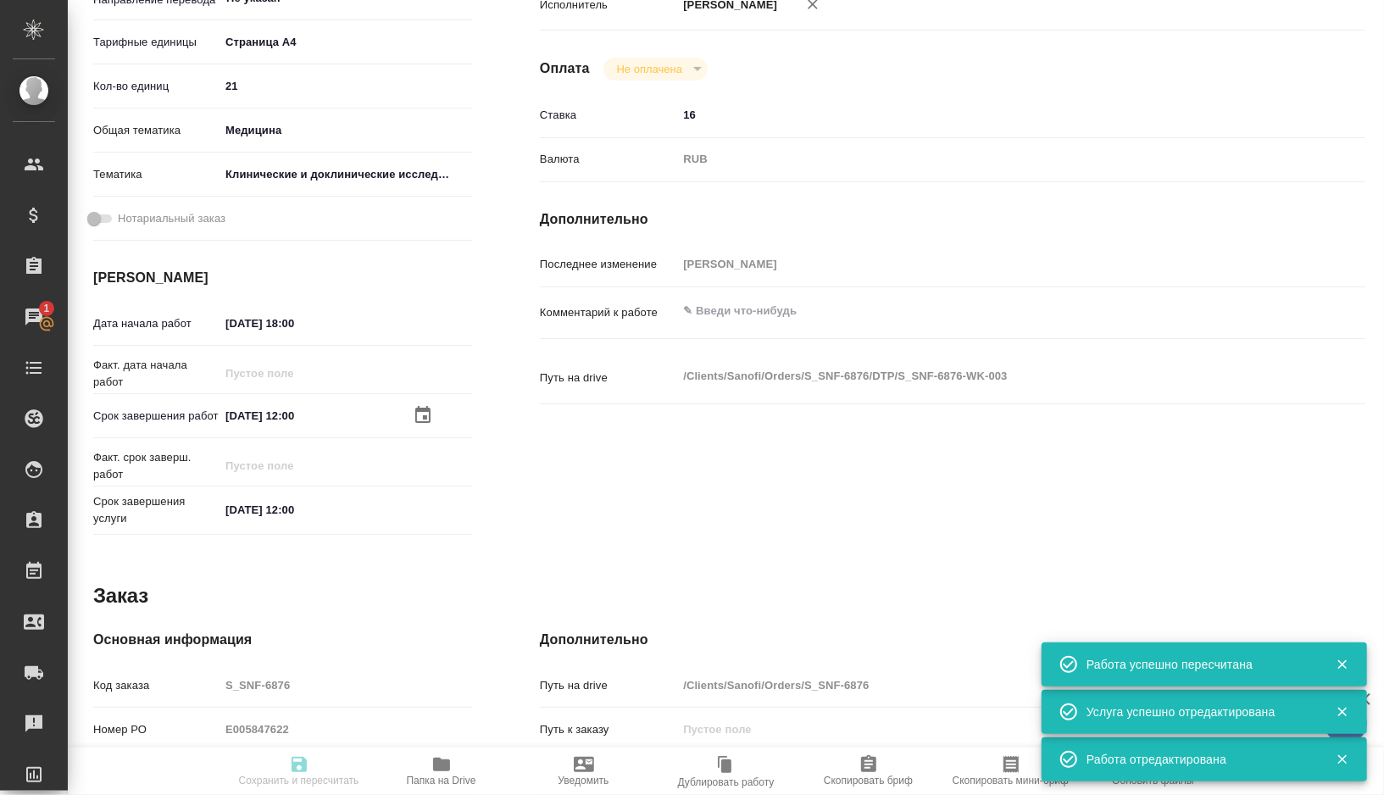
type textarea "x"
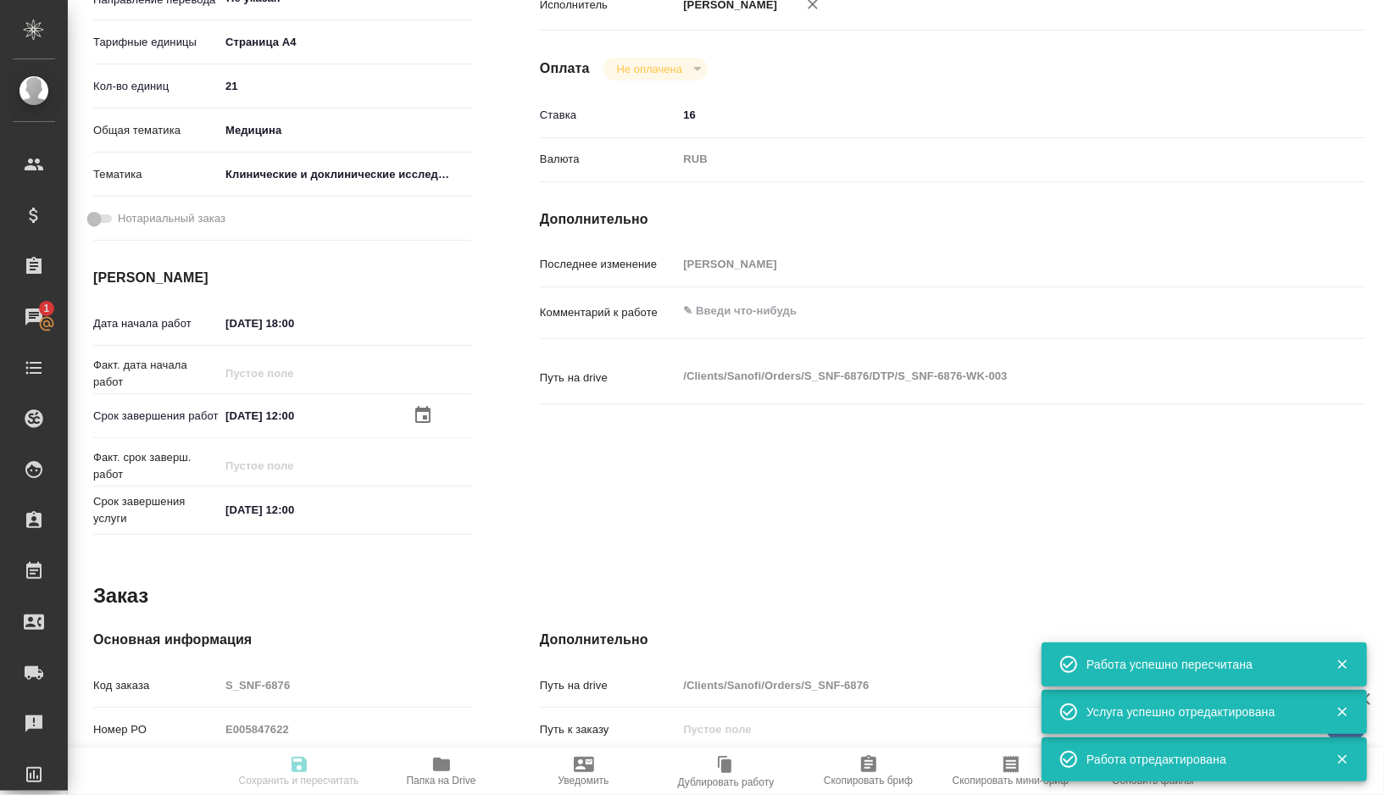
type input "readyForWork"
type textarea "Подверстка"
type textarea "x"
type input "Не указан"
type input "5f036ec4e16dec2d6b59c8ff"
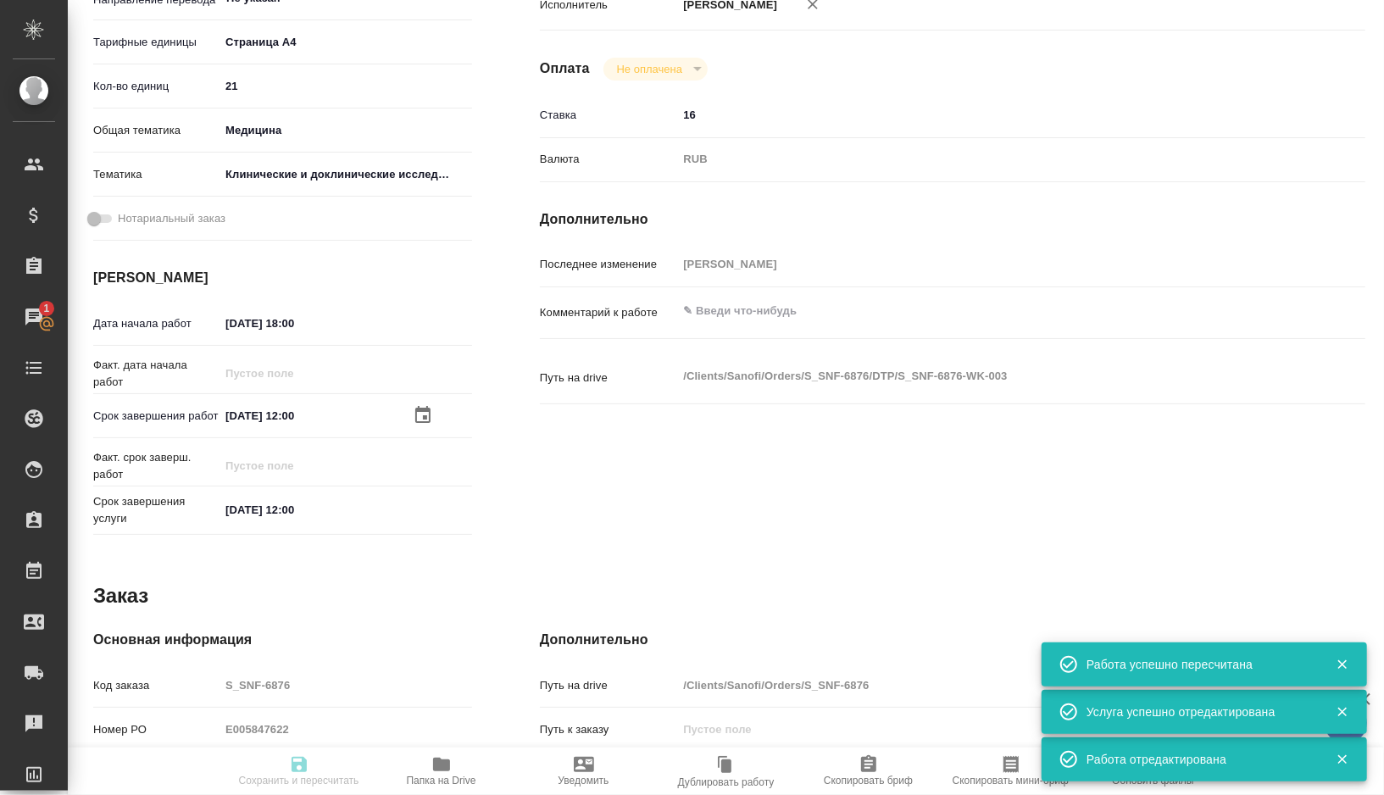
type input "21"
type input "med"
type input "5a8b8b956a9677013d343d9e"
type input "11.09.2025 18:00"
type input "12.09.2025 12:00"
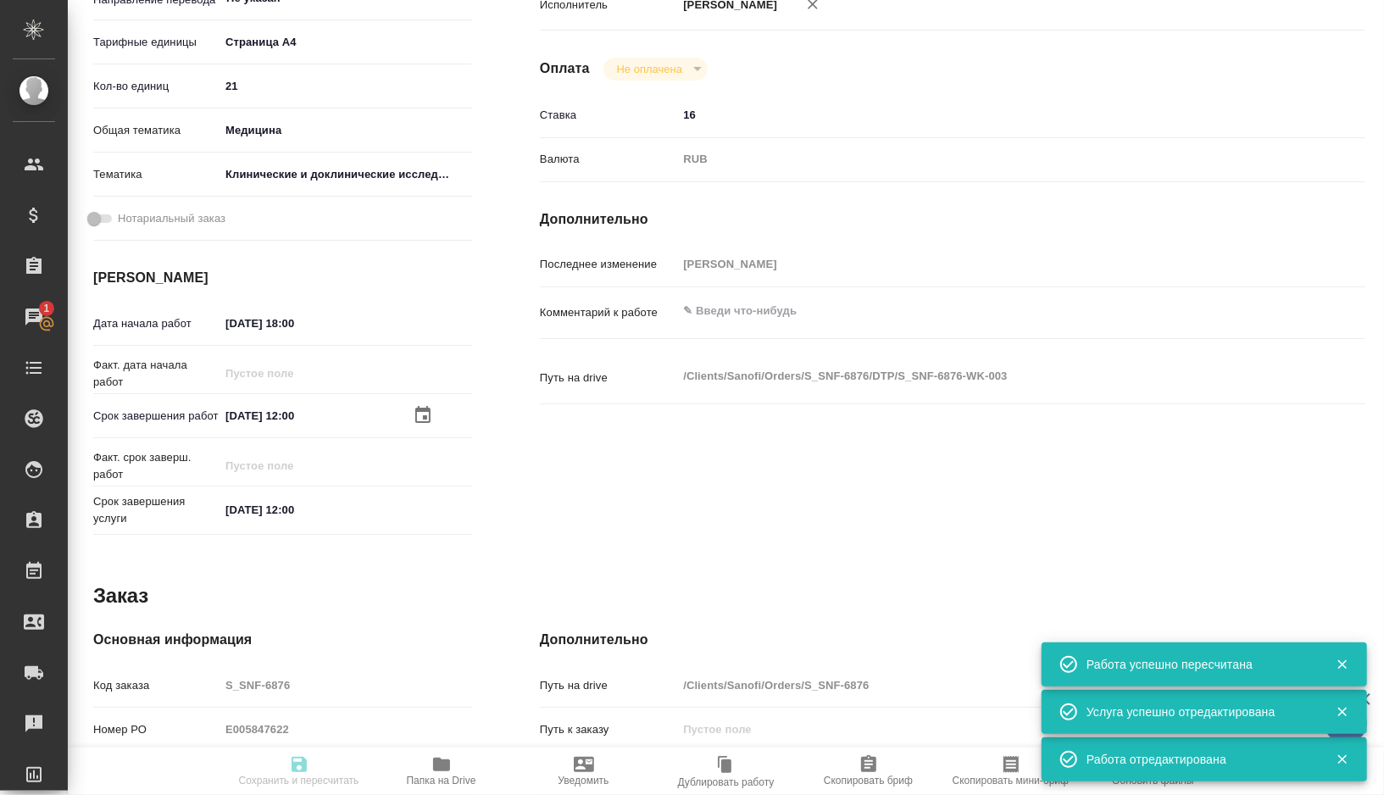
type input "12.09.2025 12:00"
type input "DTPlight"
type input "notPayed"
type input "16"
type input "RUB"
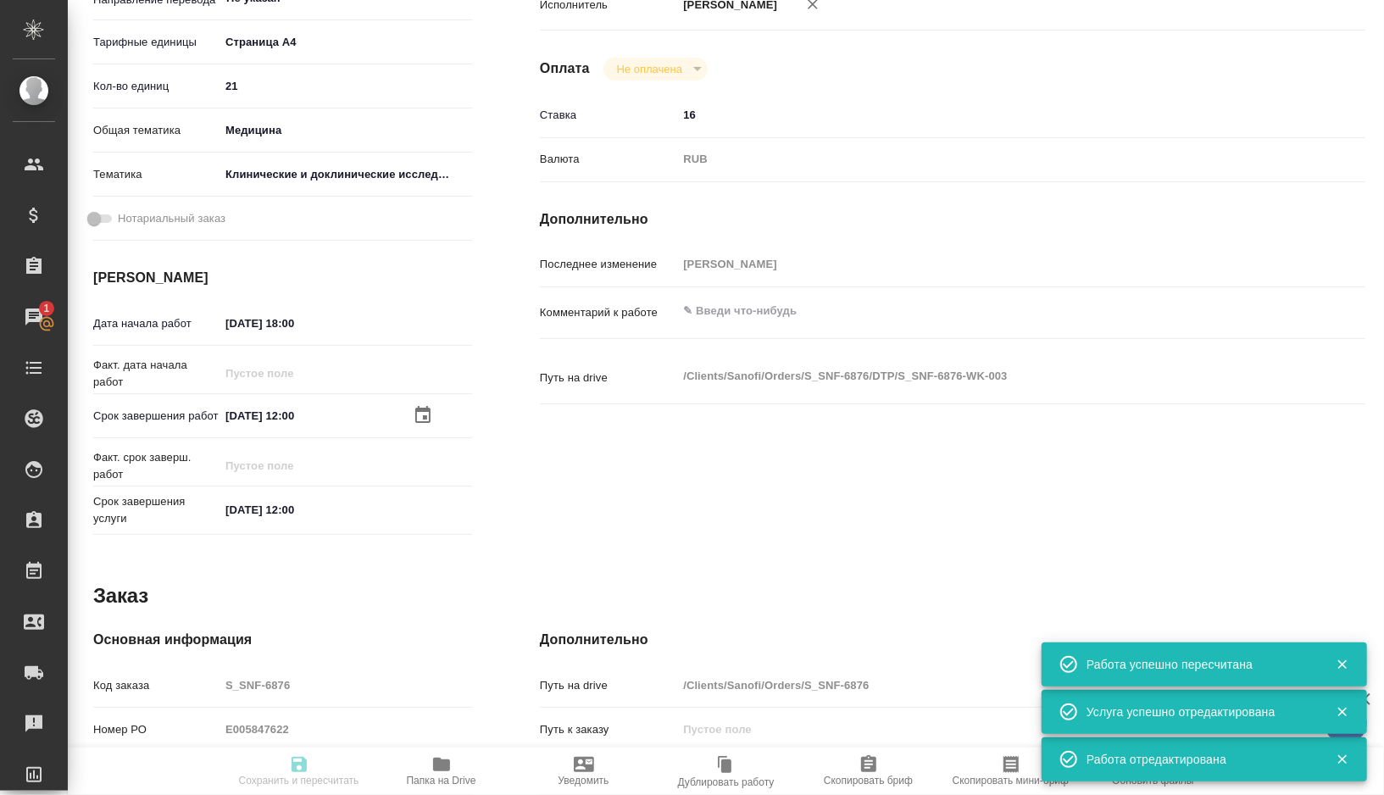
type input "[PERSON_NAME]"
type textarea "x"
type textarea "/Clients/Sanofi/Orders/S_SNF-6876/DTP/S_SNF-6876-WK-003"
type textarea "x"
type input "S_SNF-6876"
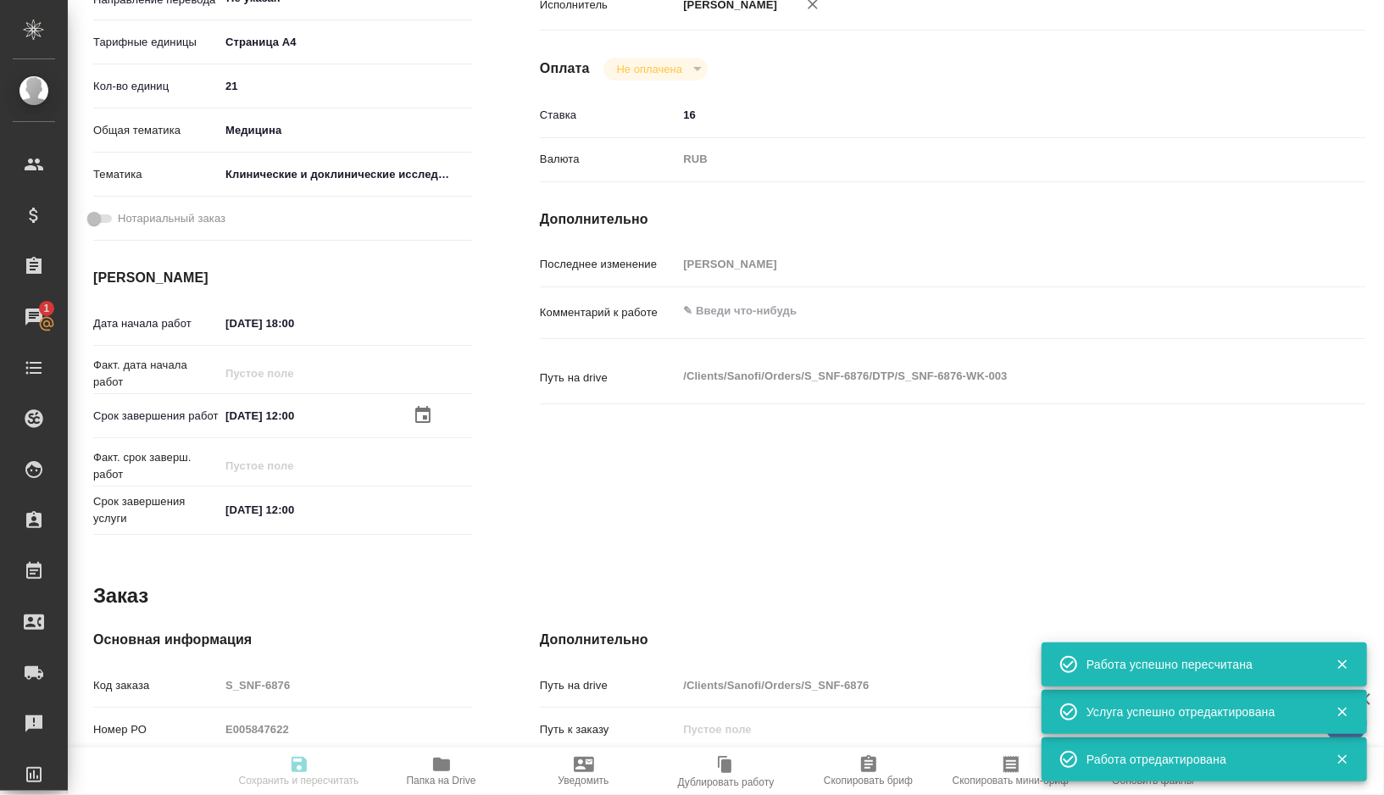
type input "E005847622"
type input "Восстановление сложного макета с частичным соответствием оформлению оригинала"
type input "Приемка разверстки, Подверстка, Приемка подверстки, Восстановление макета средн…"
type input "[PERSON_NAME]"
type input "Оксютович Ирина"
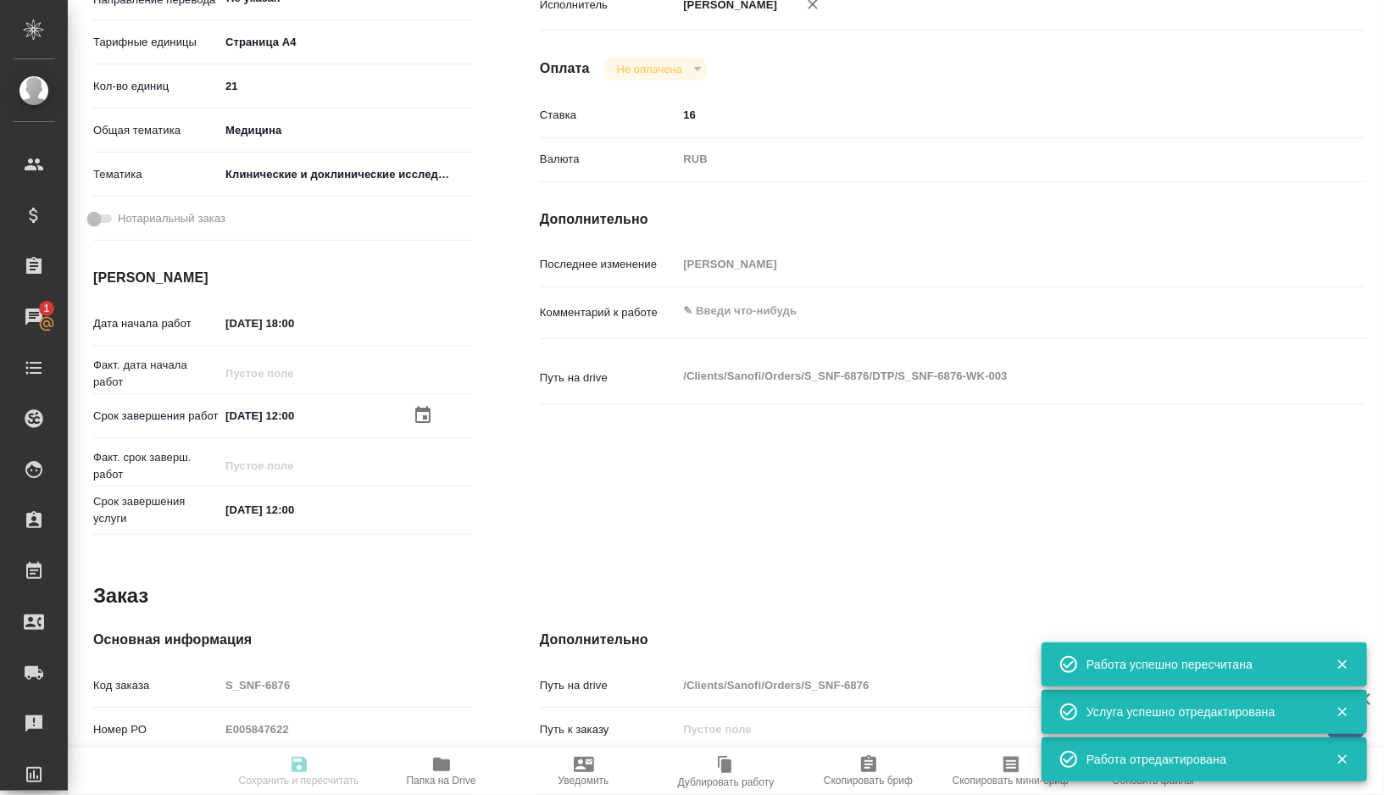
type input "/Clients/Sanofi/Orders/S_SNF-6876"
type textarea "x"
type textarea "Список литературы переводить не нужно"
type textarea "x"
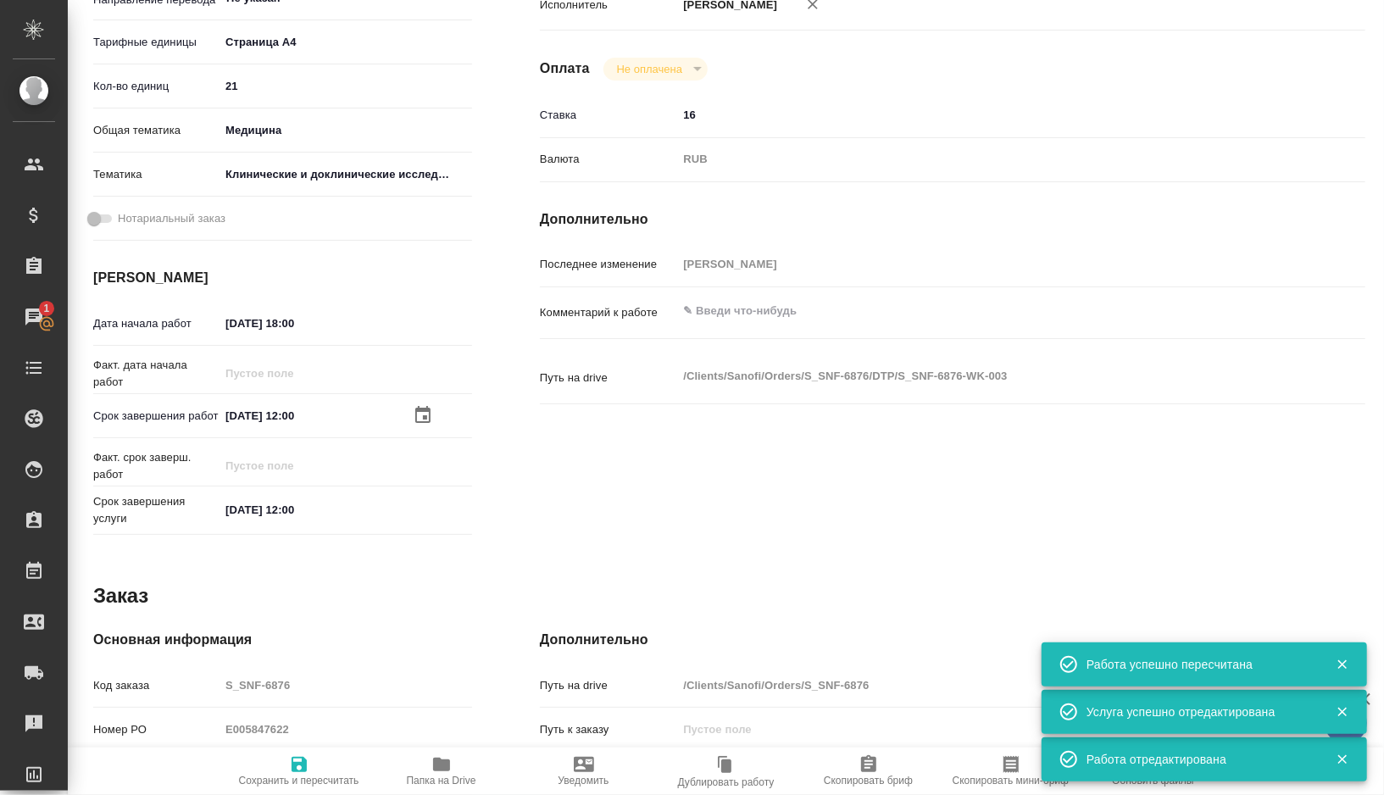
type textarea "x"
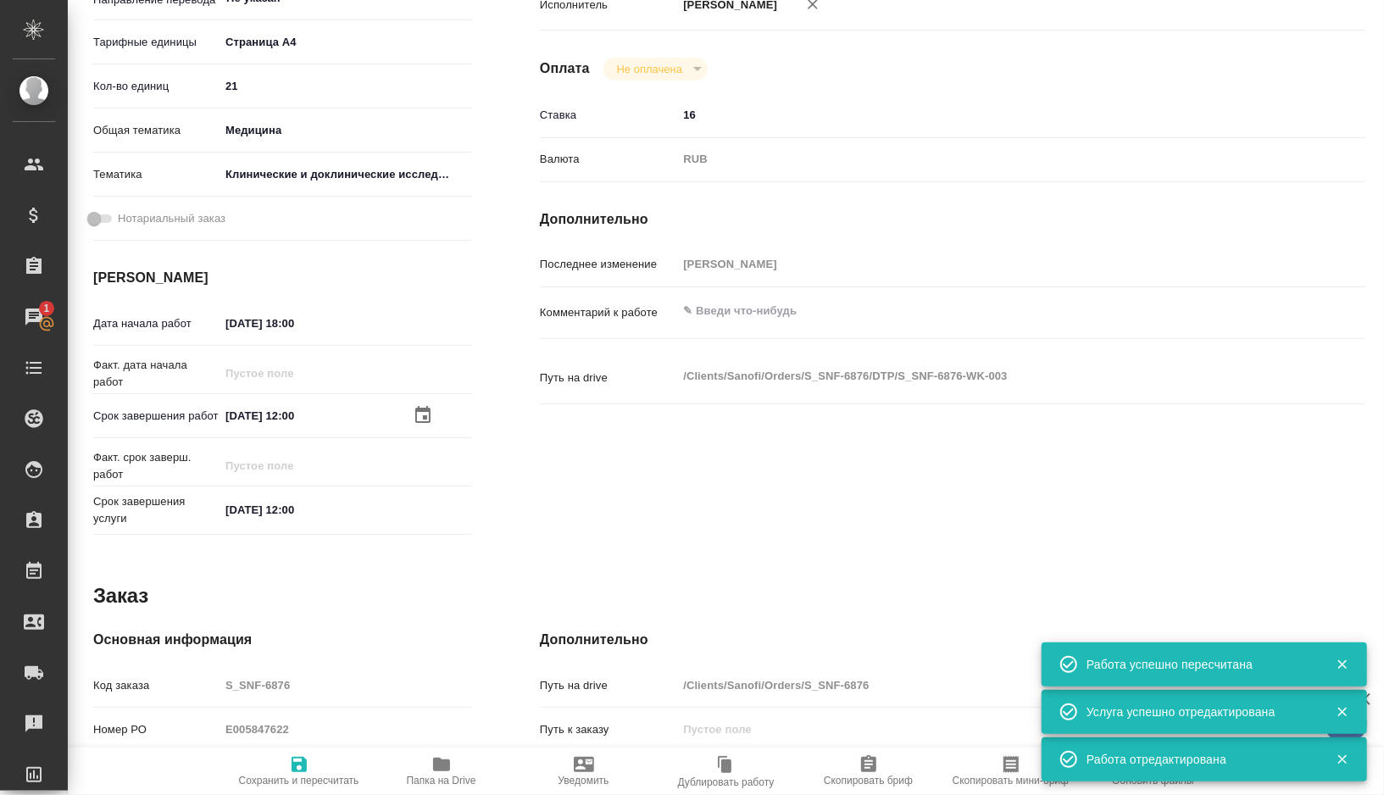
type textarea "x"
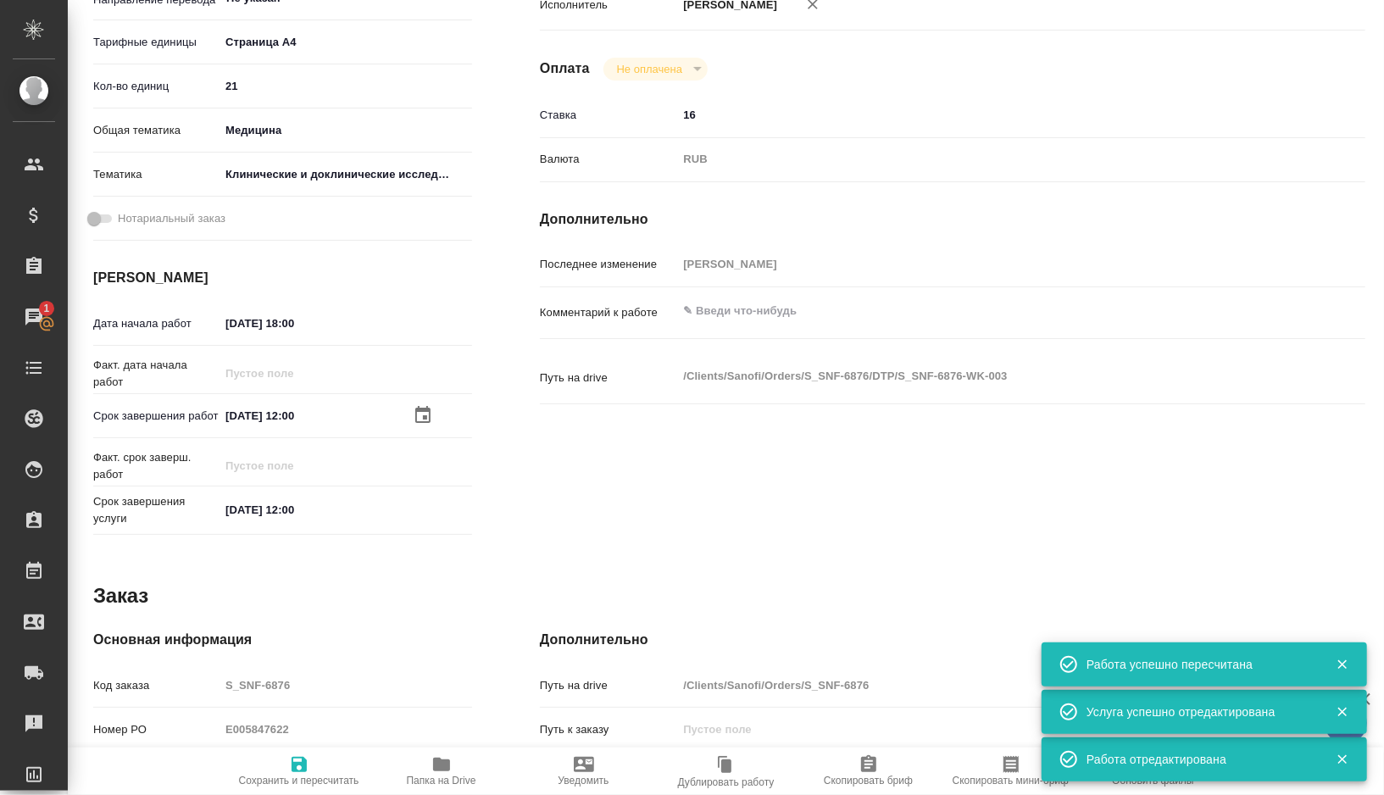
type textarea "x"
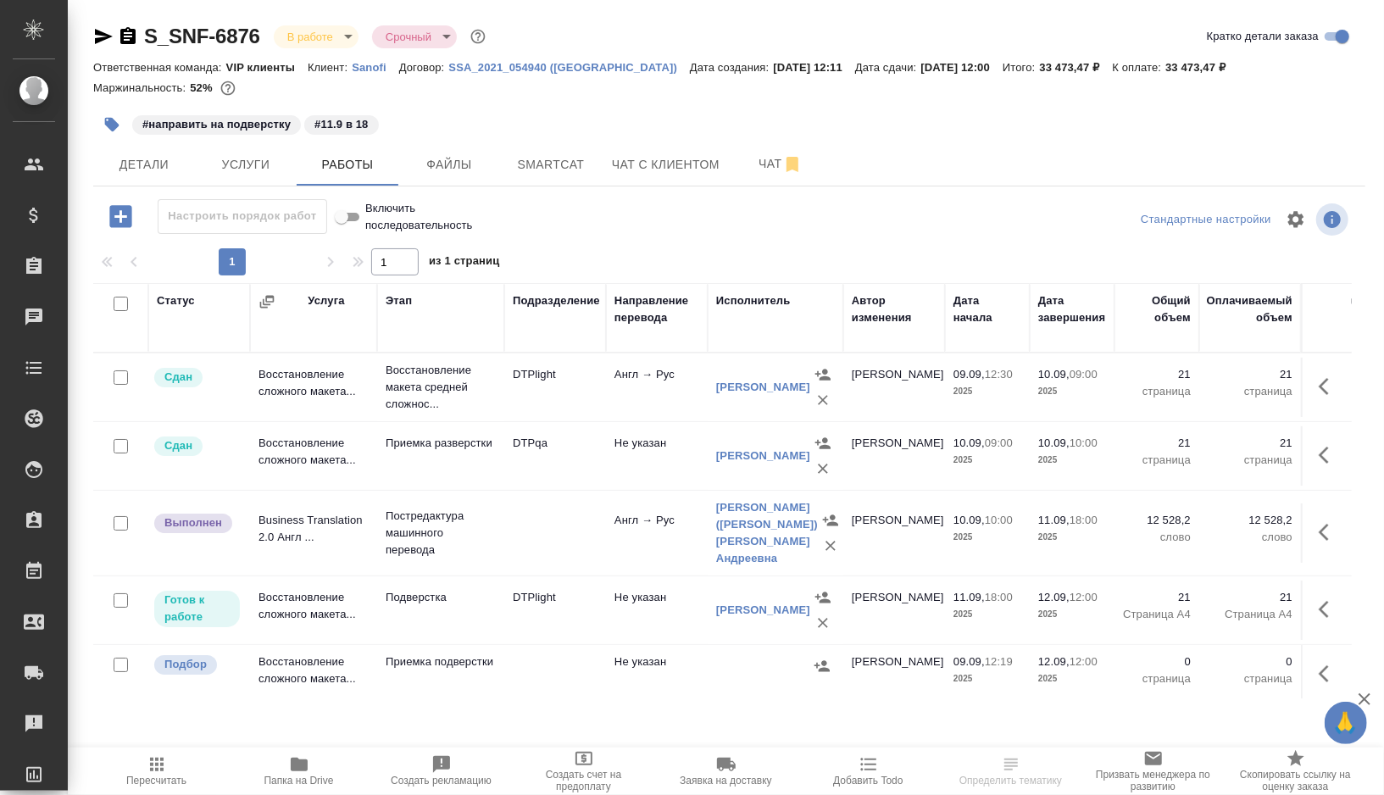
click at [118, 116] on icon "button" at bounding box center [111, 124] width 17 height 17
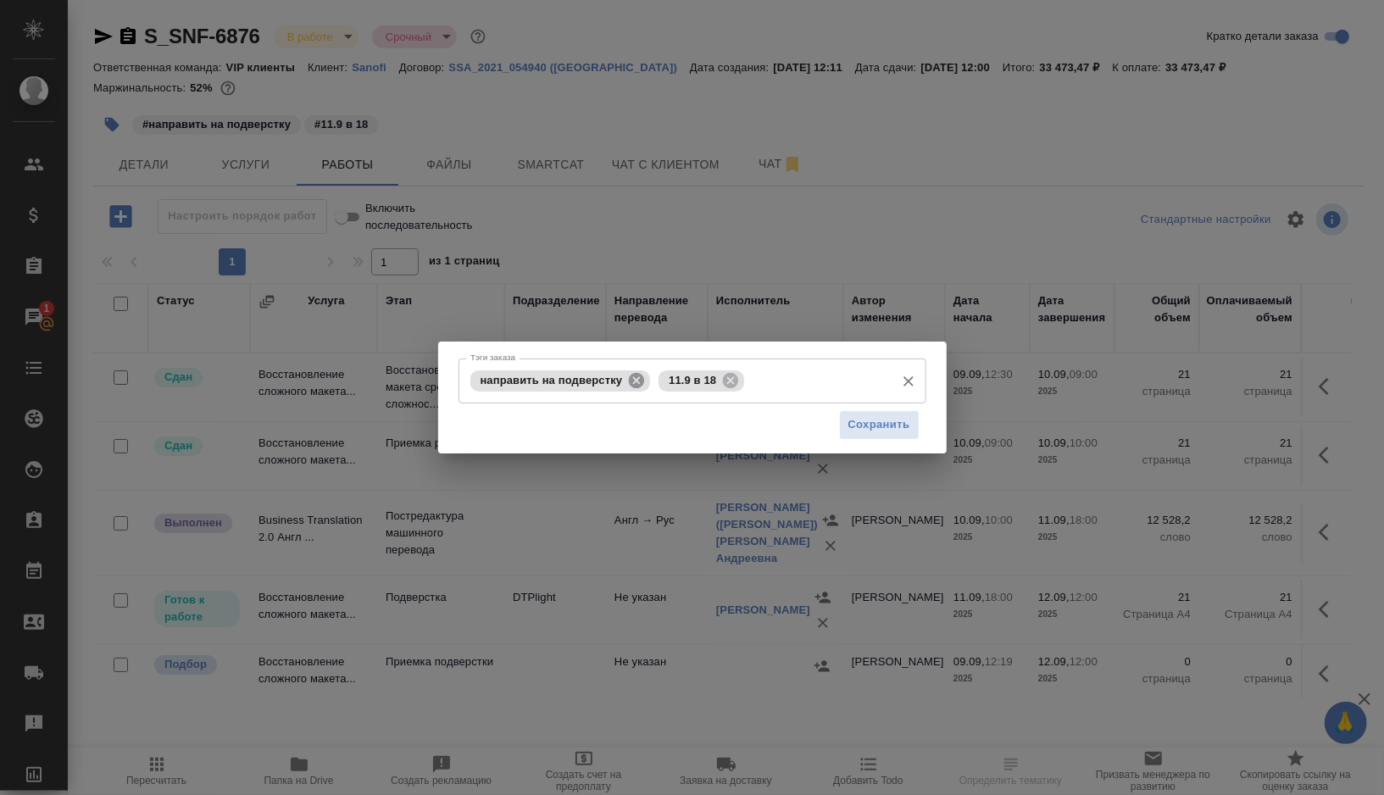
click at [636, 382] on icon at bounding box center [636, 379] width 15 height 15
click at [553, 381] on div "11.9 в 18" at bounding box center [513, 380] width 86 height 21
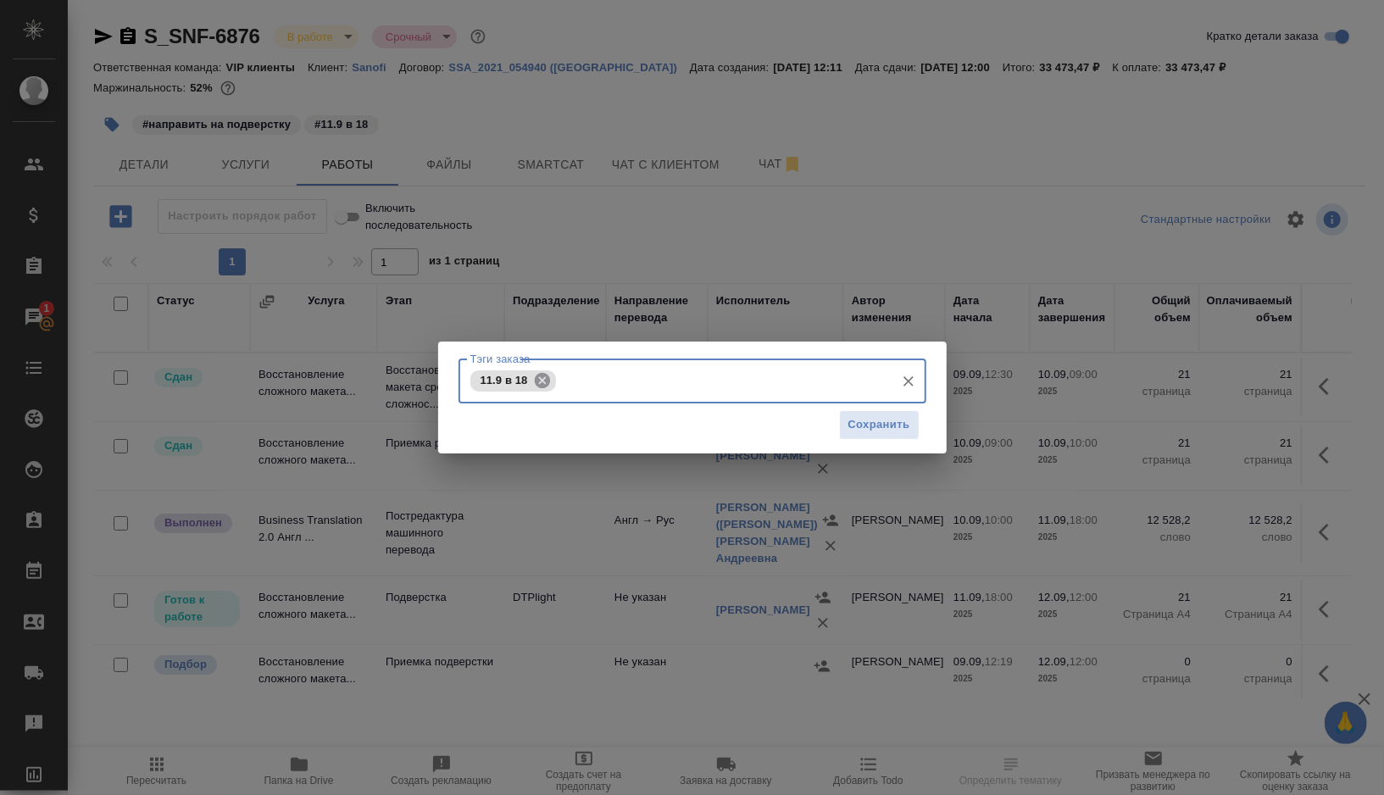
click at [547, 381] on icon at bounding box center [541, 379] width 15 height 15
click at [547, 381] on input "Тэги заказа" at bounding box center [676, 380] width 420 height 29
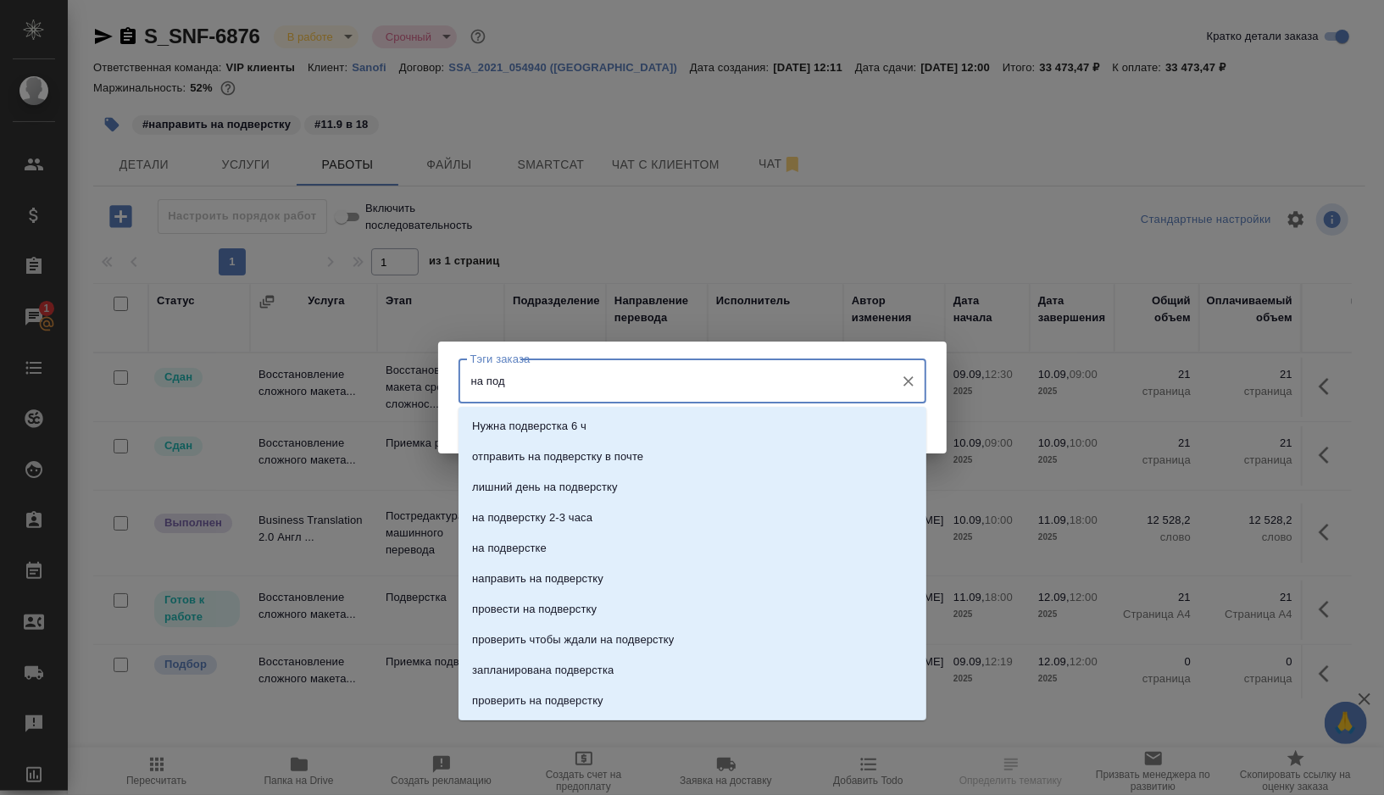
type input "на подв"
click at [504, 537] on li "на подверстке" at bounding box center [693, 548] width 468 height 31
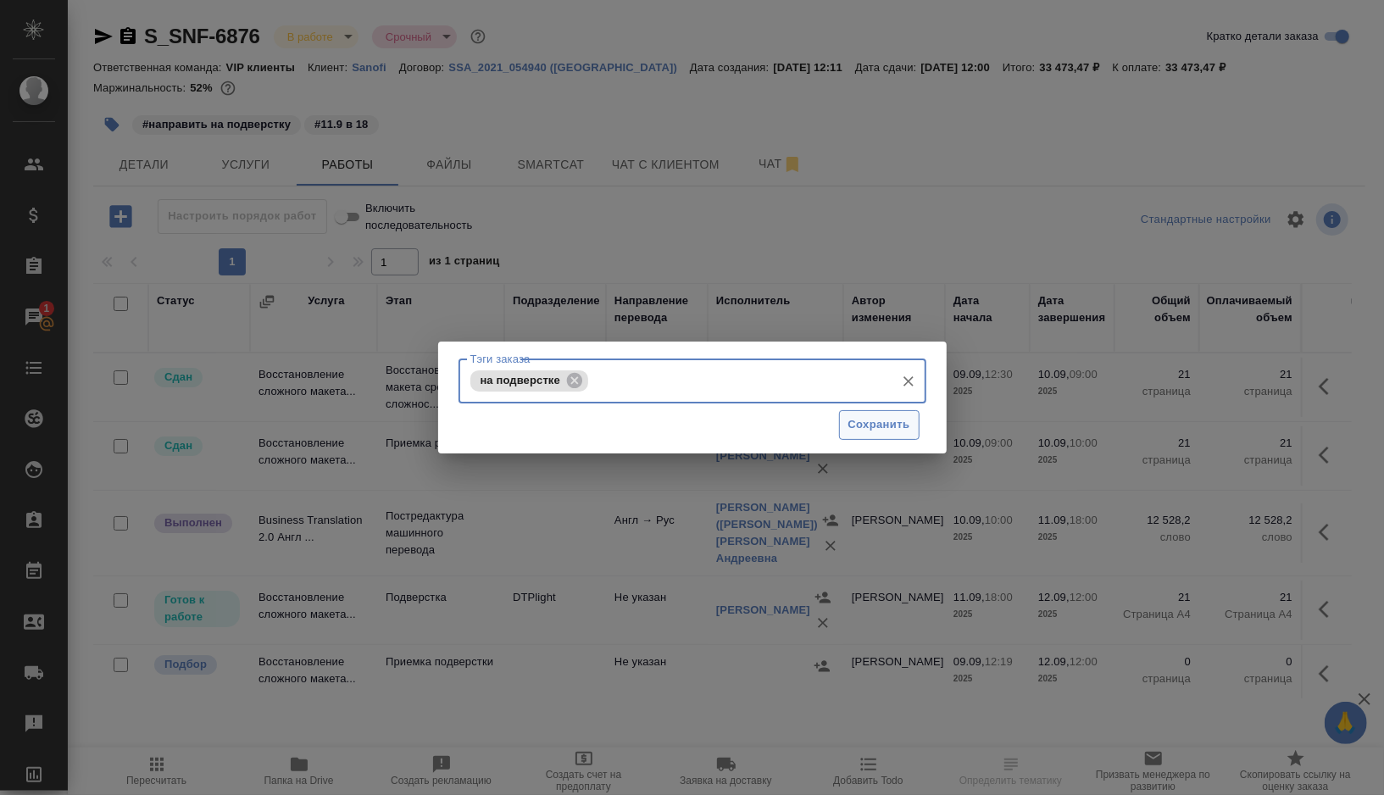
click at [892, 420] on span "Сохранить" at bounding box center [879, 424] width 62 height 19
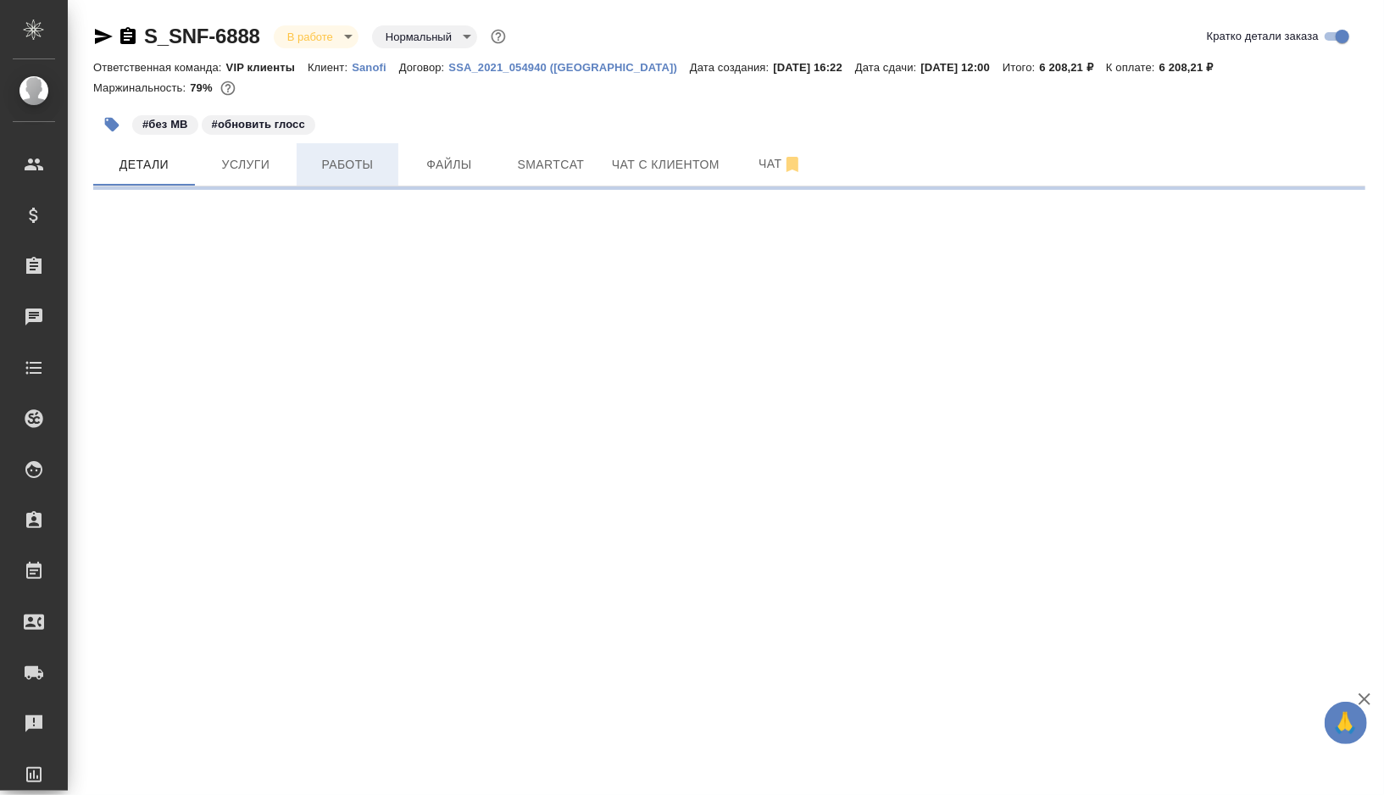
select select "RU"
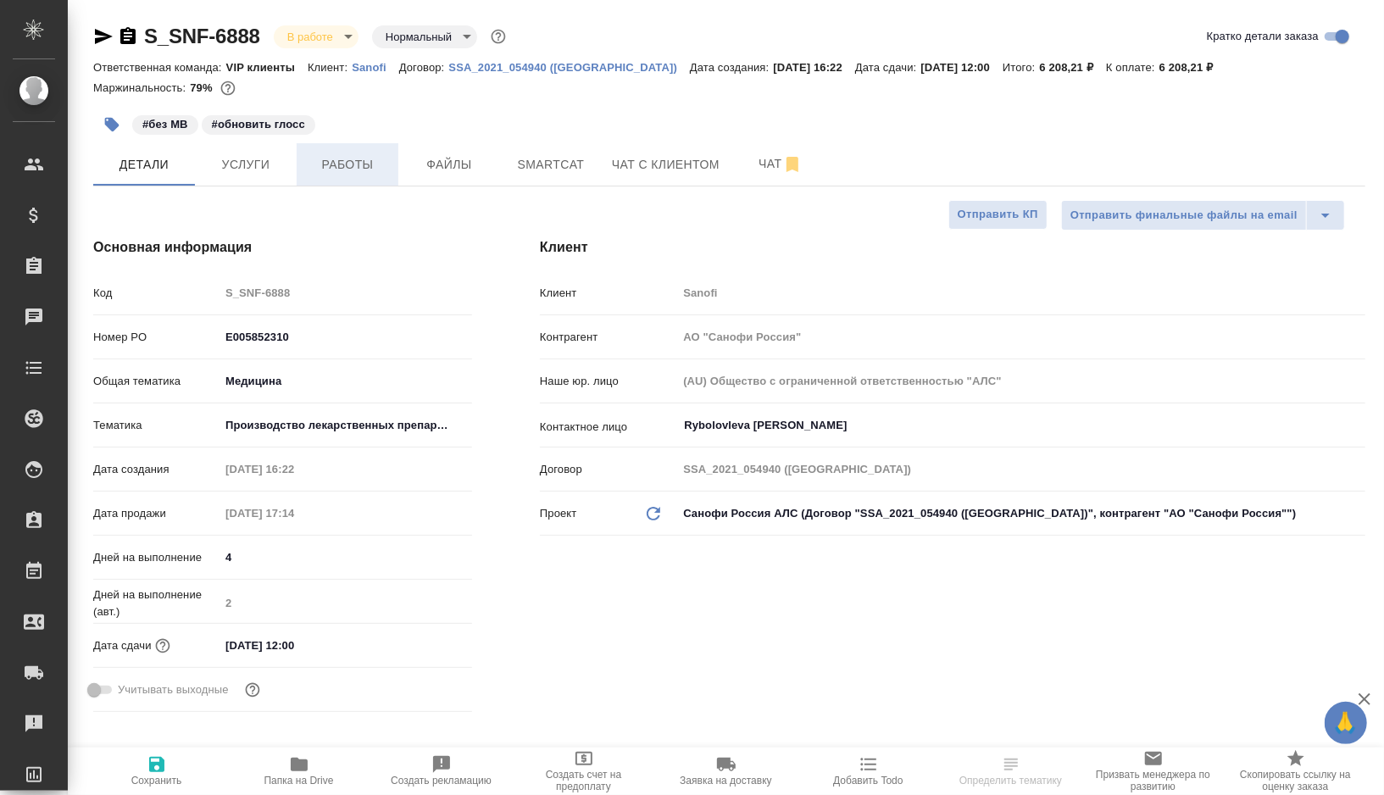
click at [343, 153] on button "Работы" at bounding box center [348, 164] width 102 height 42
type textarea "x"
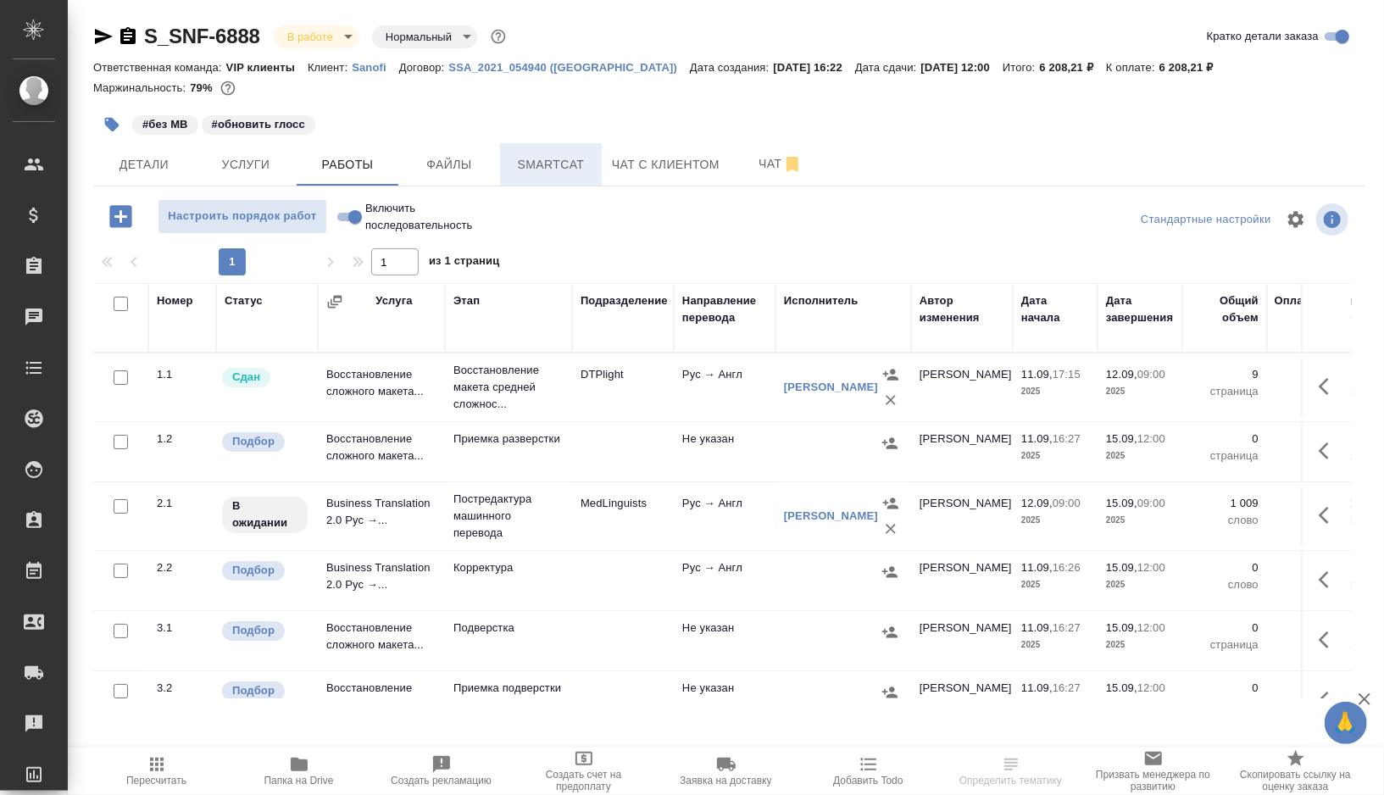
click at [531, 173] on span "Smartcat" at bounding box center [550, 164] width 81 height 21
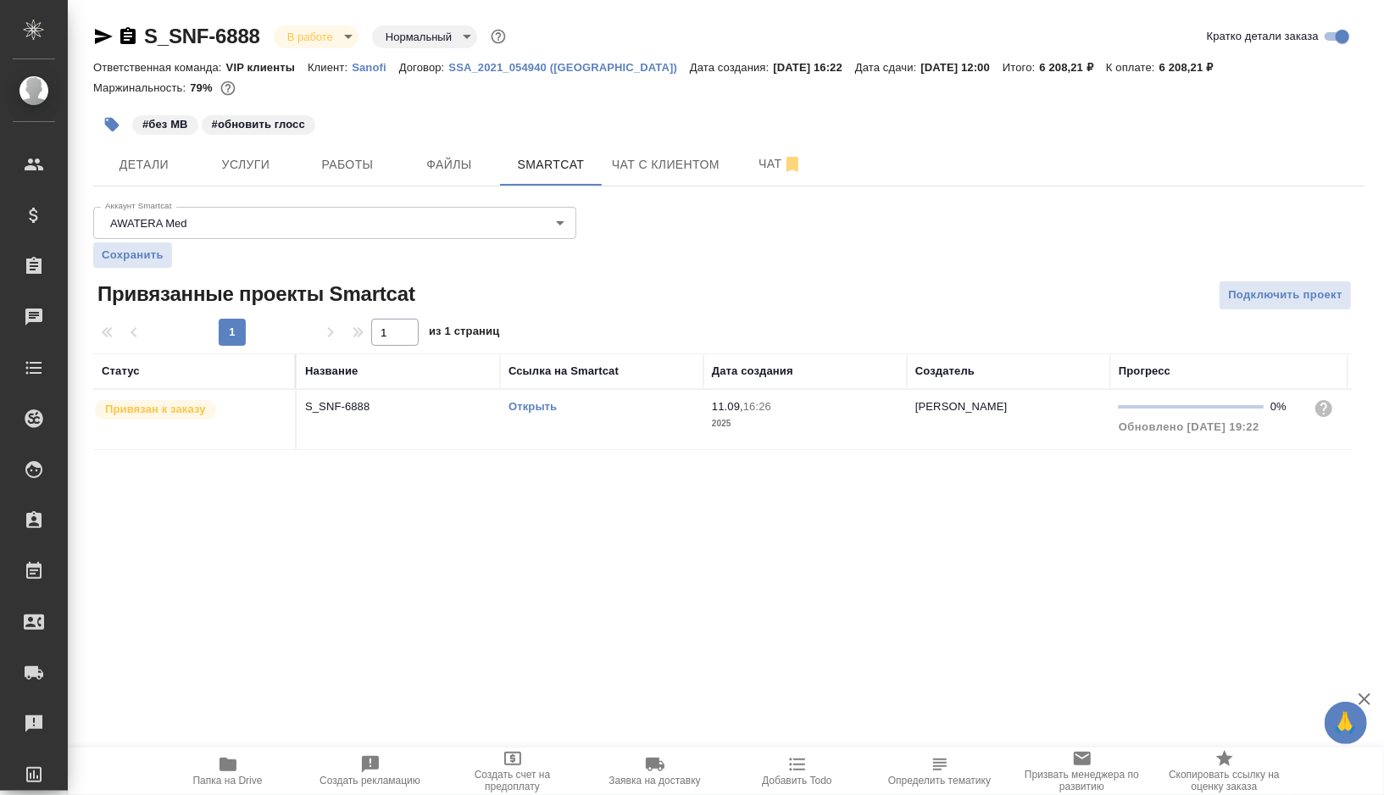
click at [539, 407] on link "Открыть" at bounding box center [533, 406] width 48 height 13
click at [356, 157] on span "Работы" at bounding box center [347, 164] width 81 height 21
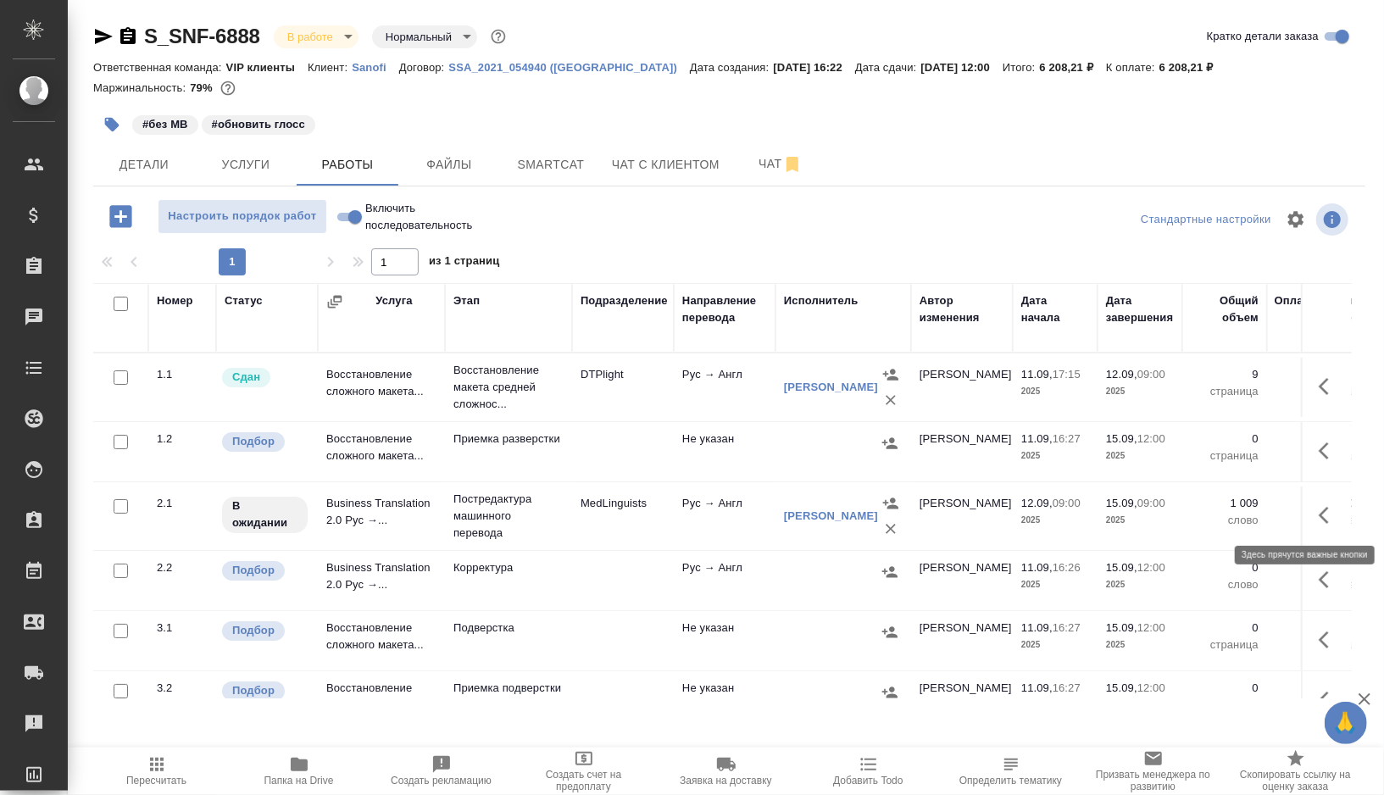
click at [1333, 505] on icon "button" at bounding box center [1329, 515] width 20 height 20
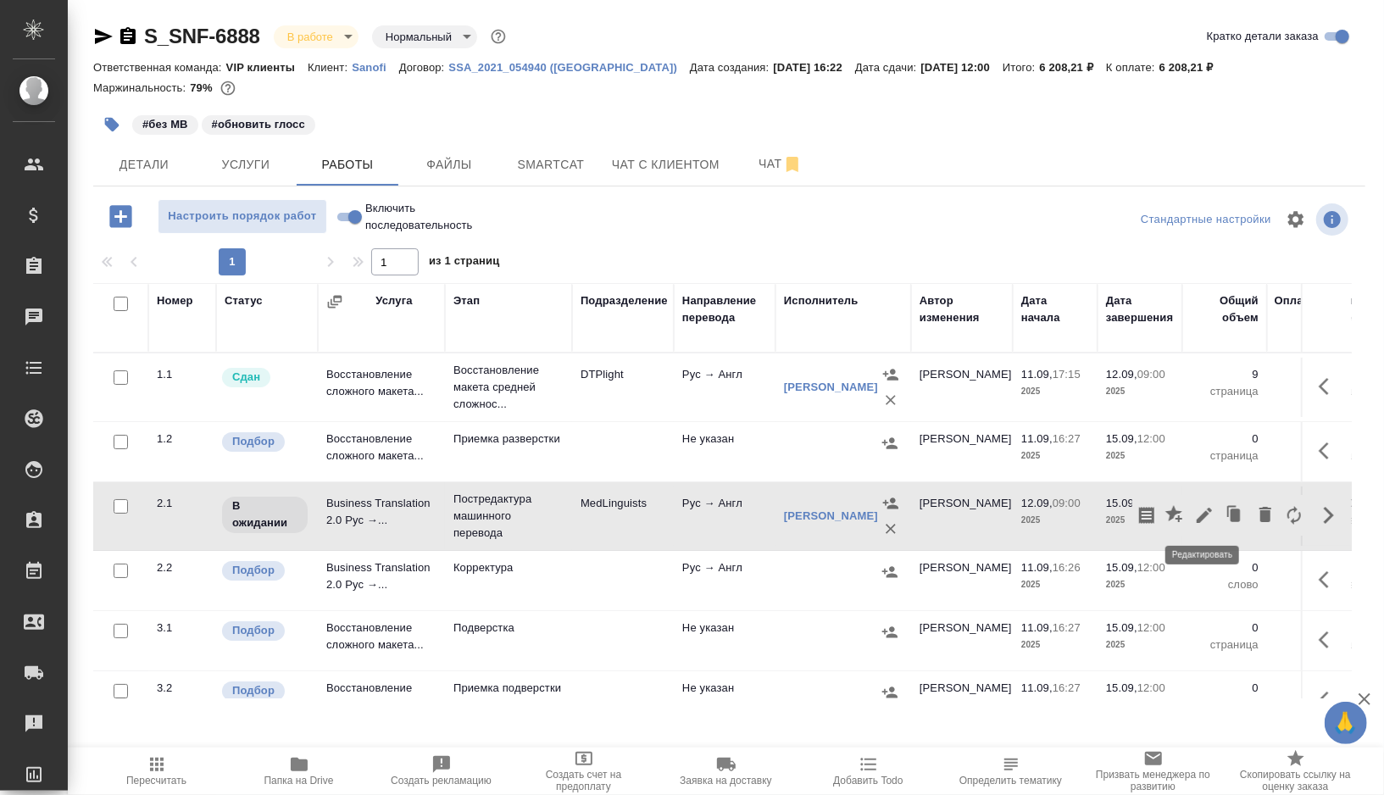
click at [1199, 509] on icon "button" at bounding box center [1204, 515] width 20 height 20
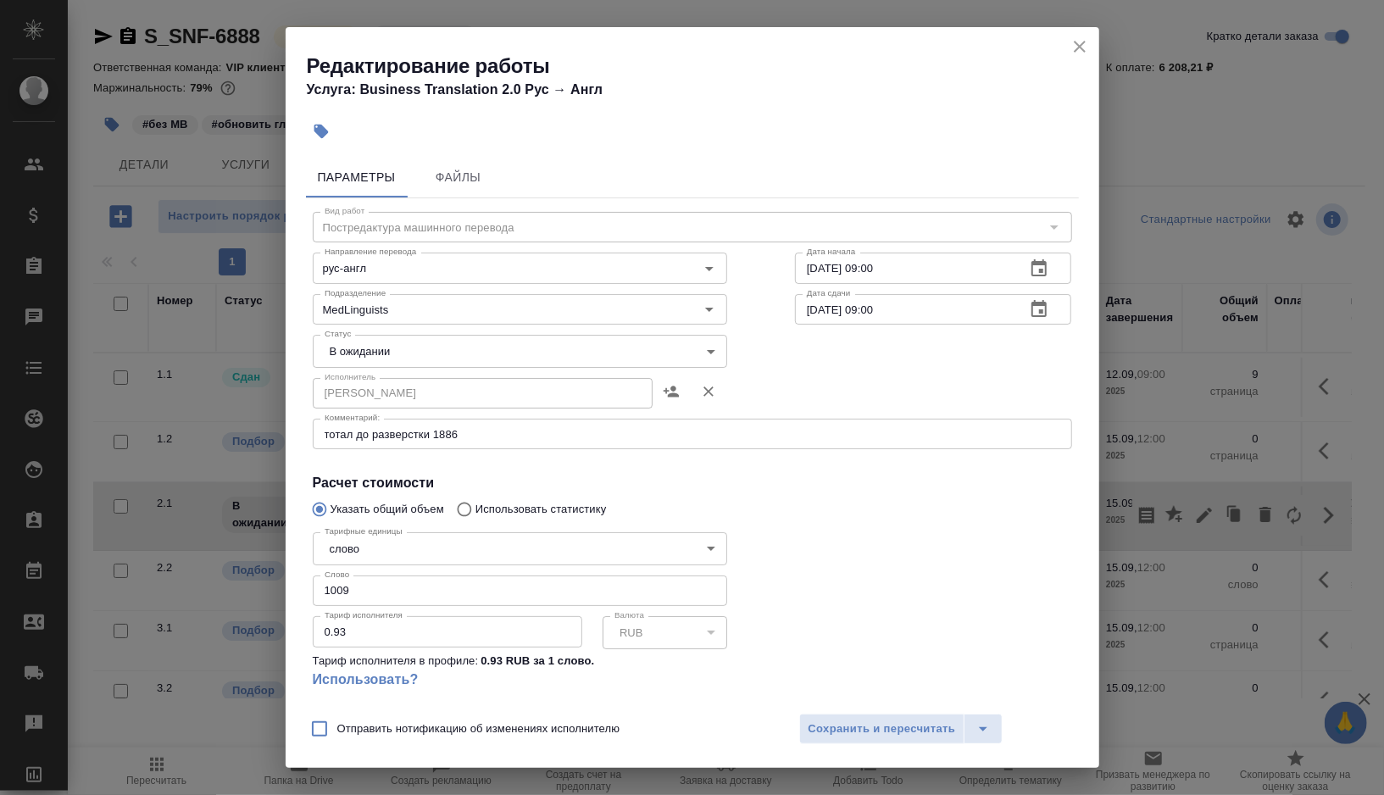
click at [456, 358] on body "🙏 .cls-1 fill:#fff; AWATERA [PERSON_NAME] Спецификации Заказы 0 Чаты Todo Проек…" at bounding box center [692, 397] width 1384 height 795
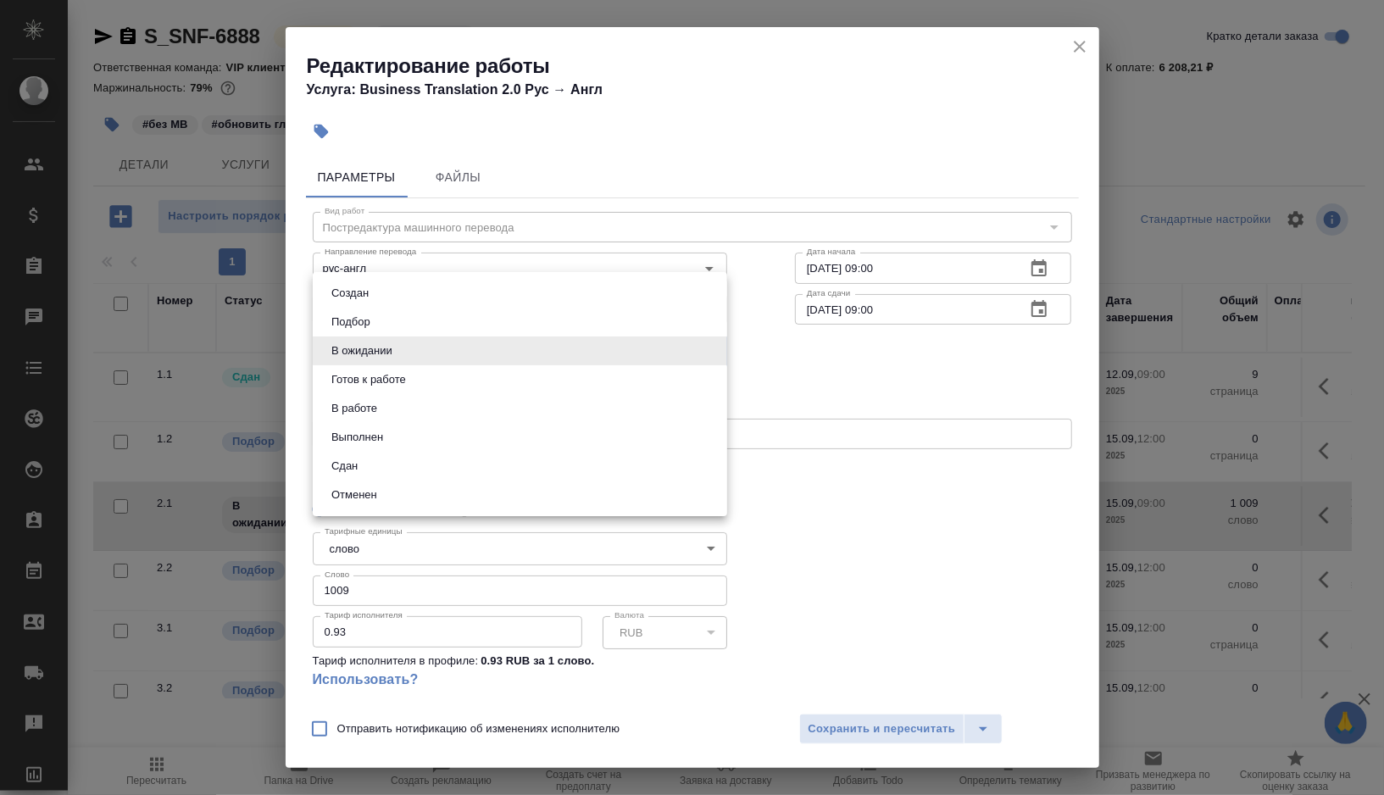
click at [400, 383] on button "Готов к работе" at bounding box center [368, 379] width 85 height 19
type input "readyForWork"
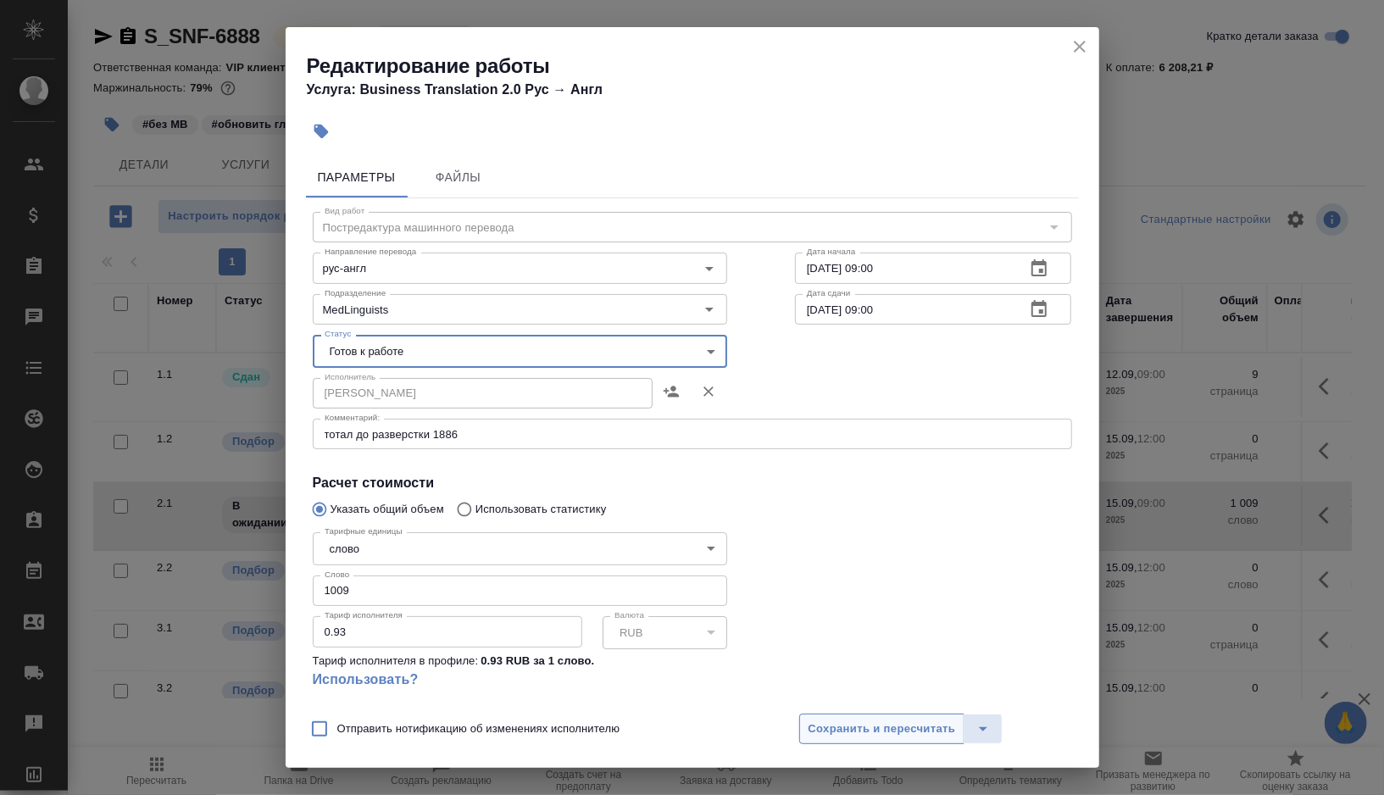
click at [842, 725] on span "Сохранить и пересчитать" at bounding box center [882, 729] width 147 height 19
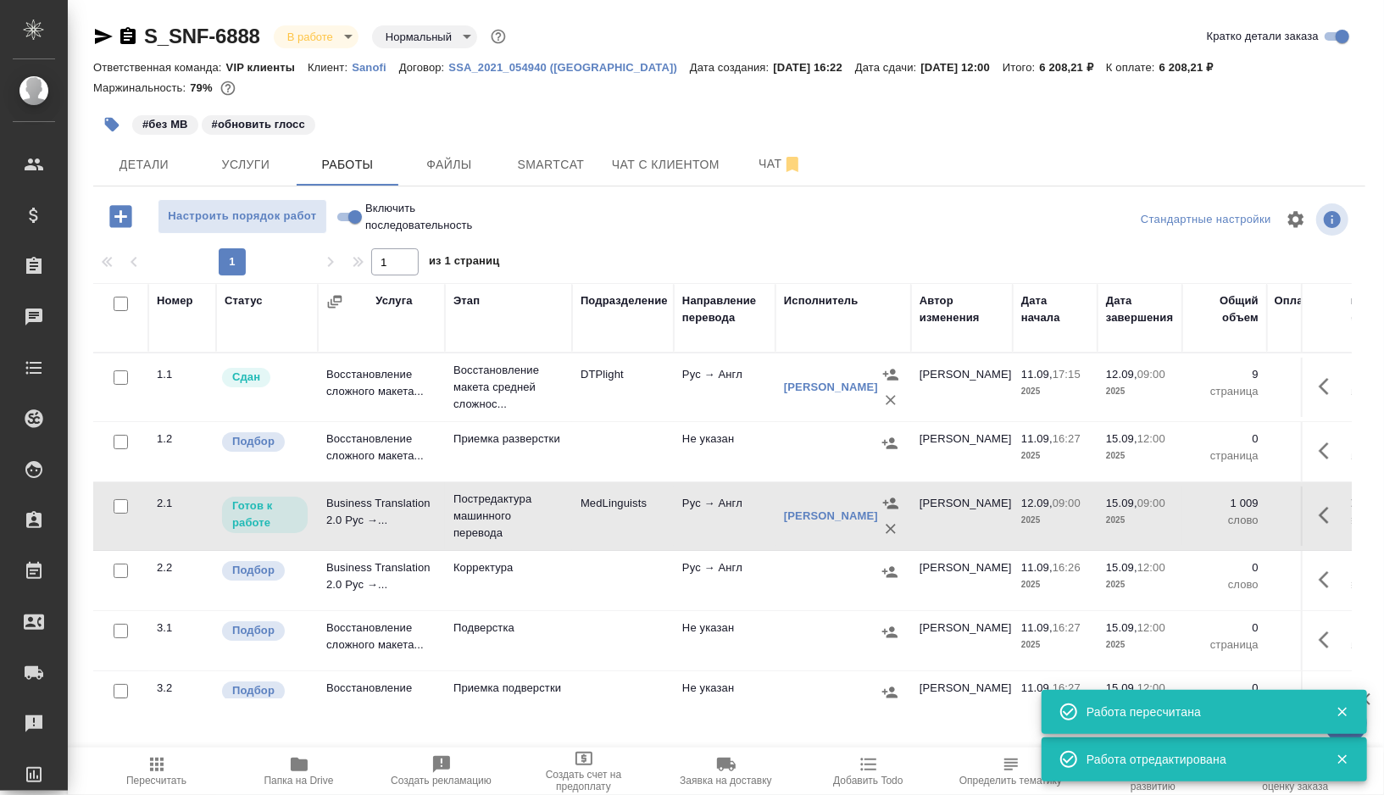
click at [124, 439] on input "checkbox" at bounding box center [121, 442] width 14 height 14
checkbox input "true"
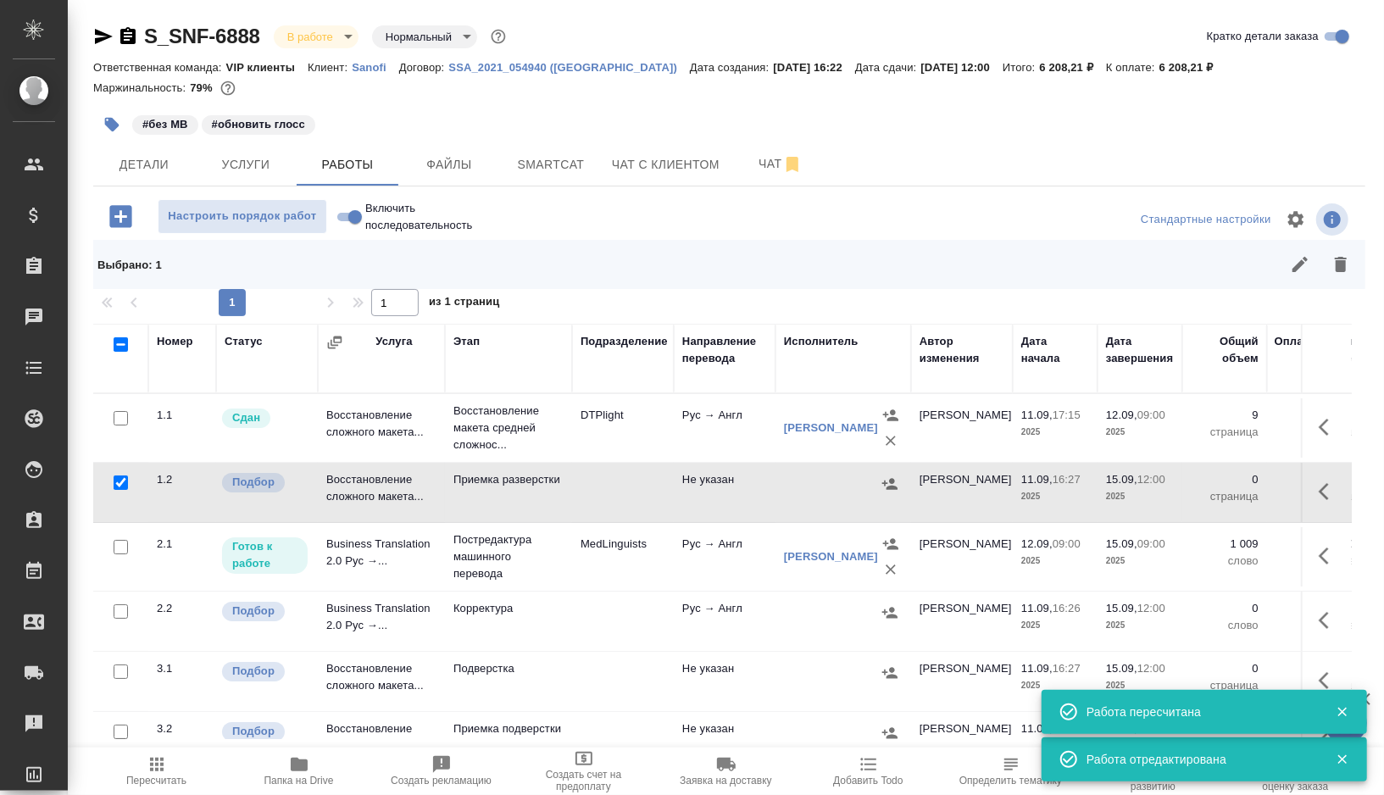
click at [118, 609] on input "checkbox" at bounding box center [121, 611] width 14 height 14
checkbox input "true"
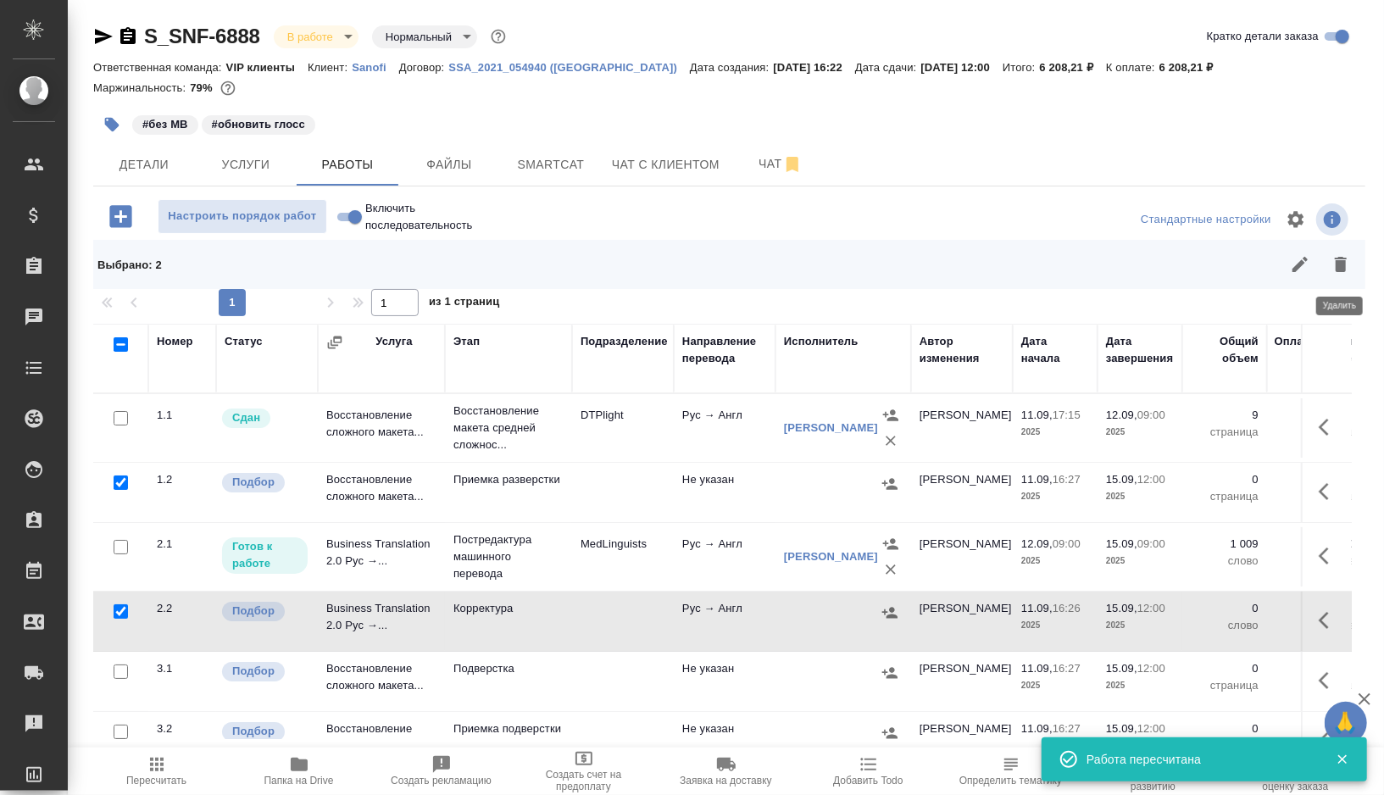
click at [1334, 267] on icon "button" at bounding box center [1341, 264] width 20 height 20
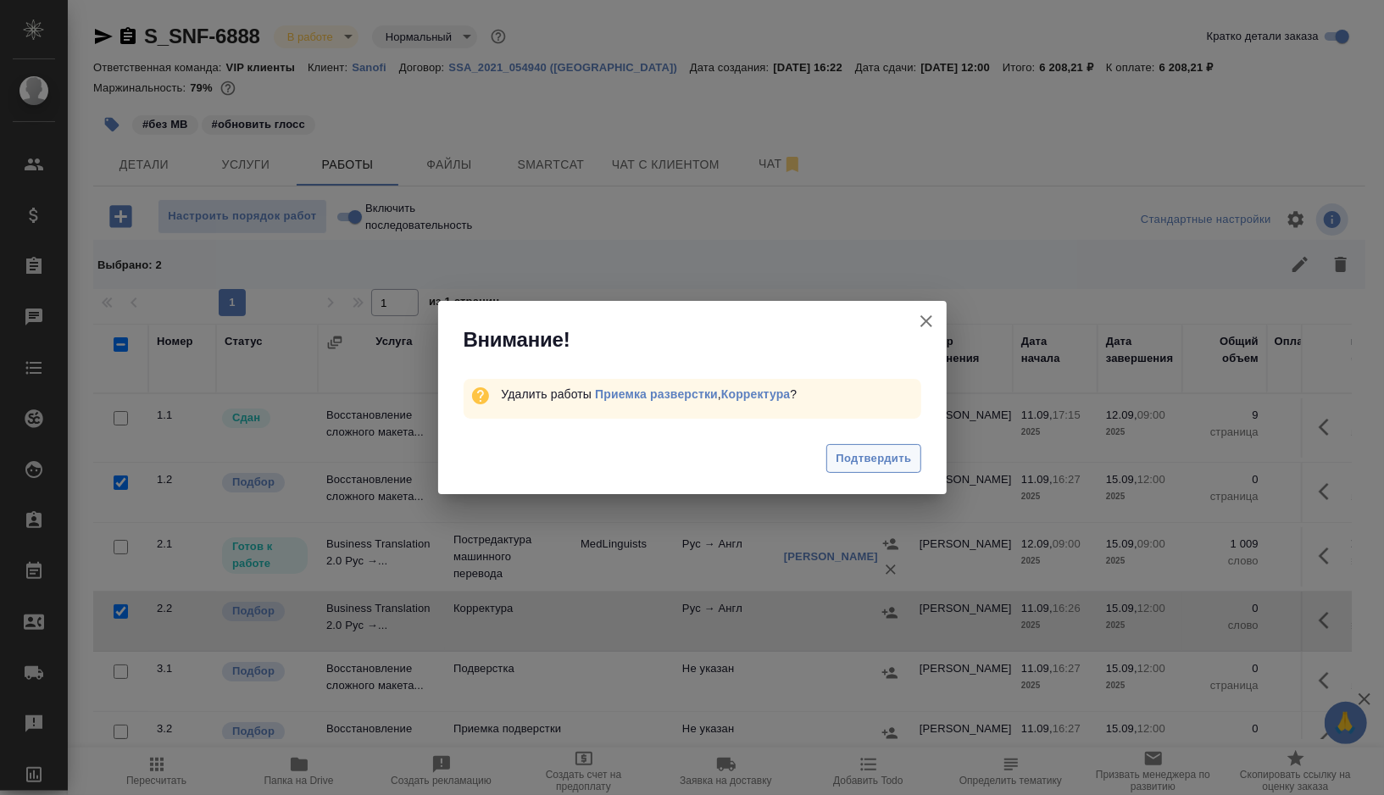
click at [854, 468] on button "Подтвердить" at bounding box center [873, 459] width 94 height 30
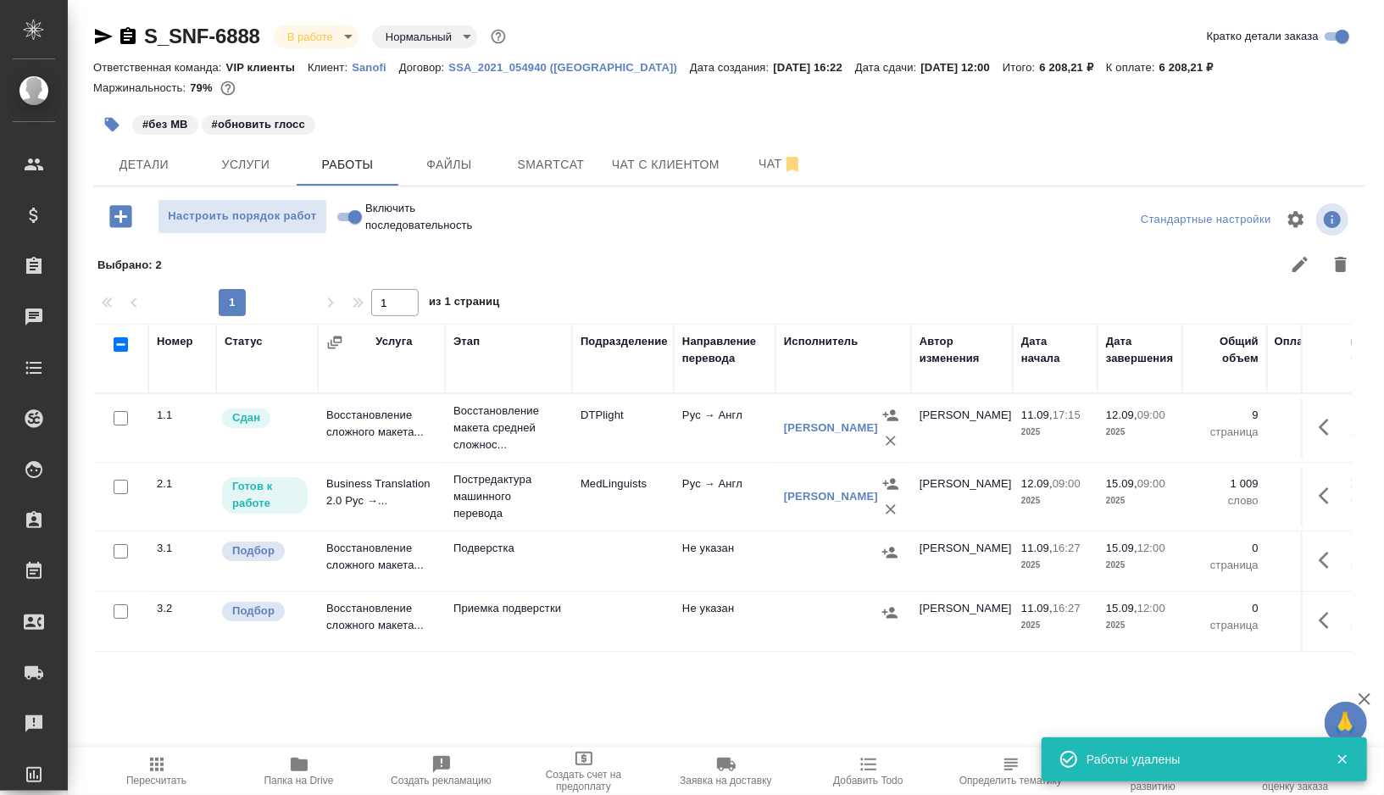
click at [105, 125] on icon "button" at bounding box center [111, 124] width 17 height 17
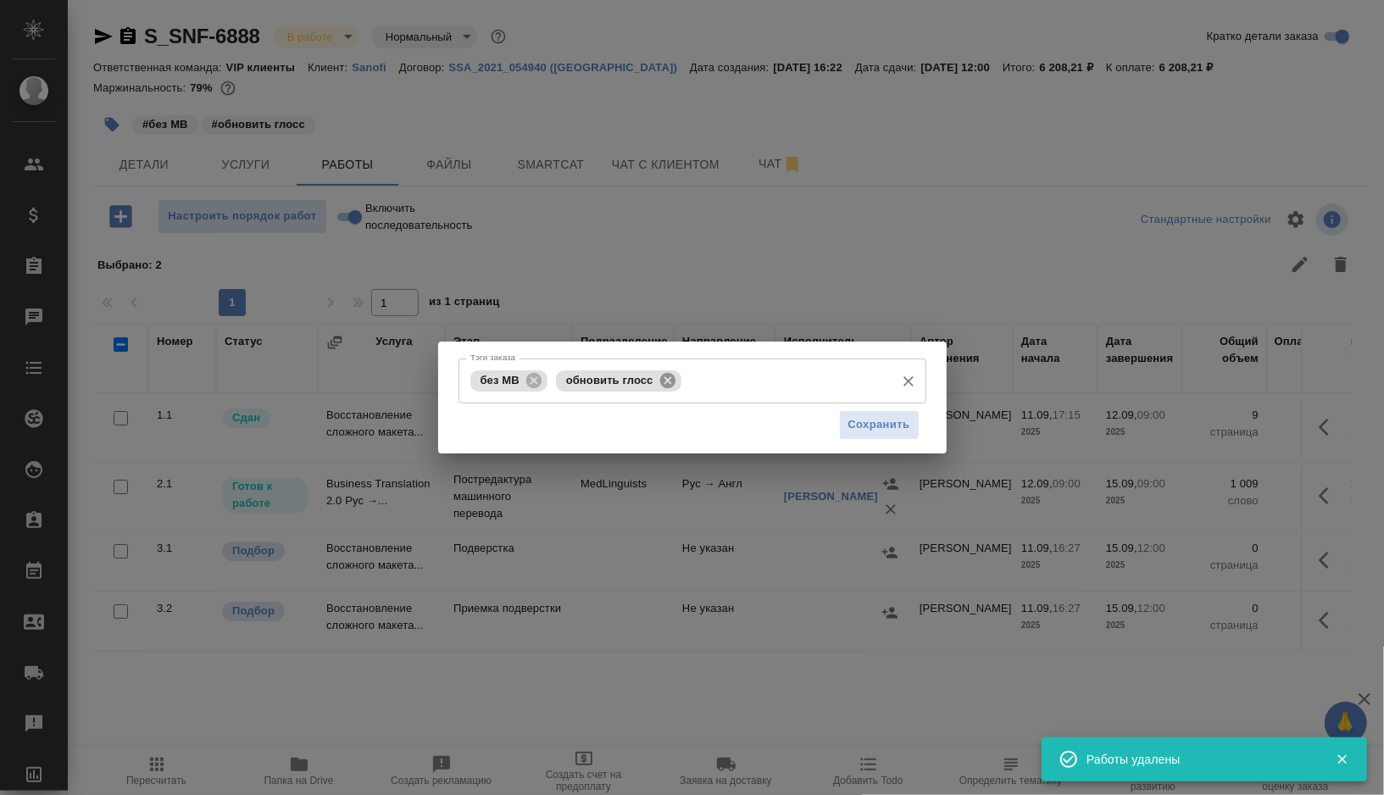
click at [670, 384] on icon at bounding box center [666, 379] width 15 height 15
click at [670, 384] on input "Тэги заказа" at bounding box center [719, 380] width 335 height 29
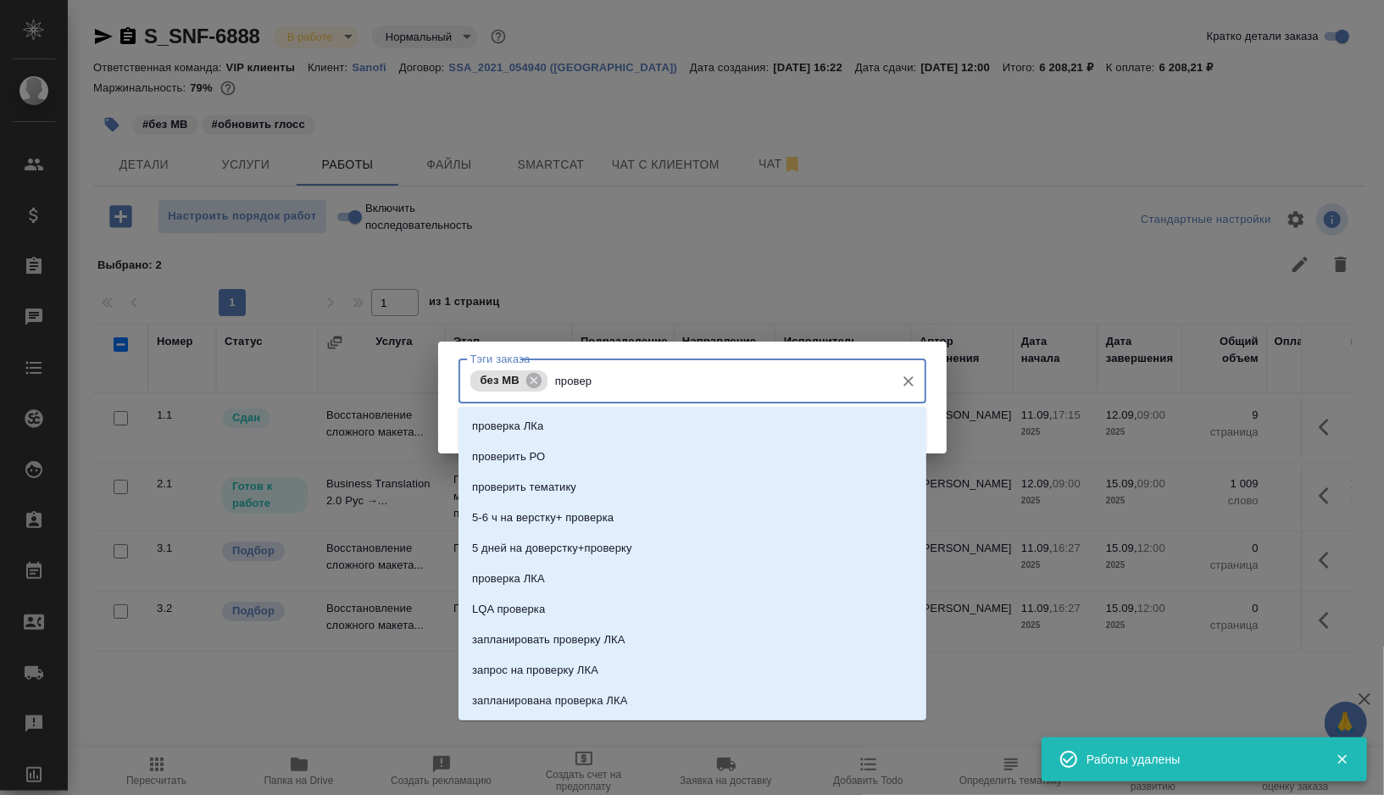
type input "провери"
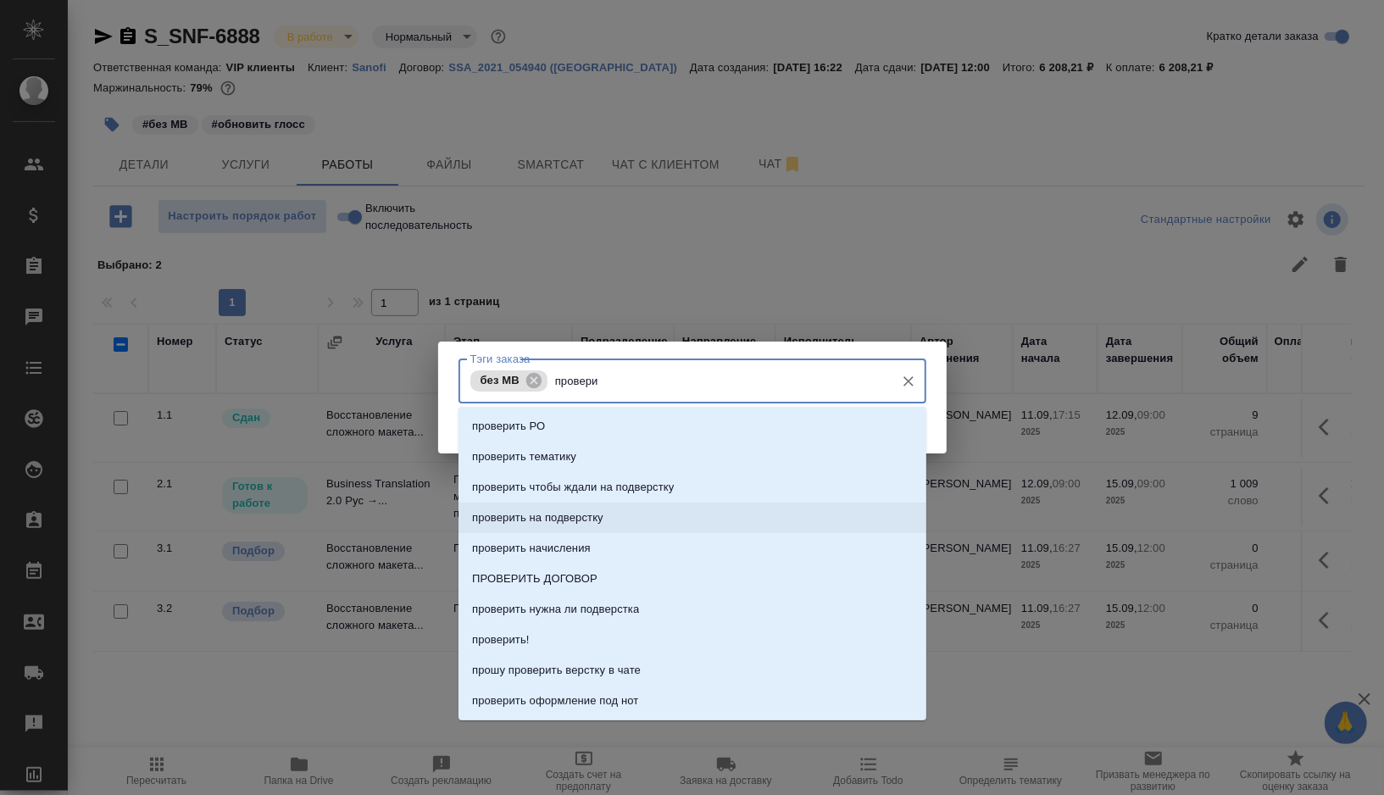
click at [583, 518] on p "проверить на подверстку" at bounding box center [537, 517] width 131 height 17
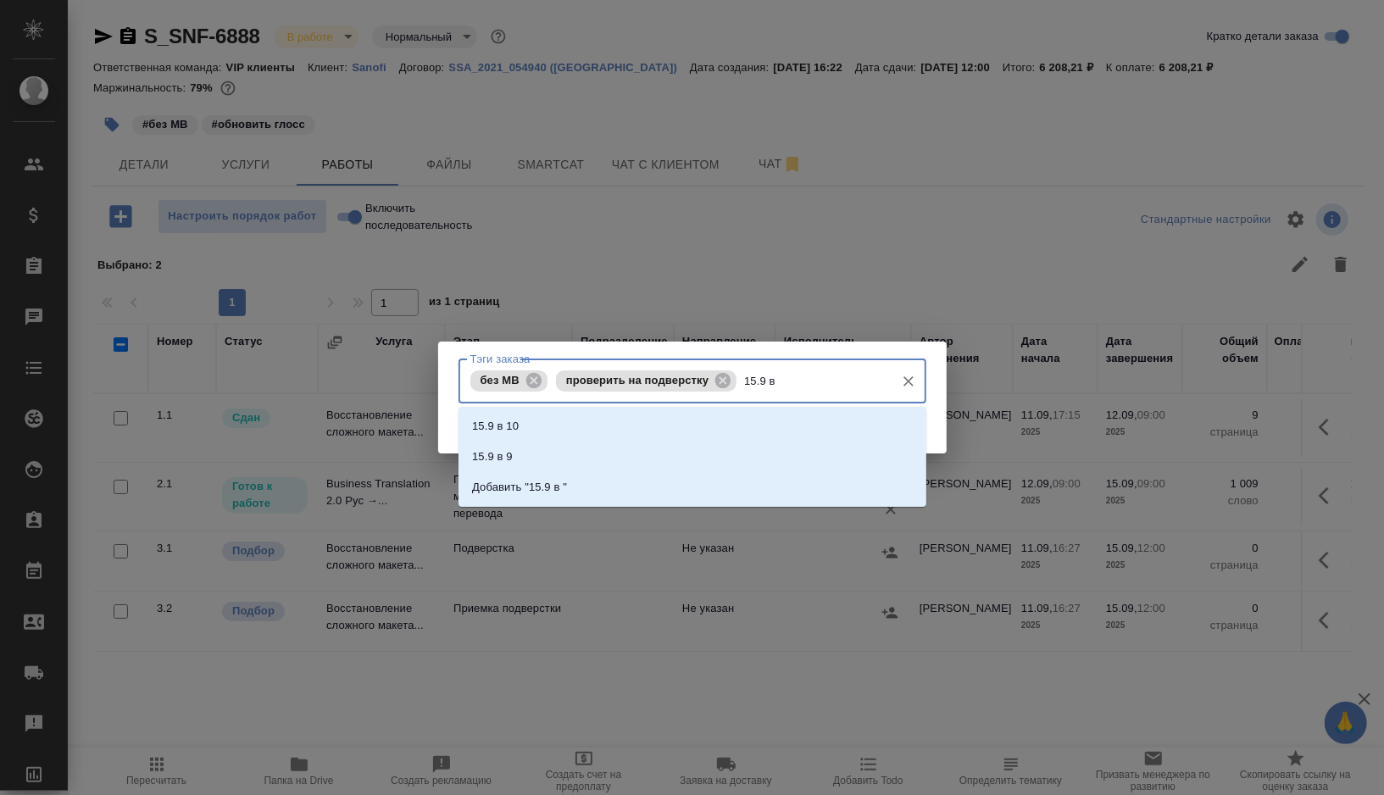
type input "15.9 в 9"
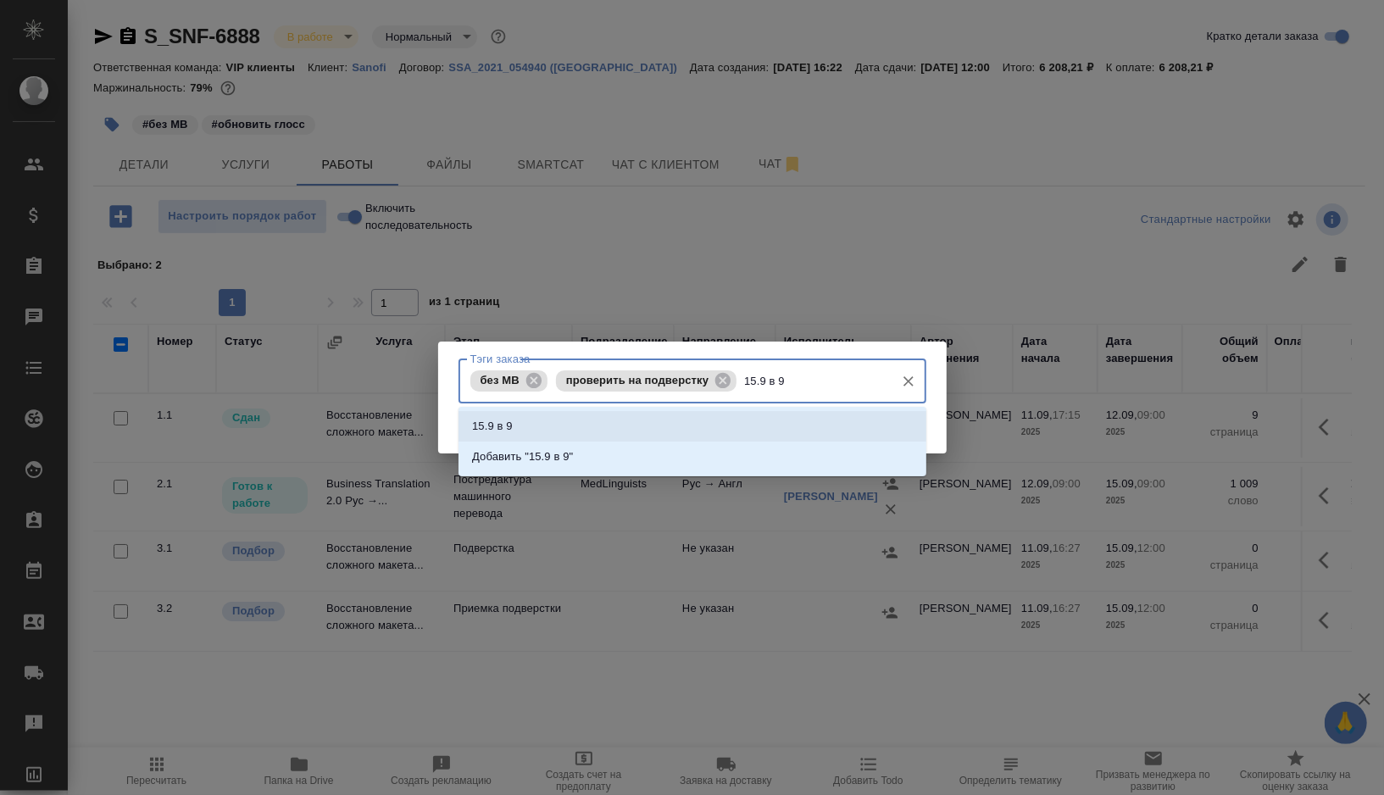
click at [603, 425] on li "15.9 в 9" at bounding box center [693, 426] width 468 height 31
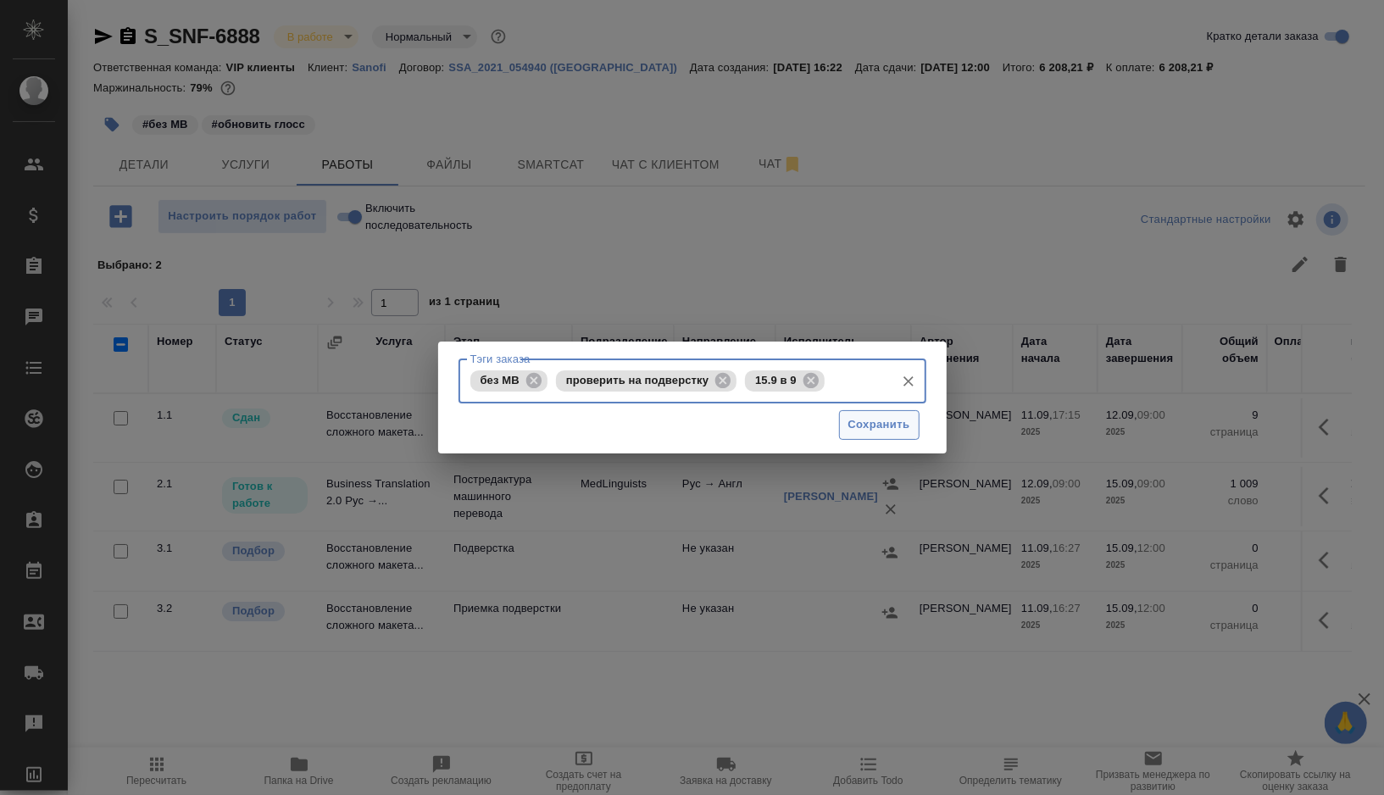
click at [878, 422] on span "Сохранить" at bounding box center [879, 424] width 62 height 19
